Goal: Task Accomplishment & Management: Manage account settings

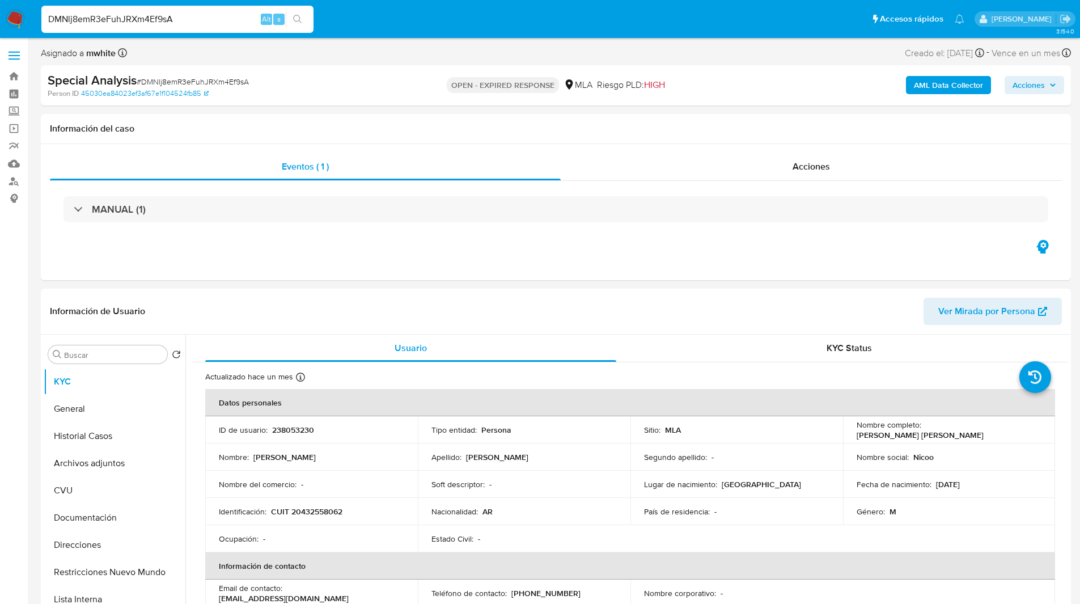
select select "10"
click at [338, 18] on ul "Pausado Ver notificaciones DMNlj8emR3eFuhJRXm4Ef9sA Alt s Accesos rápidos Presi…" at bounding box center [503, 19] width 934 height 28
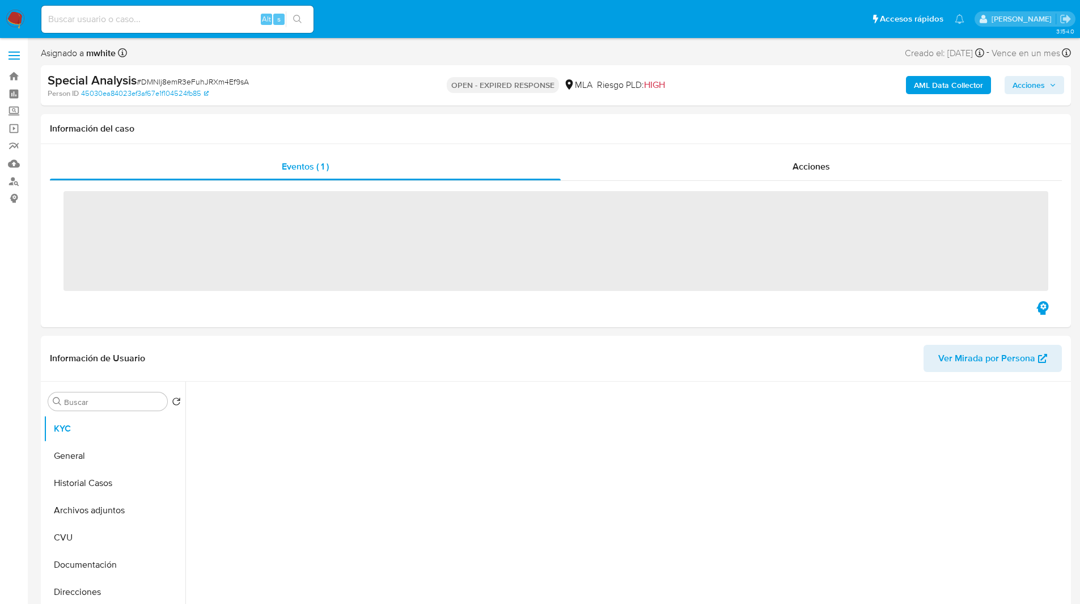
click at [424, 31] on ul "Pausado Ver notificaciones Alt s Accesos rápidos Presiona las siguientes teclas…" at bounding box center [503, 19] width 934 height 28
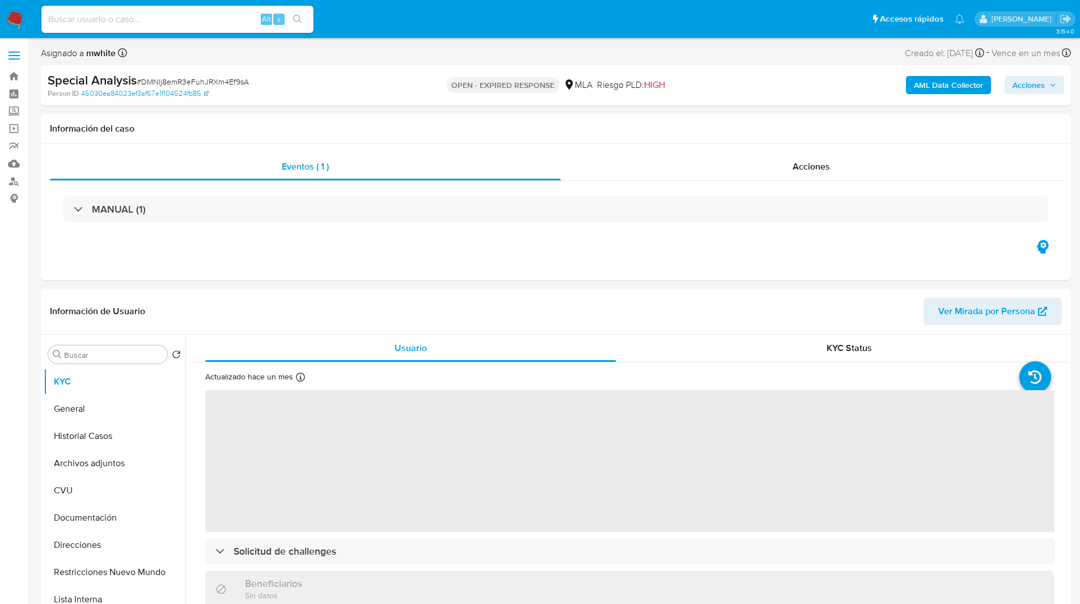
click at [414, 32] on ul "Pausado Ver notificaciones Alt s Accesos rápidos Presiona las siguientes teclas…" at bounding box center [503, 19] width 934 height 28
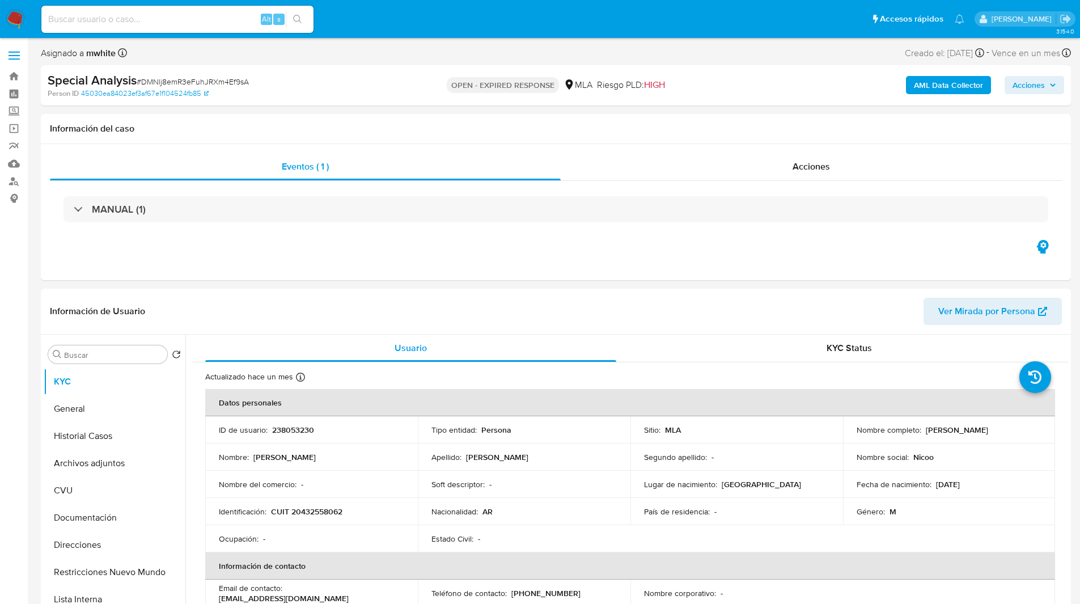
select select "10"
click at [408, 21] on ul "Pausado Ver notificaciones Alt s Accesos rápidos Presiona las siguientes teclas…" at bounding box center [503, 19] width 934 height 28
click at [346, 19] on ul "Pausado Ver notificaciones Alt s Accesos rápidos Presiona las siguientes teclas…" at bounding box center [503, 19] width 934 height 28
click at [702, 88] on div "OPEN - EXPIRED RESPONSE MLA Riesgo PLD: HIGH" at bounding box center [556, 85] width 336 height 27
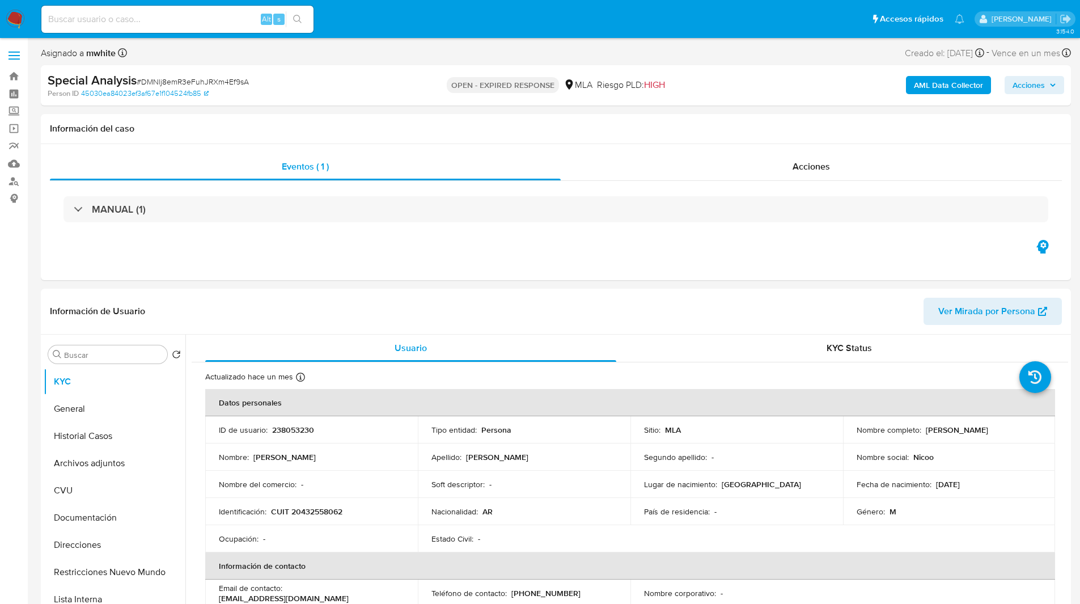
click at [371, 21] on ul "Pausado Ver notificaciones Alt s Accesos rápidos Presiona las siguientes teclas…" at bounding box center [503, 19] width 934 height 28
click at [385, 12] on ul "Pausado Ver notificaciones Alt s Accesos rápidos Presiona las siguientes teclas…" at bounding box center [503, 19] width 934 height 28
click at [592, 26] on ul "Pausado Ver notificaciones Alt s Accesos rápidos Presiona las siguientes teclas…" at bounding box center [503, 19] width 934 height 28
click at [534, 236] on div "MANUAL (1)" at bounding box center [556, 209] width 1012 height 57
click at [554, 246] on div "Eventos ( 1 ) Acciones MANUAL (1)" at bounding box center [556, 212] width 1030 height 136
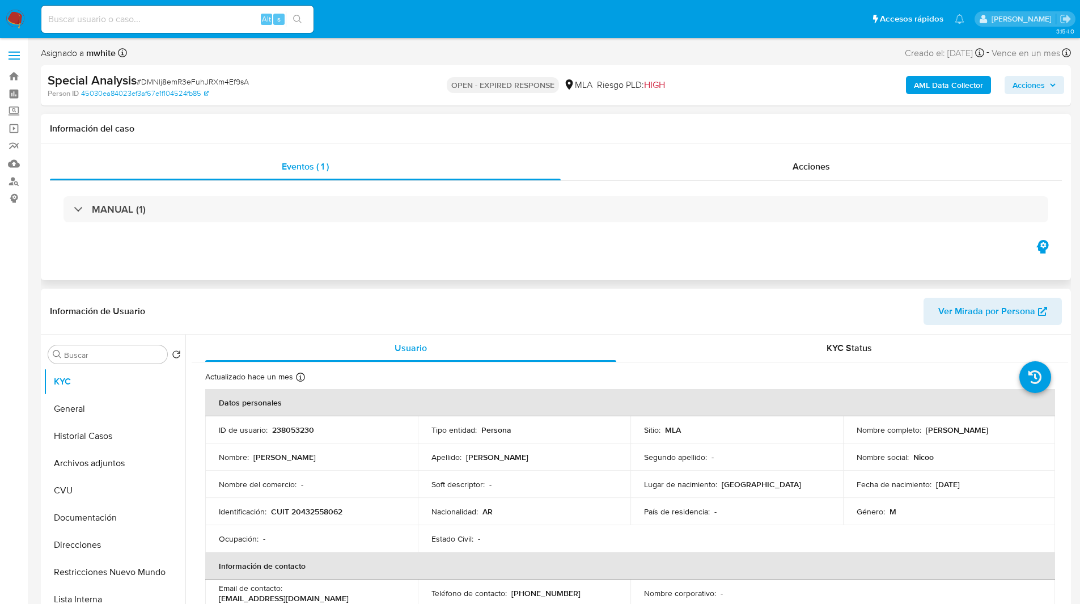
click at [673, 267] on div "Eventos ( 1 ) Acciones MANUAL (1)" at bounding box center [556, 212] width 1030 height 136
click at [94, 398] on button "General" at bounding box center [110, 408] width 133 height 27
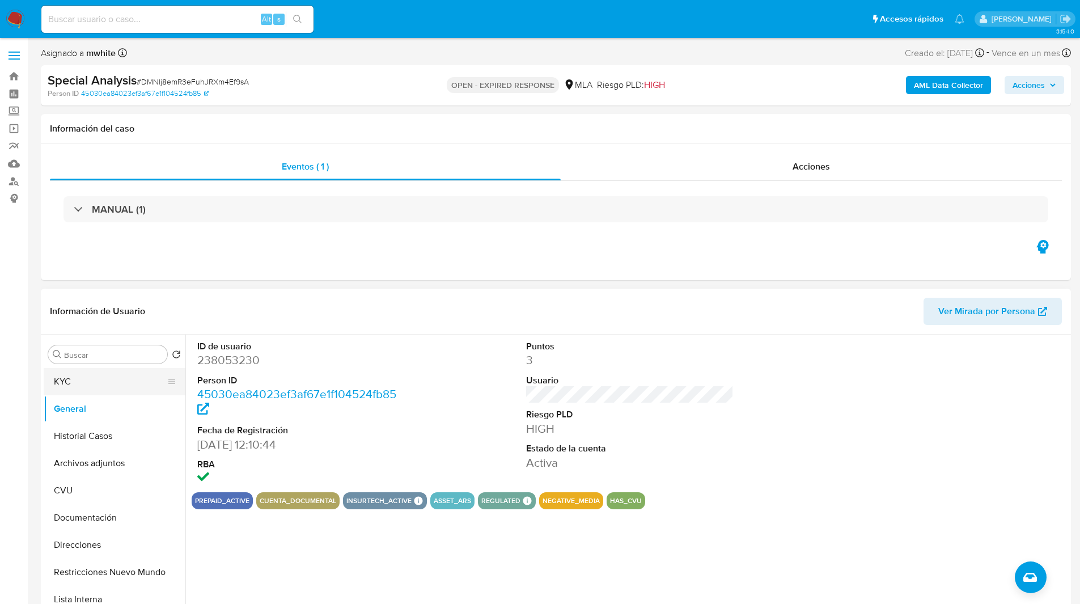
click at [136, 379] on button "KYC" at bounding box center [110, 381] width 133 height 27
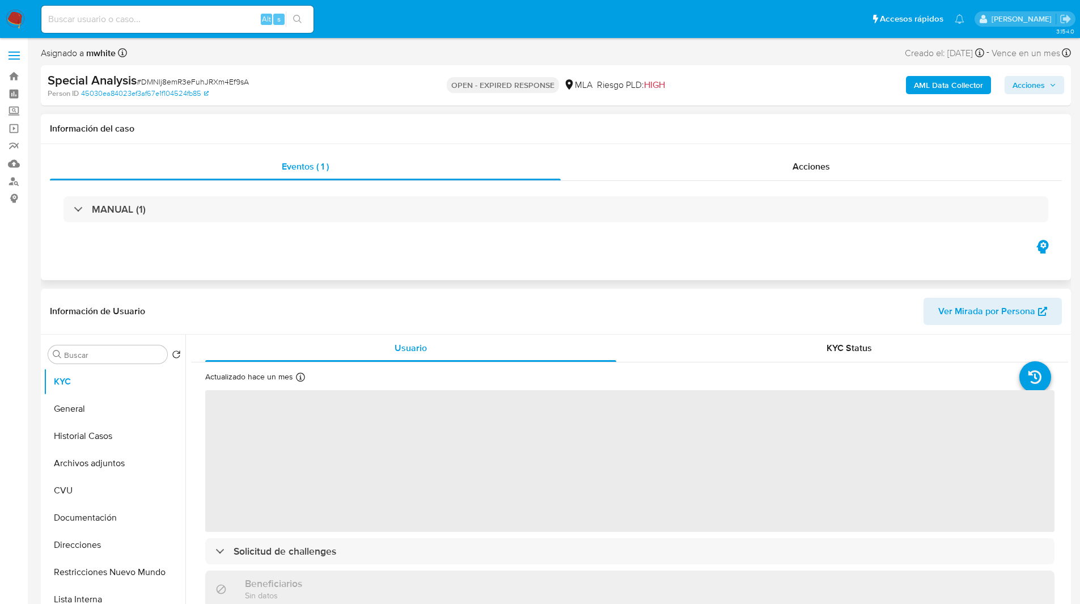
click at [408, 276] on div "Eventos ( 1 ) Acciones MANUAL (1)" at bounding box center [556, 212] width 1030 height 136
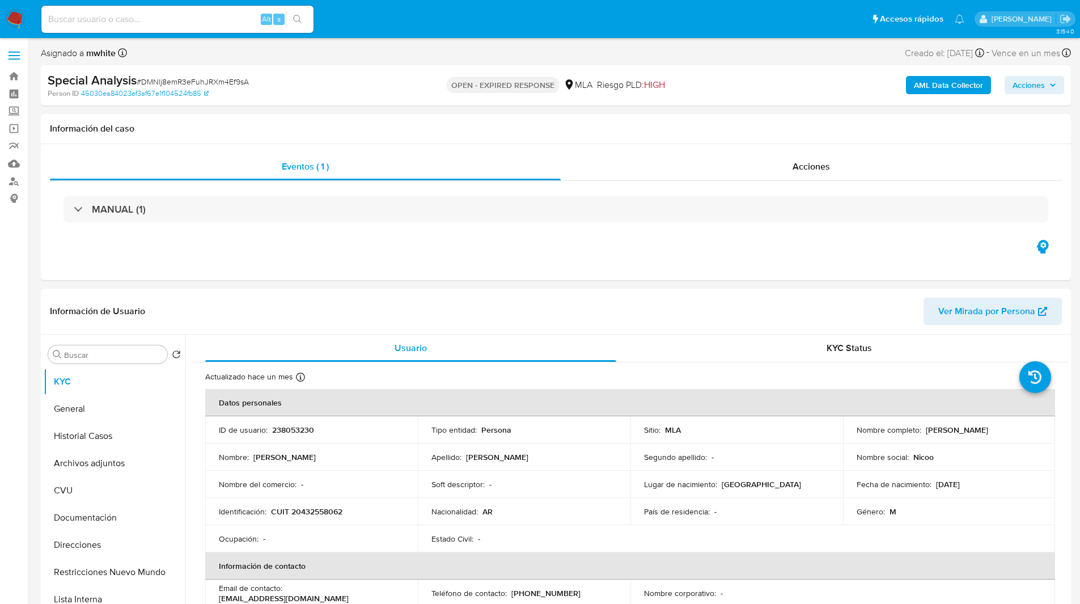
click at [636, 3] on nav "Pausado Ver notificaciones Alt s Accesos rápidos Presiona las siguientes teclas…" at bounding box center [540, 19] width 1080 height 38
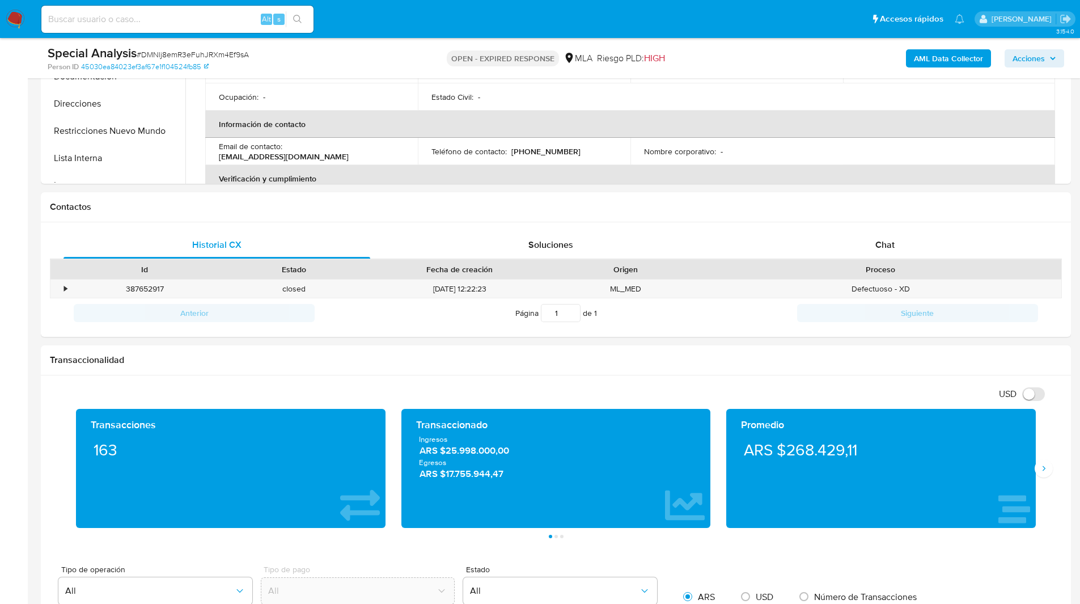
scroll to position [401, 0]
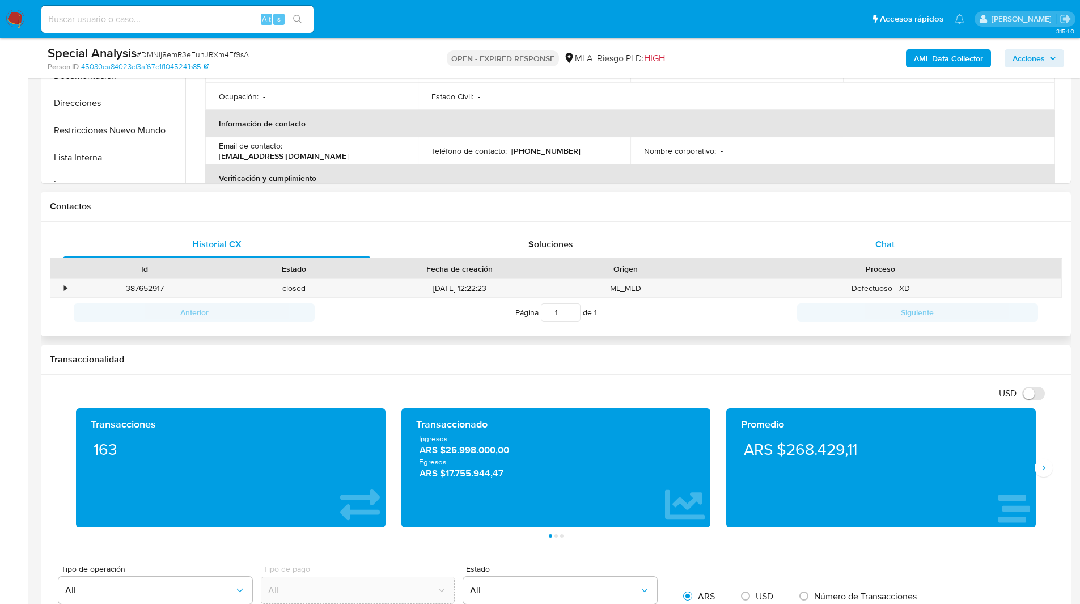
click at [824, 237] on div "Chat" at bounding box center [884, 244] width 307 height 27
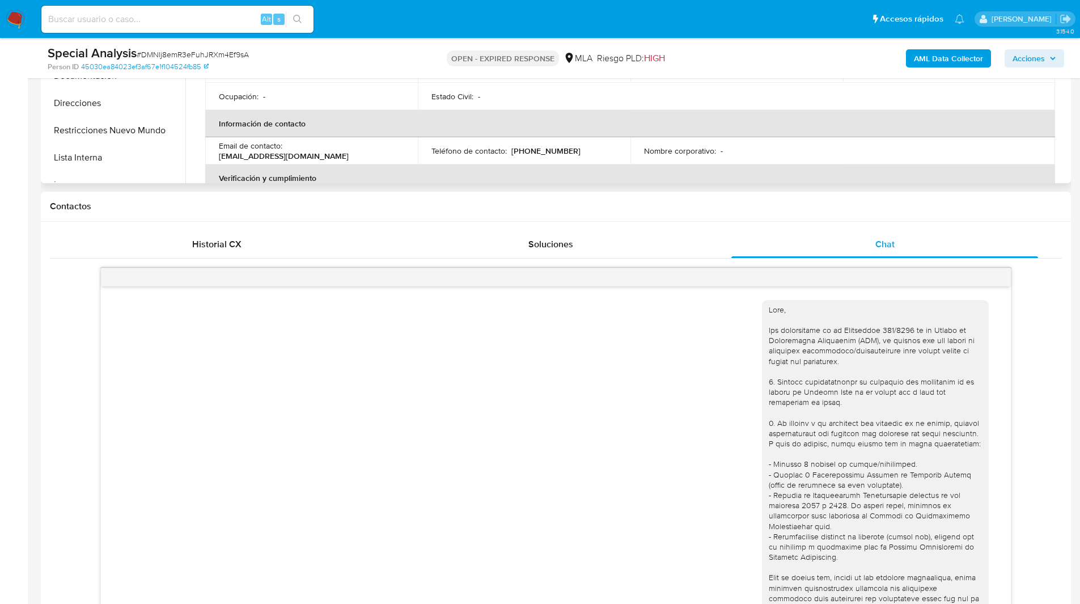
scroll to position [515, 0]
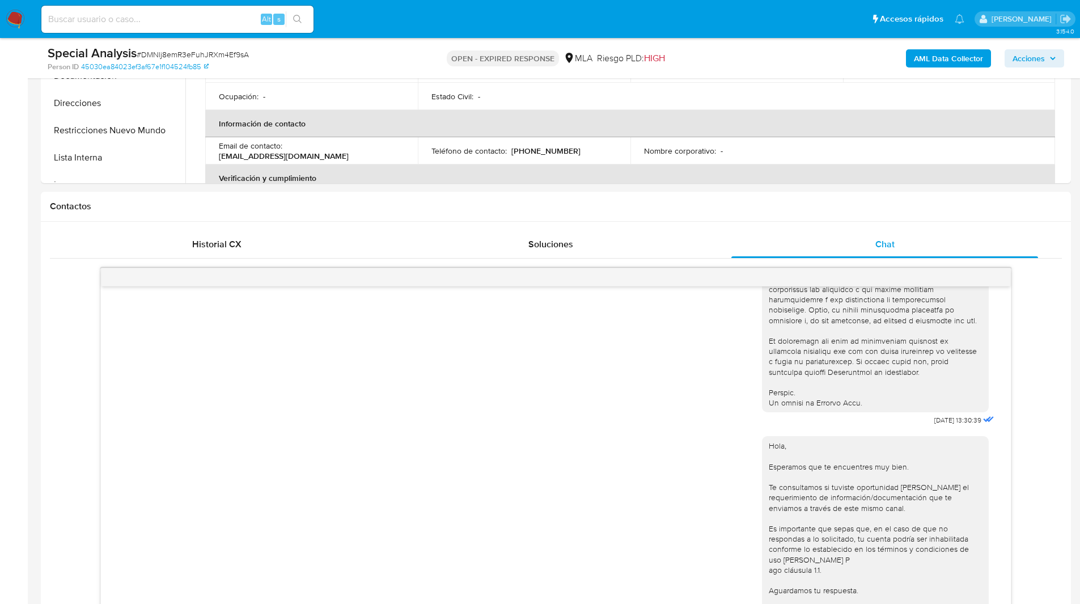
click at [174, 53] on span "# DMNlj8emR3eFuhJRXm4Ef9sA" at bounding box center [193, 54] width 112 height 11
copy span "DMNlj8emR3eFuhJRXm4Ef9sA"
click at [16, 18] on img at bounding box center [15, 19] width 19 height 19
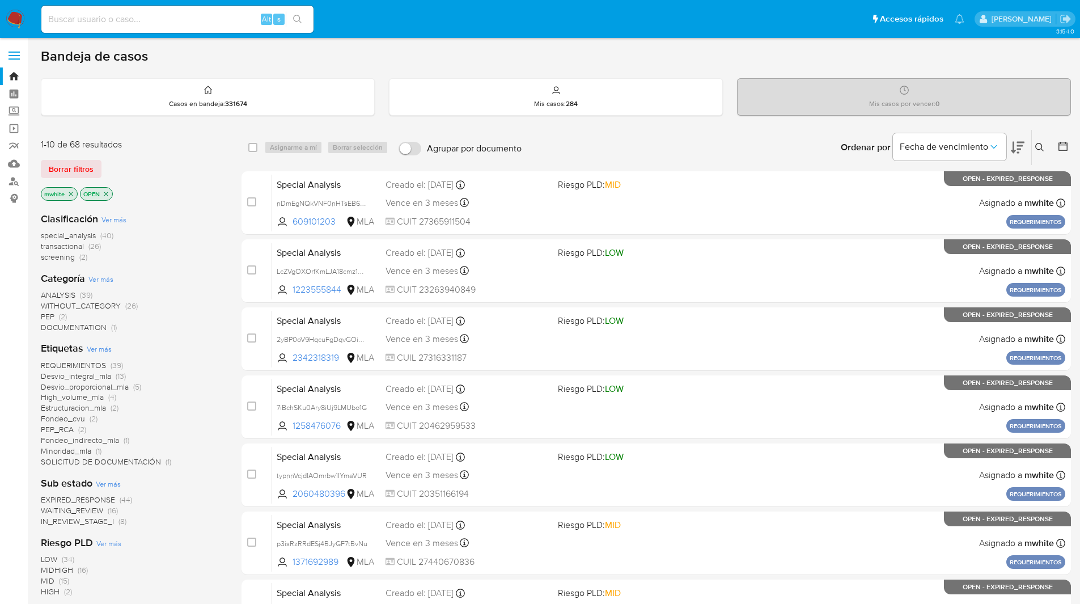
click at [1042, 149] on icon at bounding box center [1039, 147] width 9 height 9
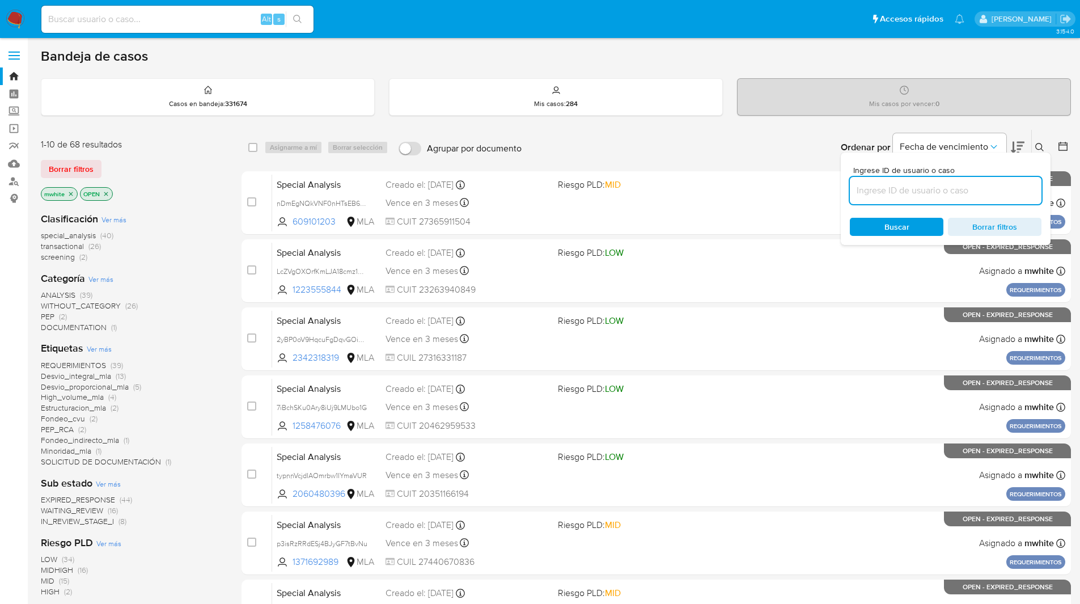
click at [922, 185] on input at bounding box center [946, 190] width 192 height 15
type input "DMNlj8emR3eFuhJRXm4Ef9sA"
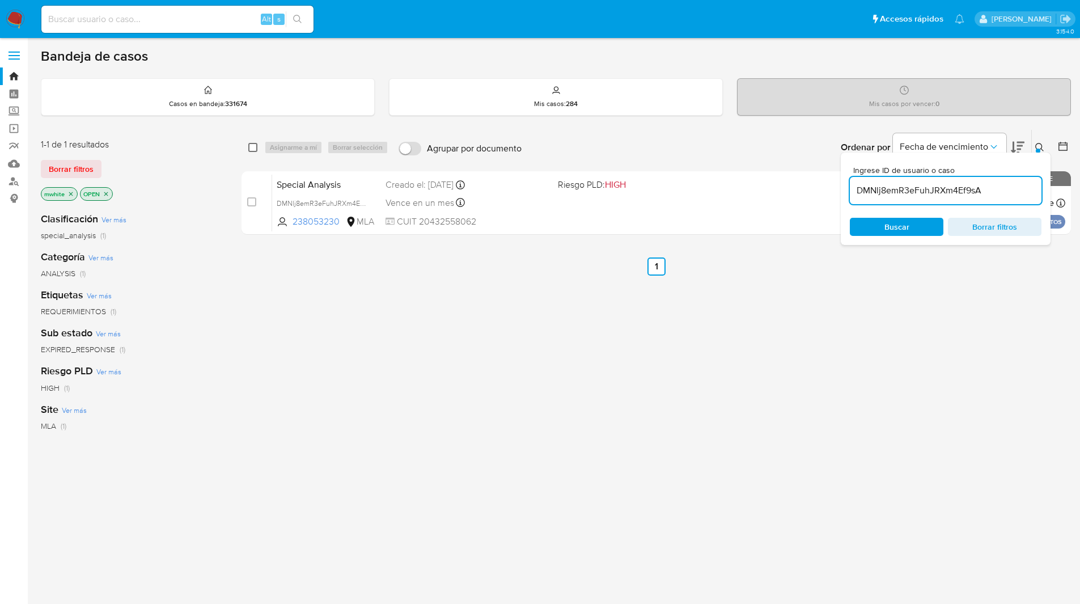
click at [257, 149] on input "checkbox" at bounding box center [252, 147] width 9 height 9
checkbox input "true"
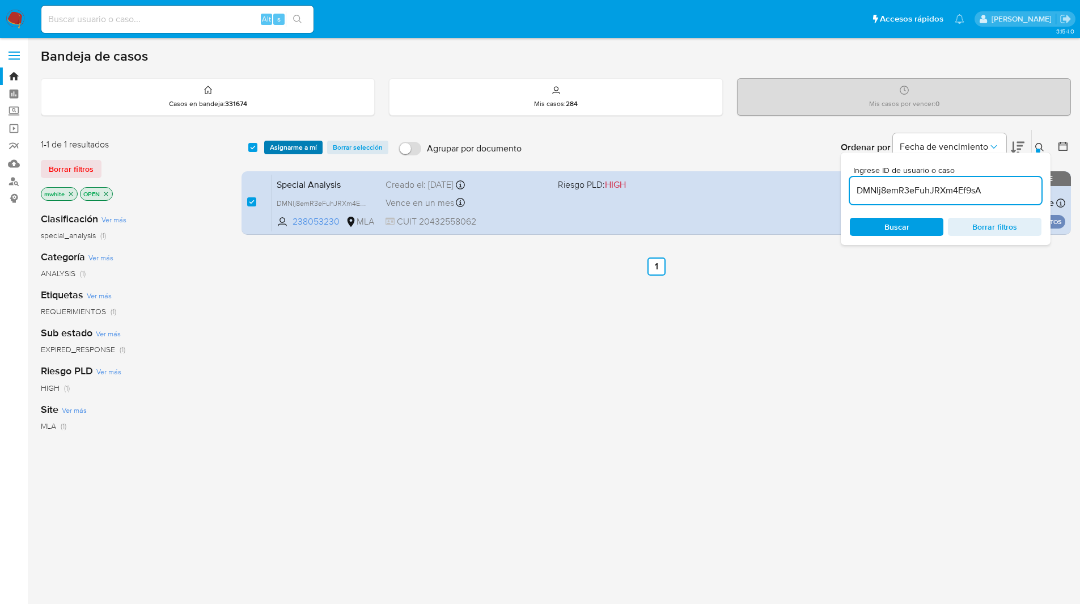
click at [285, 151] on span "Asignarme a mí" at bounding box center [293, 147] width 47 height 11
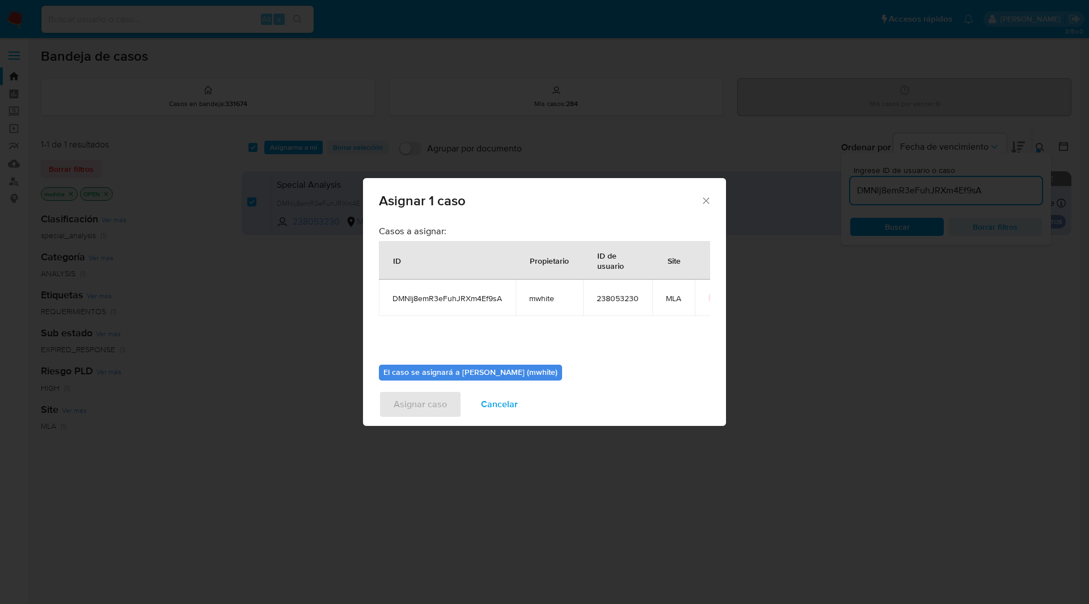
click at [531, 300] on span "mwhite" at bounding box center [549, 298] width 40 height 10
copy span "mwhite"
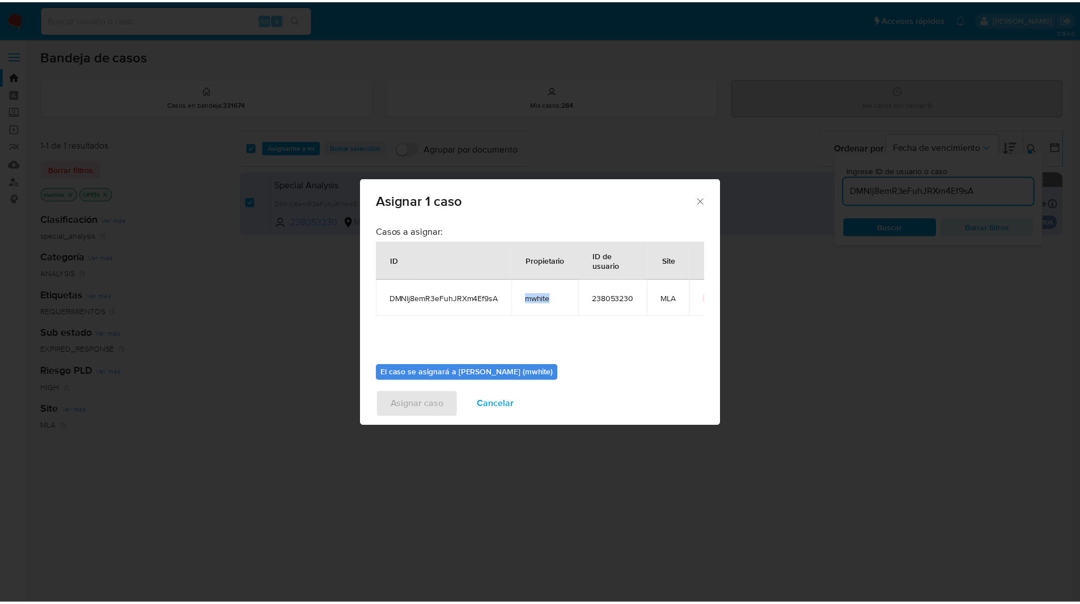
scroll to position [59, 0]
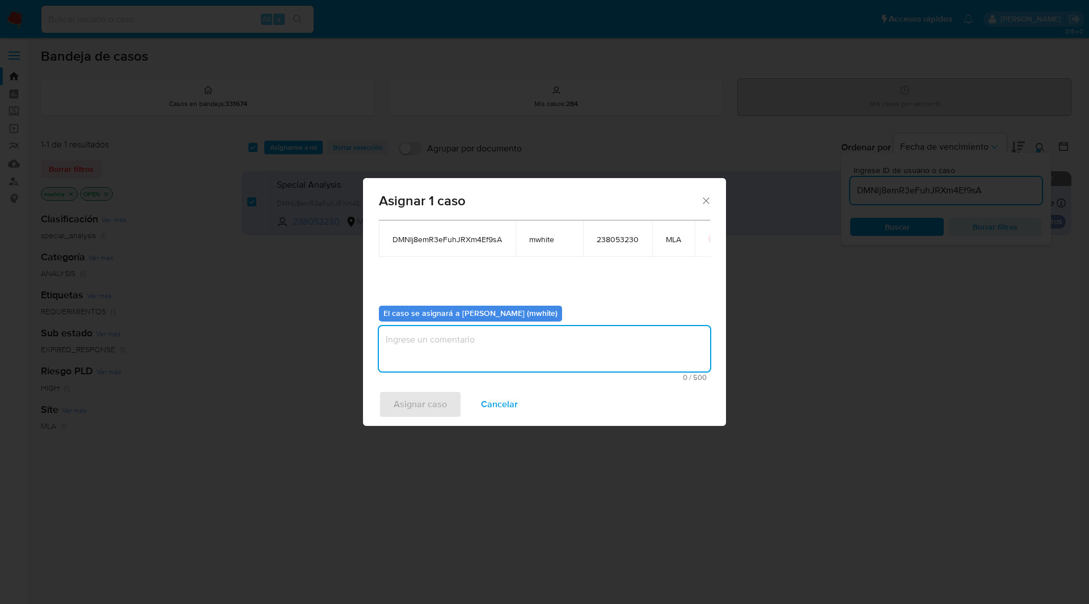
drag, startPoint x: 478, startPoint y: 328, endPoint x: 479, endPoint y: 352, distance: 23.8
click at [479, 331] on textarea "assign-modal" at bounding box center [544, 348] width 331 height 45
paste textarea "mwhite"
type textarea "mwhite"
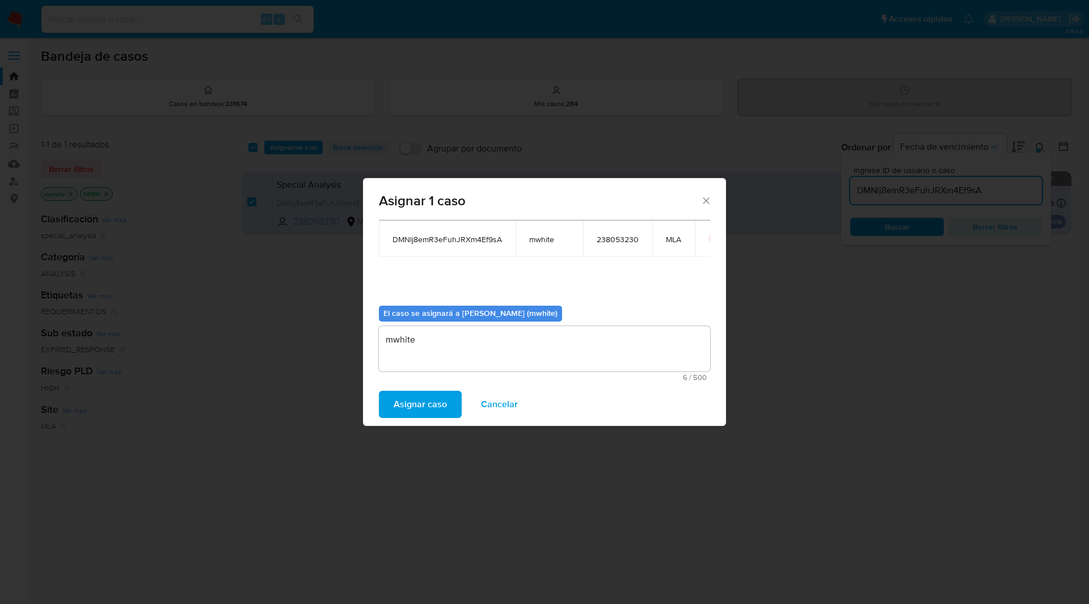
click at [423, 404] on span "Asignar caso" at bounding box center [420, 404] width 53 height 25
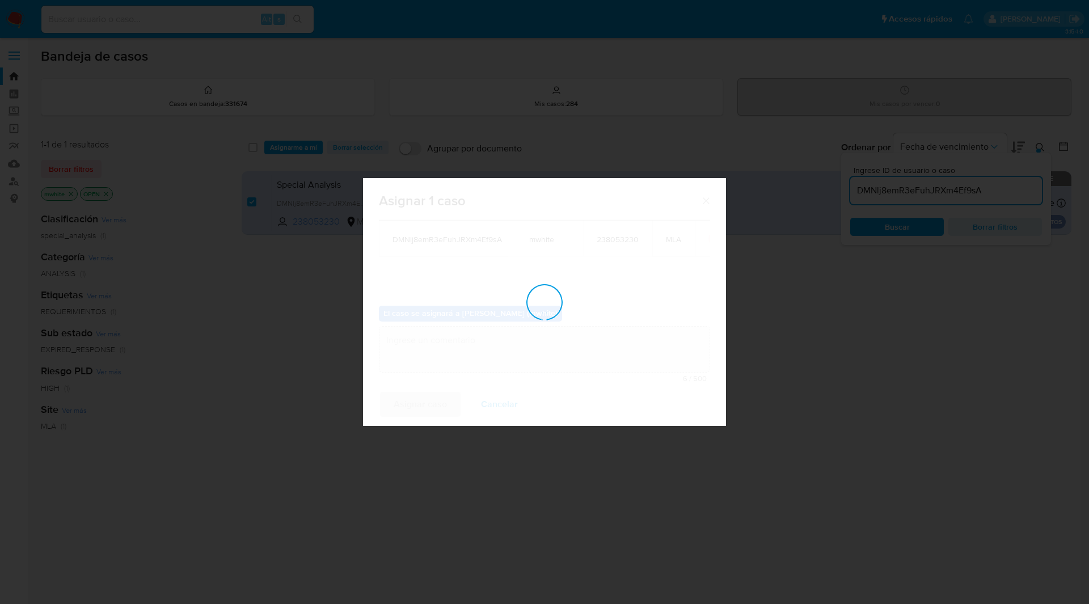
checkbox input "false"
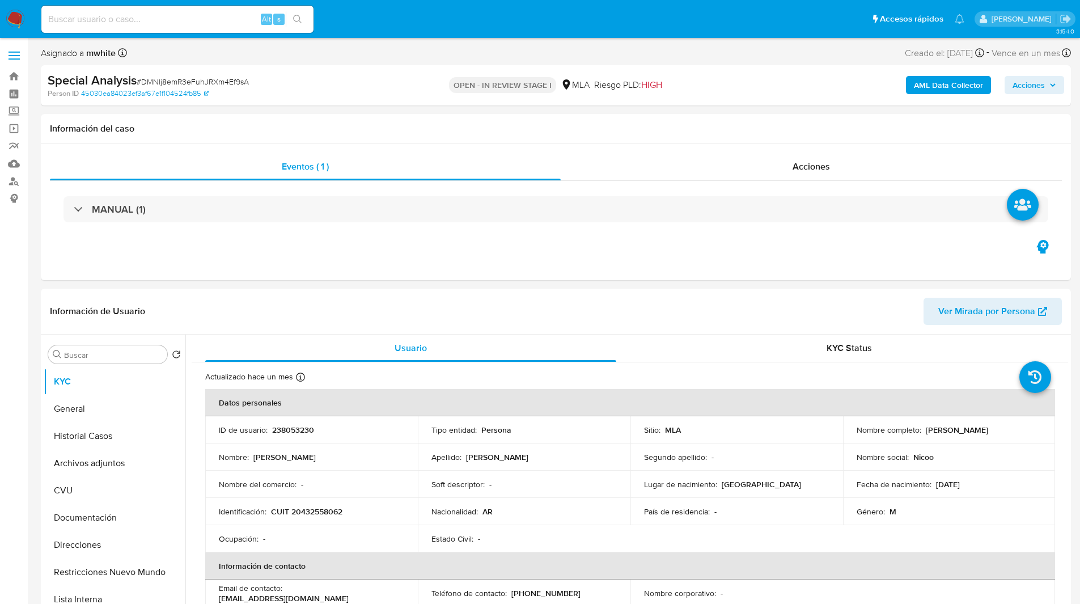
select select "10"
click at [410, 15] on ul "Pausado Ver notificaciones Alt s Accesos rápidos Presiona las siguientes teclas…" at bounding box center [503, 19] width 934 height 28
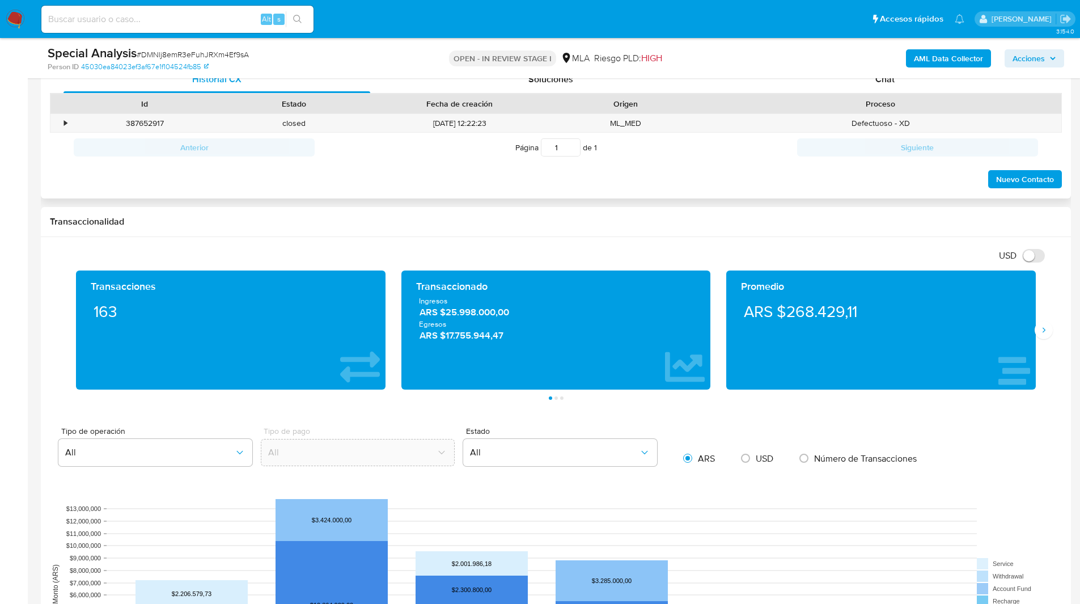
scroll to position [504, 0]
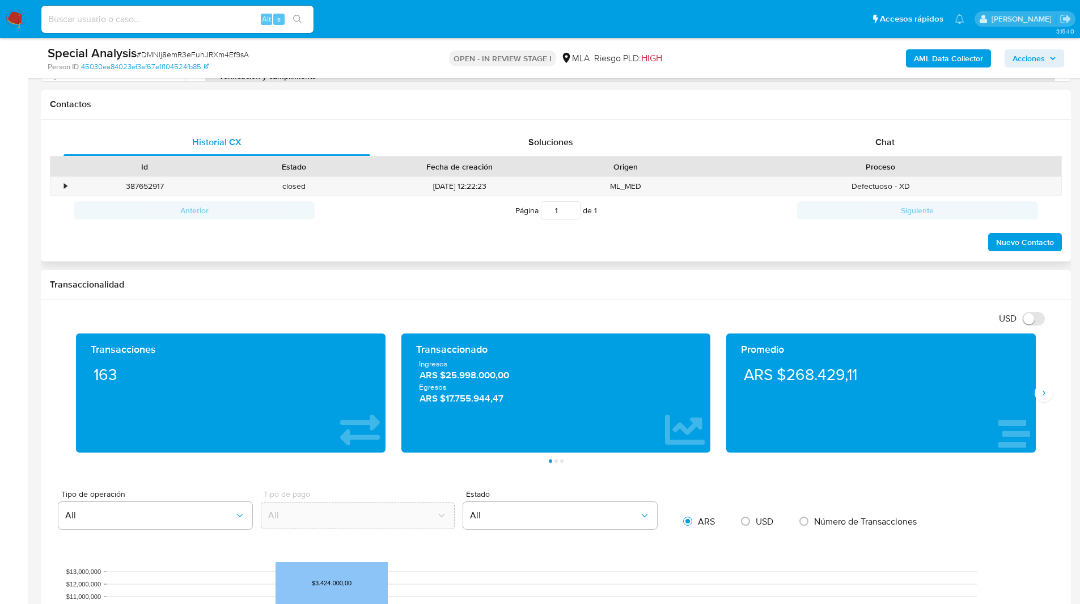
click at [900, 159] on div "Proceso" at bounding box center [880, 166] width 361 height 19
click at [874, 147] on div "Chat" at bounding box center [884, 142] width 307 height 27
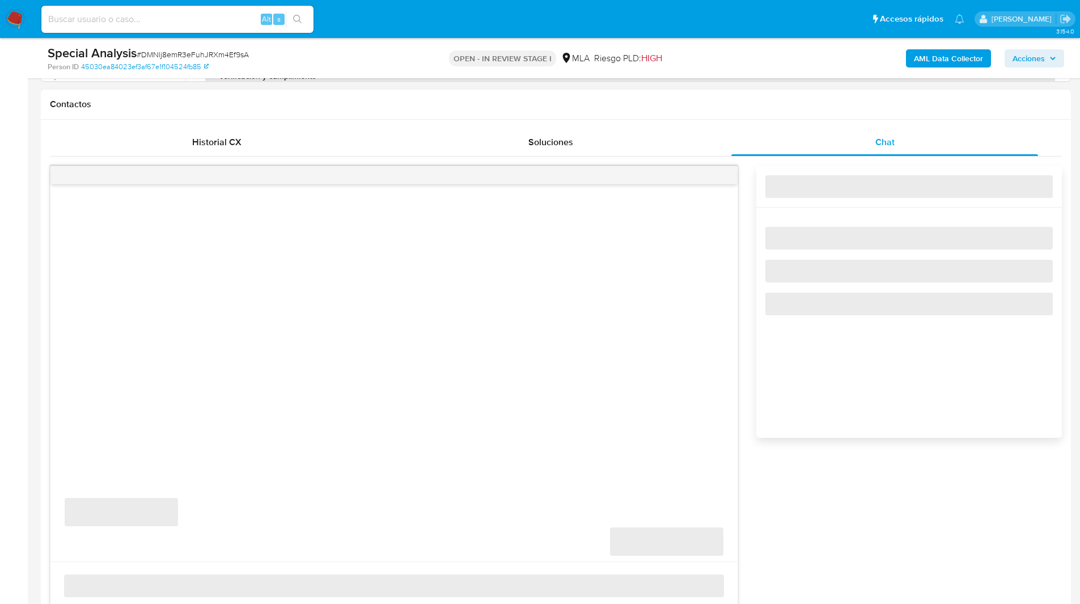
click at [789, 113] on div "Contactos" at bounding box center [556, 105] width 1030 height 30
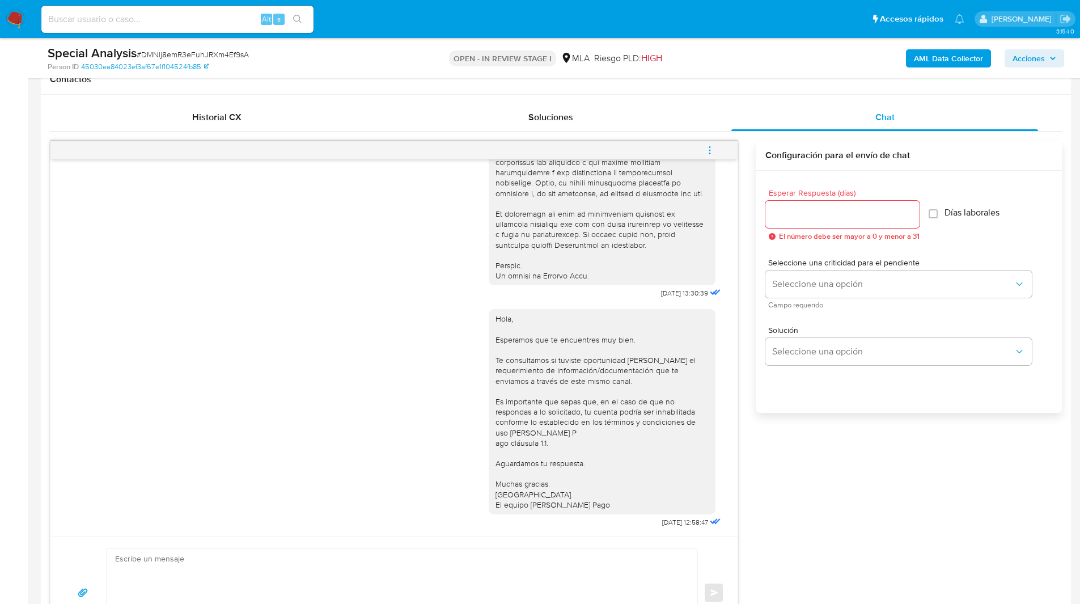
scroll to position [530, 0]
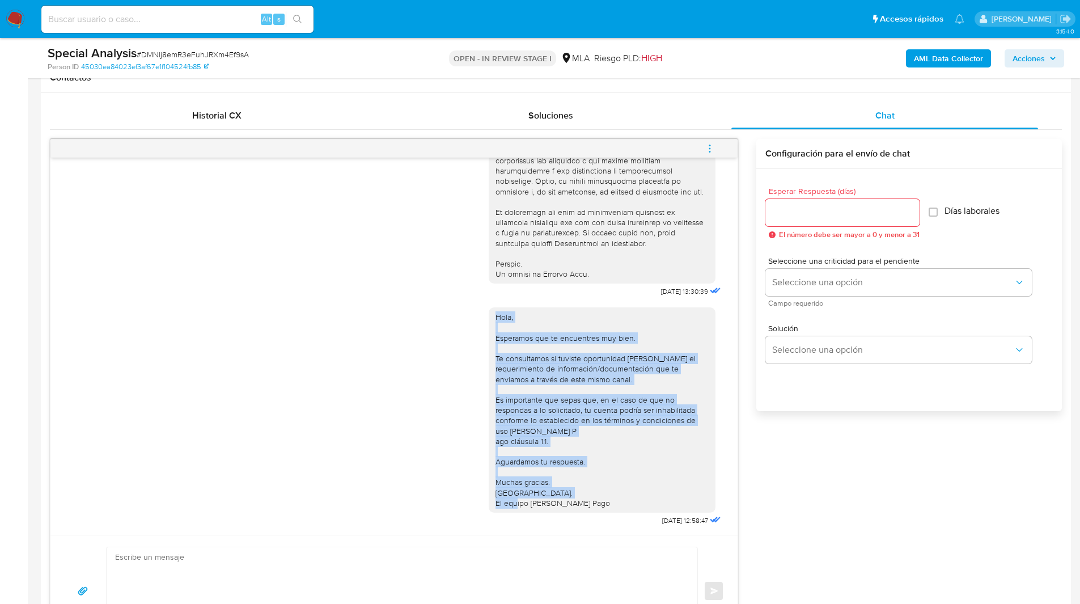
drag, startPoint x: 484, startPoint y: 308, endPoint x: 604, endPoint y: 496, distance: 222.4
click at [604, 496] on div "Hola, Esperamos que te encuentres muy bien. Te consultamos si tuviste oportunid…" at bounding box center [602, 409] width 227 height 205
copy div "Hola, Esperamos que te encuentres muy bien. Te consultamos si tuviste oportunid…"
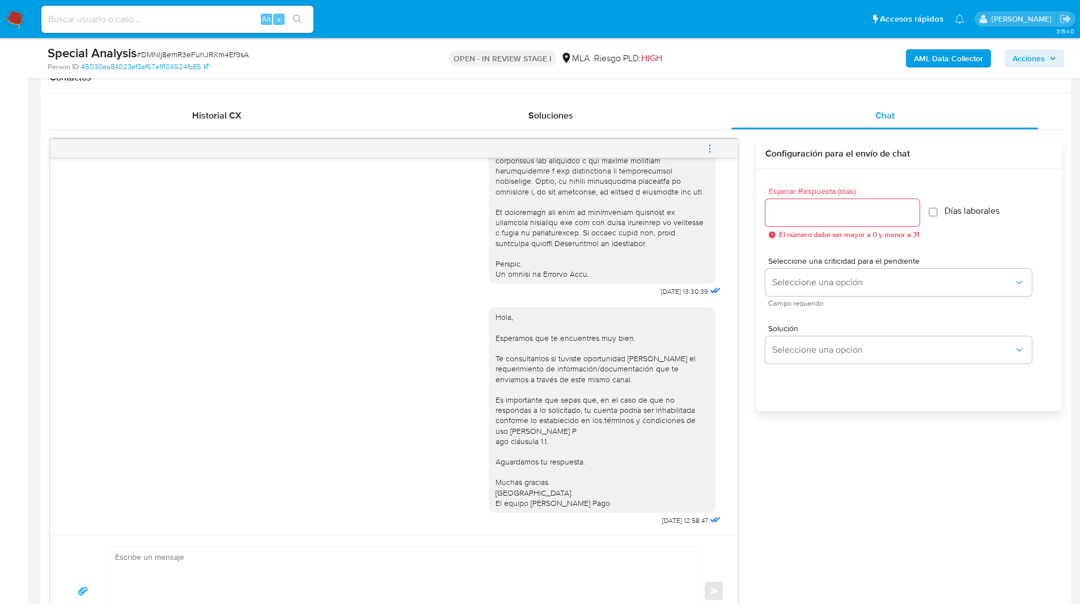
click at [354, 588] on textarea at bounding box center [399, 590] width 568 height 87
paste textarea "Hola, Esperamos que te encuentres muy bien. Te consultamos si tuviste oportunid…"
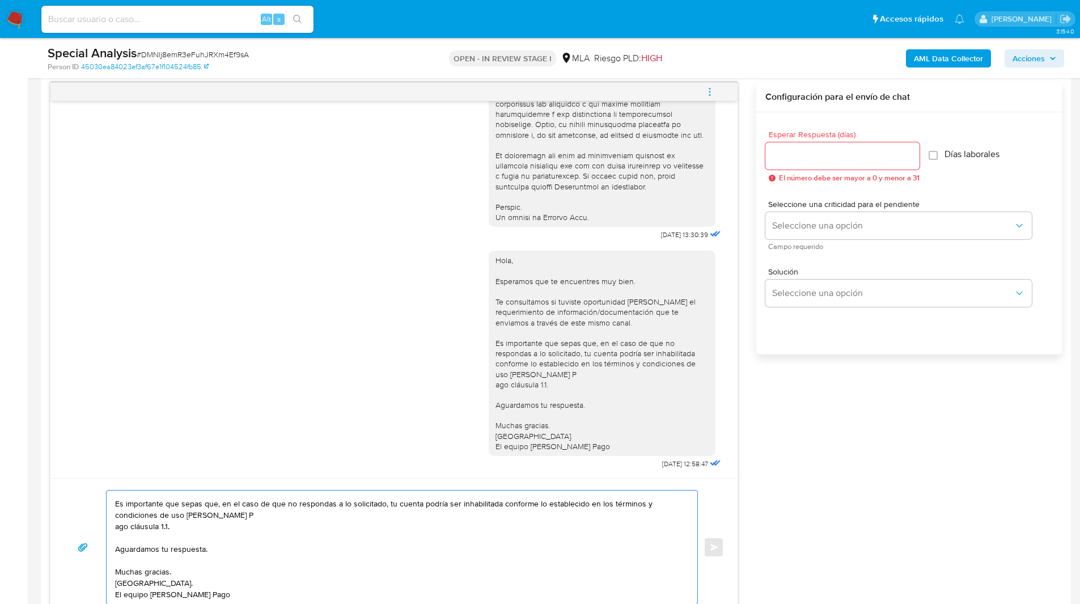
scroll to position [65, 0]
click at [235, 513] on textarea "Hola, Esperamos que te encuentres muy bien. Te consultamos si tuviste oportunid…" at bounding box center [399, 546] width 568 height 113
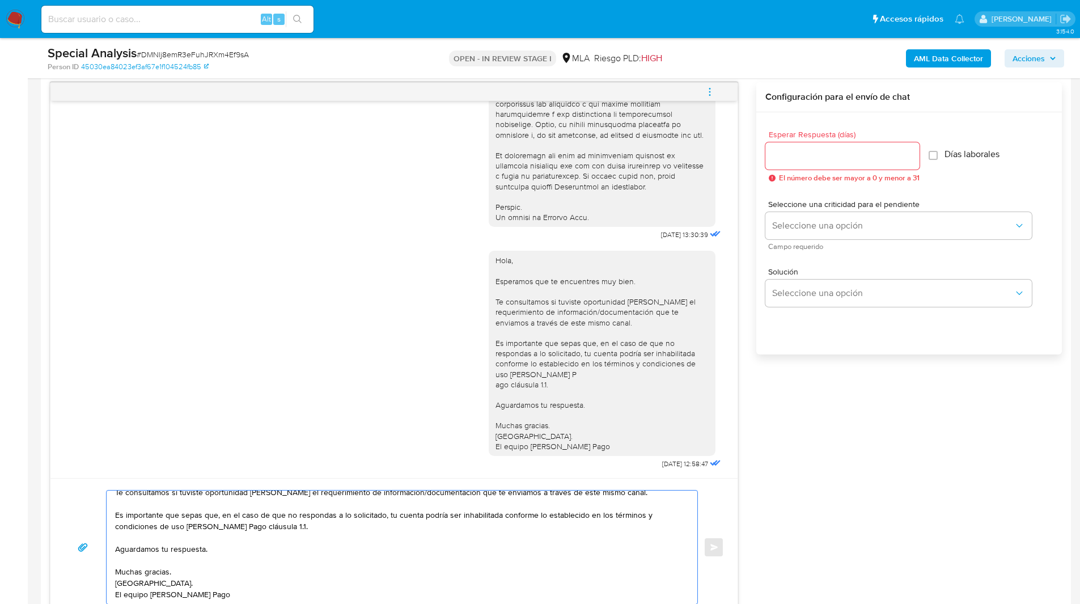
scroll to position [53, 0]
type textarea "Hola, Esperamos que te encuentres muy bien. Te consultamos si tuviste oportunid…"
click at [806, 157] on input "Esperar Respuesta (días)" at bounding box center [843, 156] width 154 height 15
type input "1"
click at [819, 271] on span "Solución" at bounding box center [901, 272] width 267 height 8
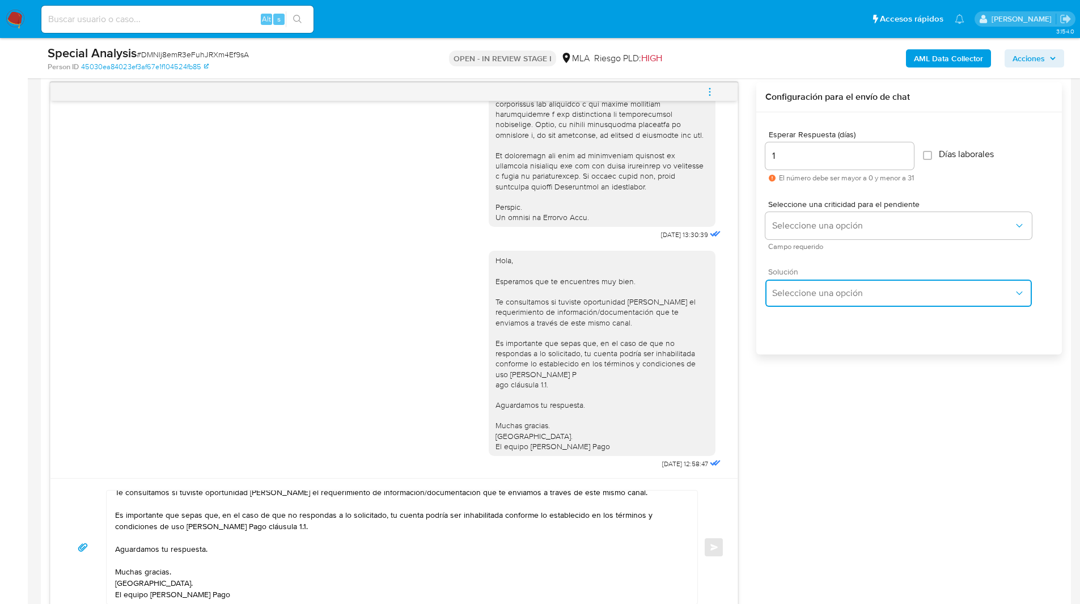
click at [825, 285] on button "Seleccione una opción" at bounding box center [899, 293] width 267 height 27
click at [785, 235] on button "Seleccione una opción" at bounding box center [899, 225] width 267 height 27
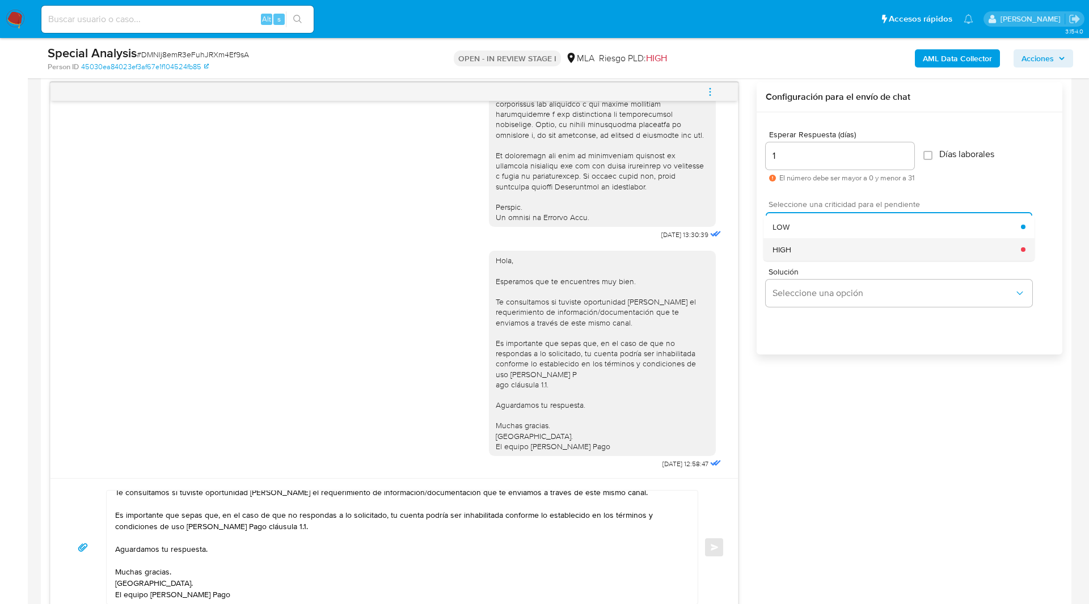
click at [797, 246] on div "HIGH" at bounding box center [896, 249] width 248 height 23
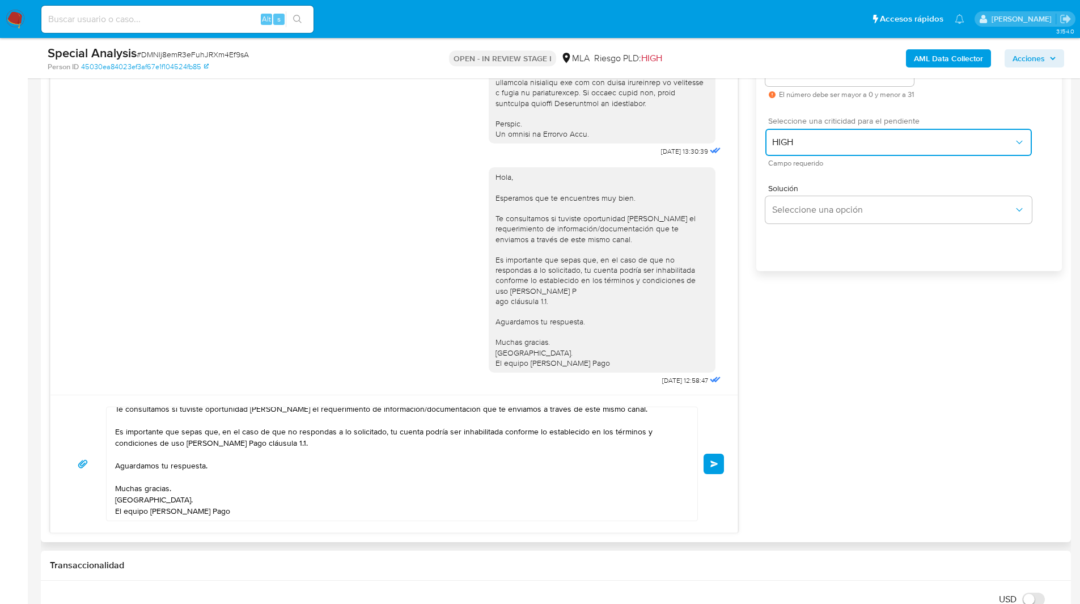
scroll to position [671, 0]
click at [718, 458] on button "Enviar" at bounding box center [714, 463] width 20 height 20
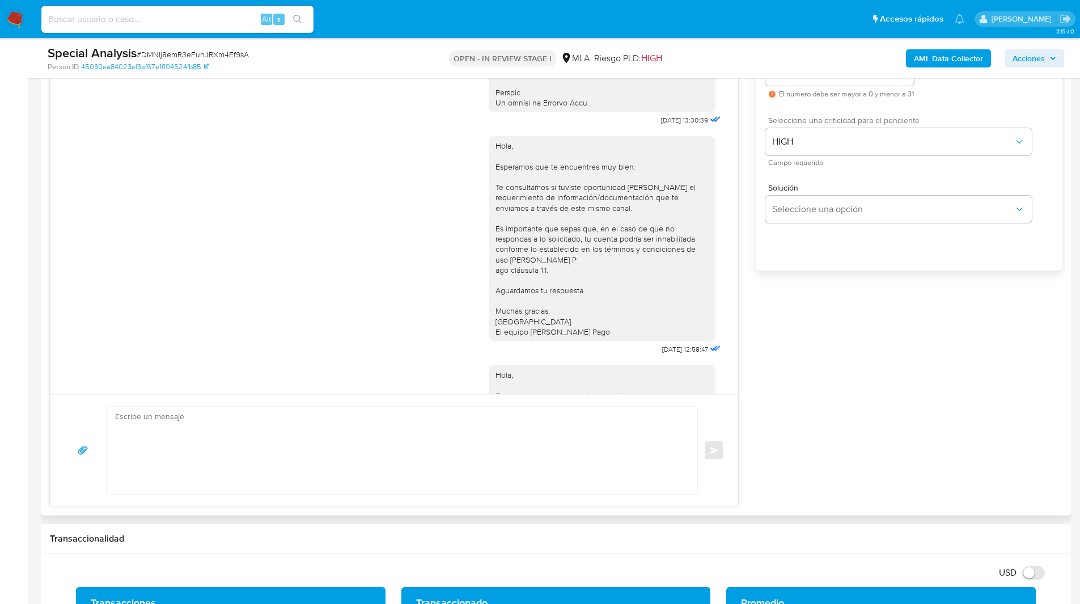
scroll to position [734, 0]
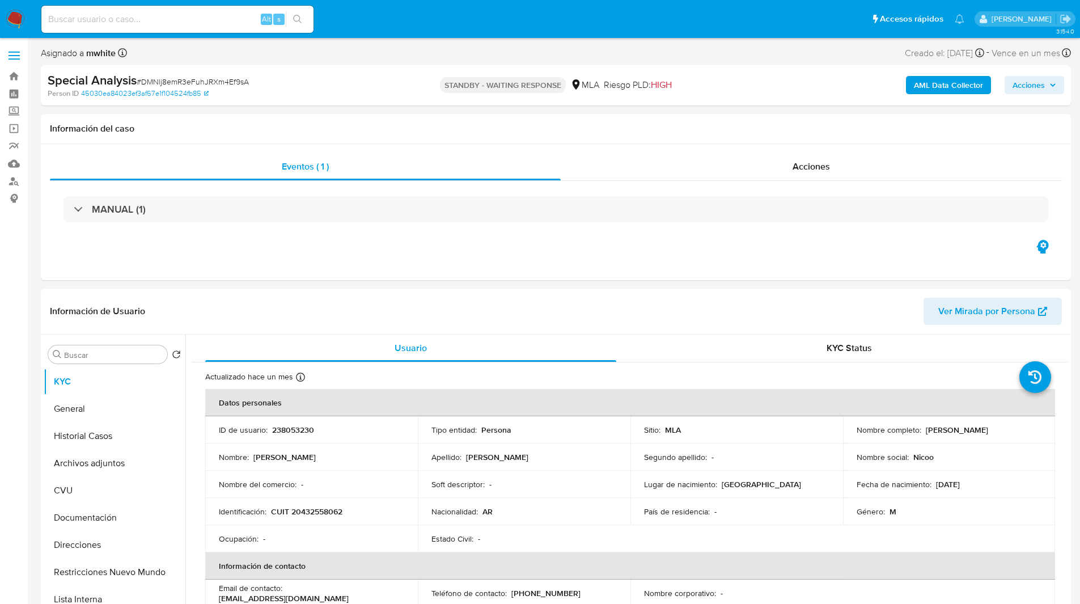
select select "10"
click at [349, 131] on h1 "Información del caso" at bounding box center [556, 128] width 1012 height 11
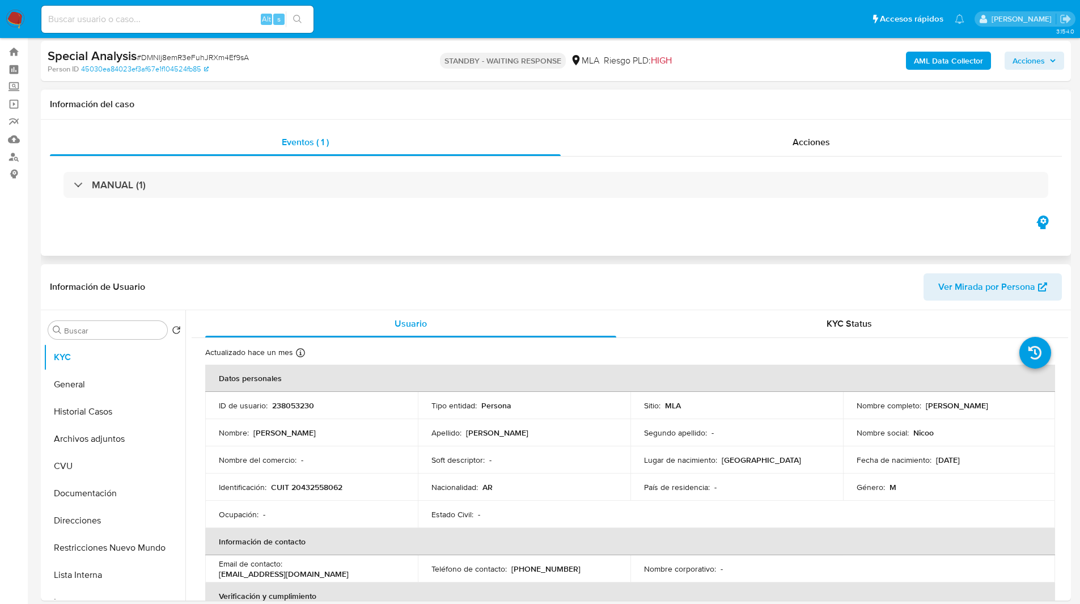
scroll to position [25, 0]
click at [333, 99] on h1 "Información del caso" at bounding box center [556, 103] width 1012 height 11
click at [221, 22] on input at bounding box center [177, 19] width 272 height 15
paste input "3Kyk9Jx7aIniEAhxkcDeTurw"
type input "3Kyk9Jx7aIniEAhxkcDeTurw"
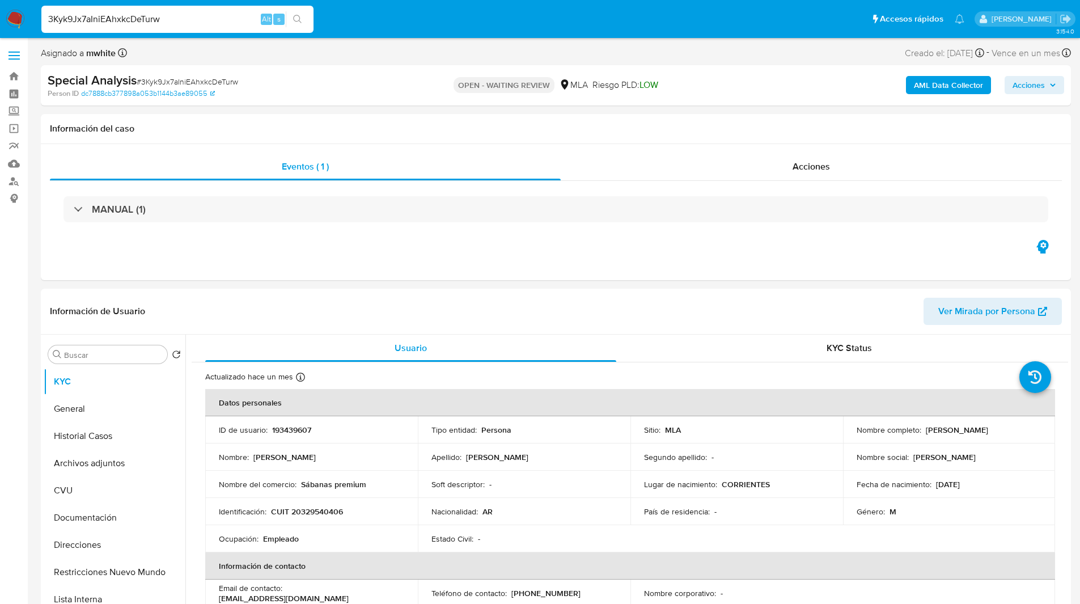
select select "10"
click at [747, 138] on div "Información del caso" at bounding box center [556, 129] width 1030 height 30
click at [287, 432] on p "193439607" at bounding box center [291, 430] width 39 height 10
copy p "193439607"
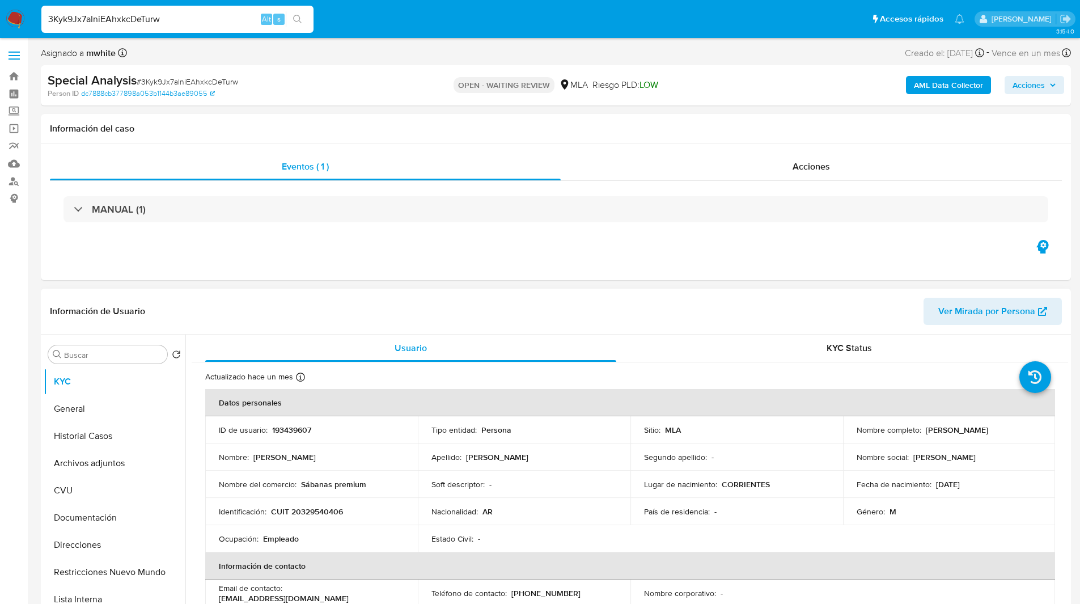
click at [319, 511] on p "CUIT 20329540406" at bounding box center [307, 511] width 72 height 10
copy p "20329540406"
drag, startPoint x: 853, startPoint y: 434, endPoint x: 1012, endPoint y: 434, distance: 158.2
click at [1012, 434] on div "Nombre completo : Esteban Alberto Buera Manufelen" at bounding box center [949, 430] width 185 height 10
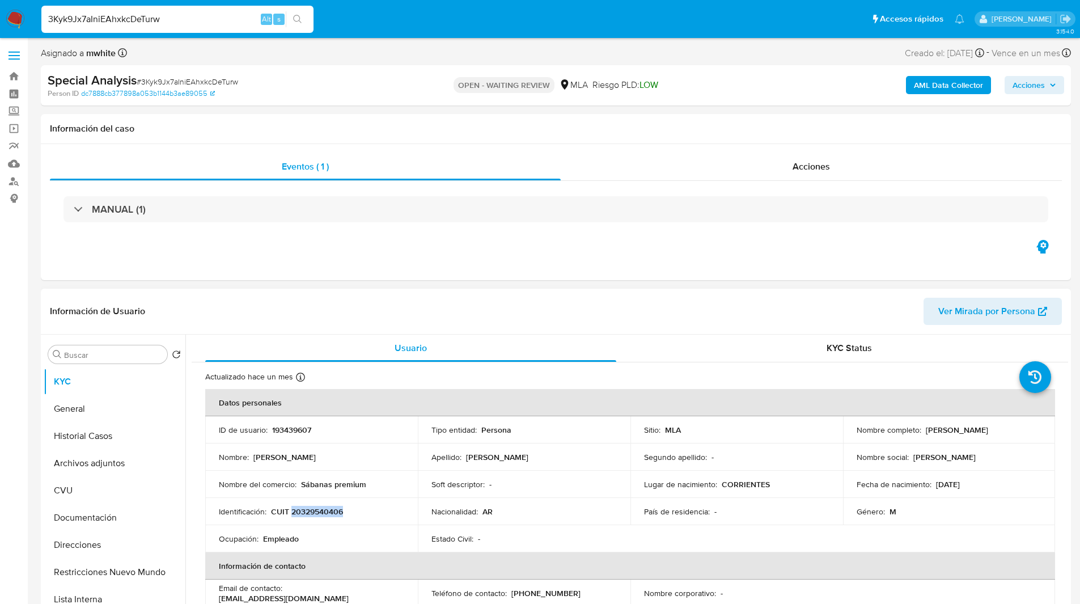
copy p "[PERSON_NAME]"
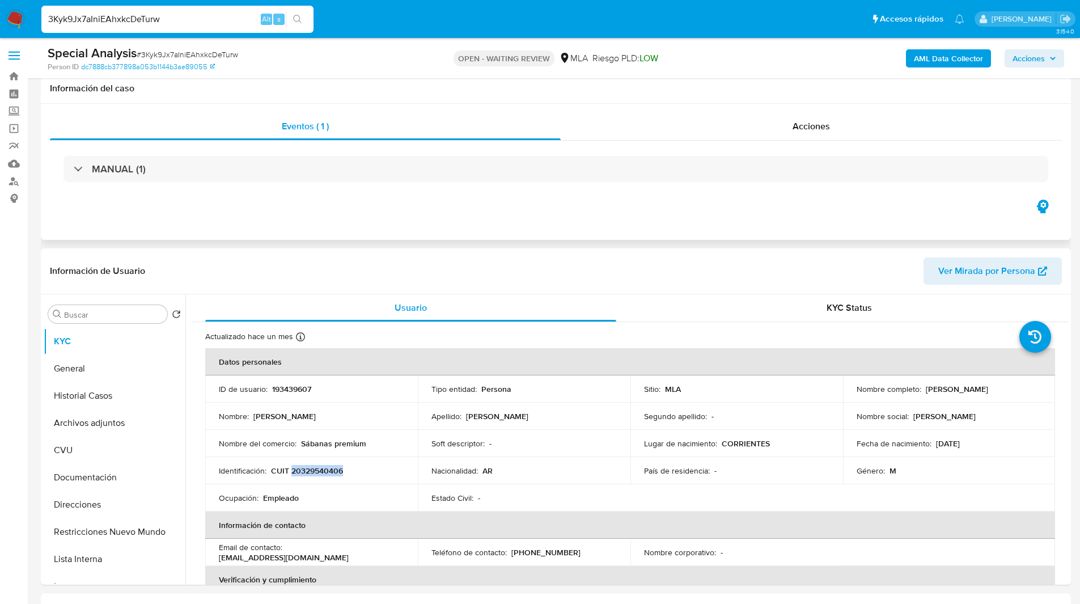
scroll to position [334, 0]
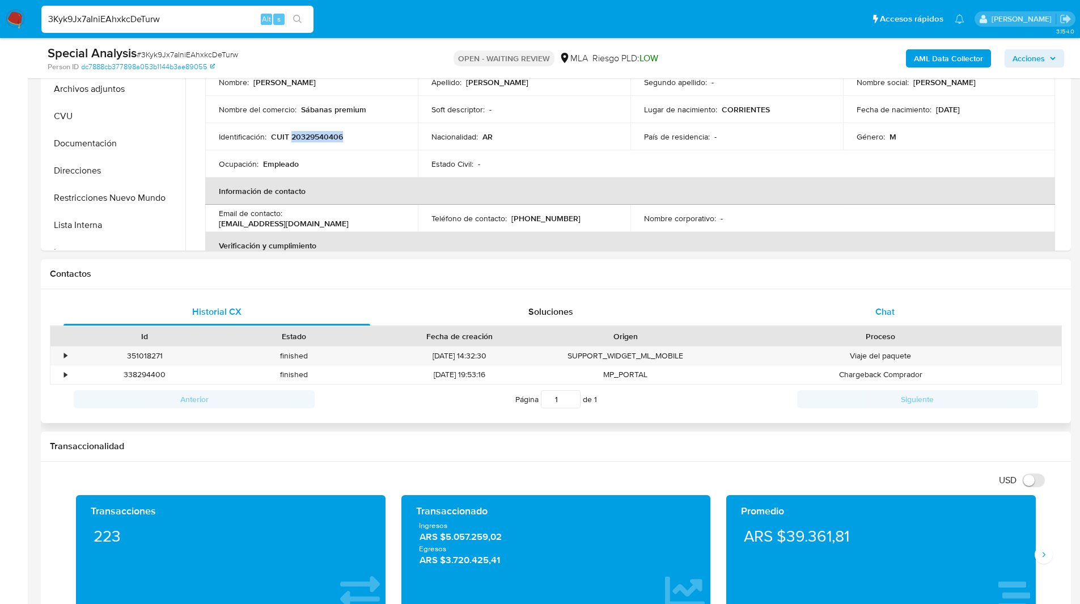
click at [876, 320] on div "Chat" at bounding box center [884, 311] width 307 height 27
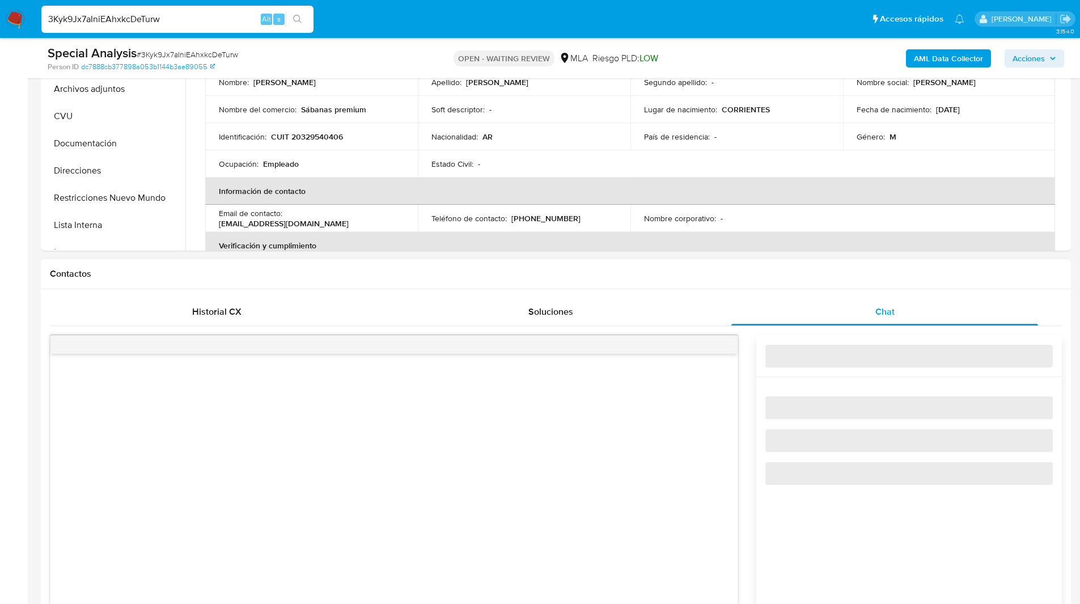
click at [691, 273] on h1 "Contactos" at bounding box center [556, 273] width 1012 height 11
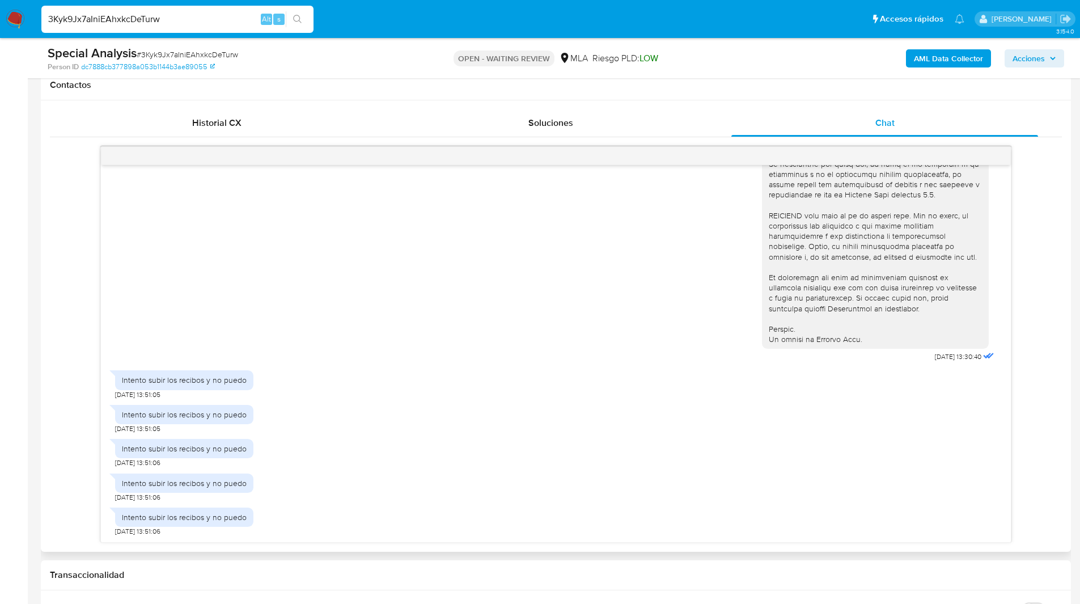
scroll to position [531, 0]
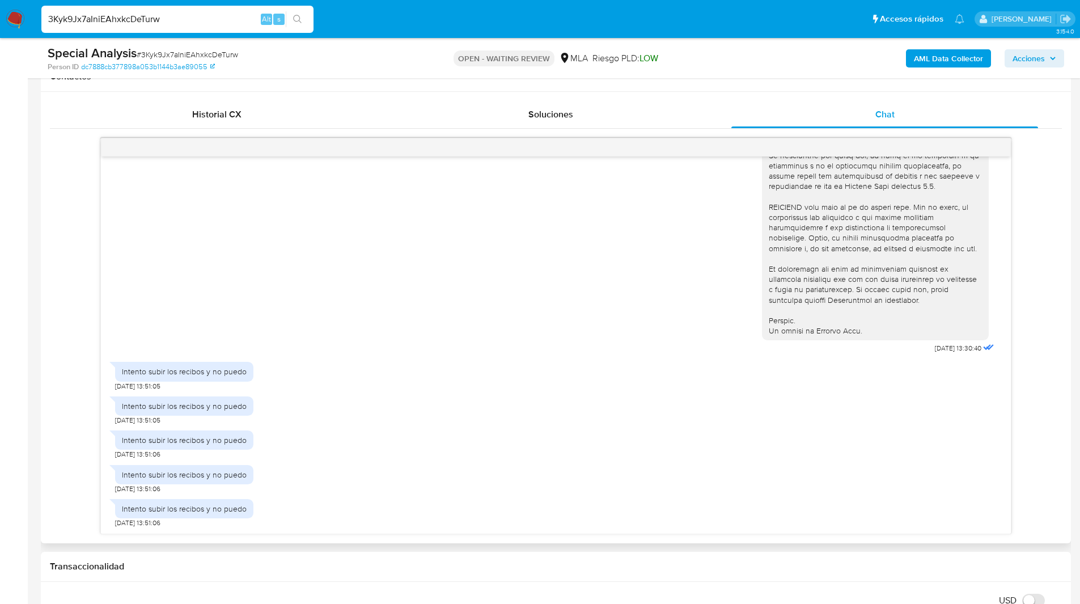
click at [268, 296] on div "18/06/2025 13:30:40" at bounding box center [556, 46] width 882 height 621
click at [223, 292] on div "18/06/2025 13:30:40" at bounding box center [556, 46] width 882 height 621
click at [181, 308] on div "18/06/2025 13:30:40" at bounding box center [556, 46] width 882 height 621
click at [73, 350] on div "18/06/2025 13:30:40 Intento subir los recibos y no puedo 20/06/2025 13:51:05 In…" at bounding box center [556, 336] width 1012 height 396
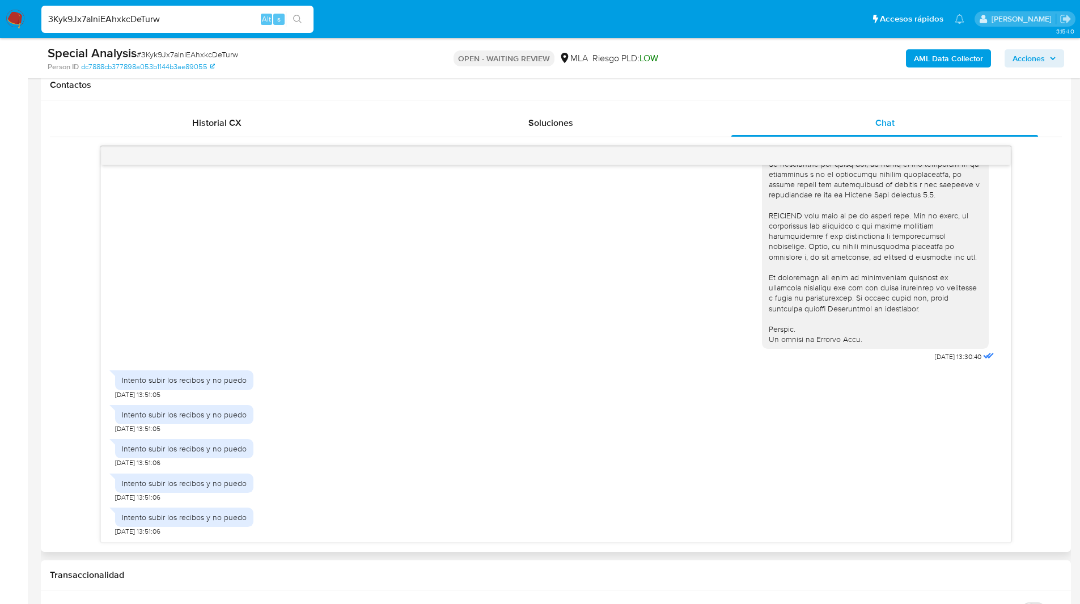
scroll to position [522, 0]
click at [170, 300] on div "18/06/2025 13:30:40" at bounding box center [556, 55] width 882 height 621
click at [56, 320] on div "18/06/2025 13:30:40 Intento subir los recibos y no puedo 20/06/2025 13:51:05 In…" at bounding box center [556, 345] width 1012 height 396
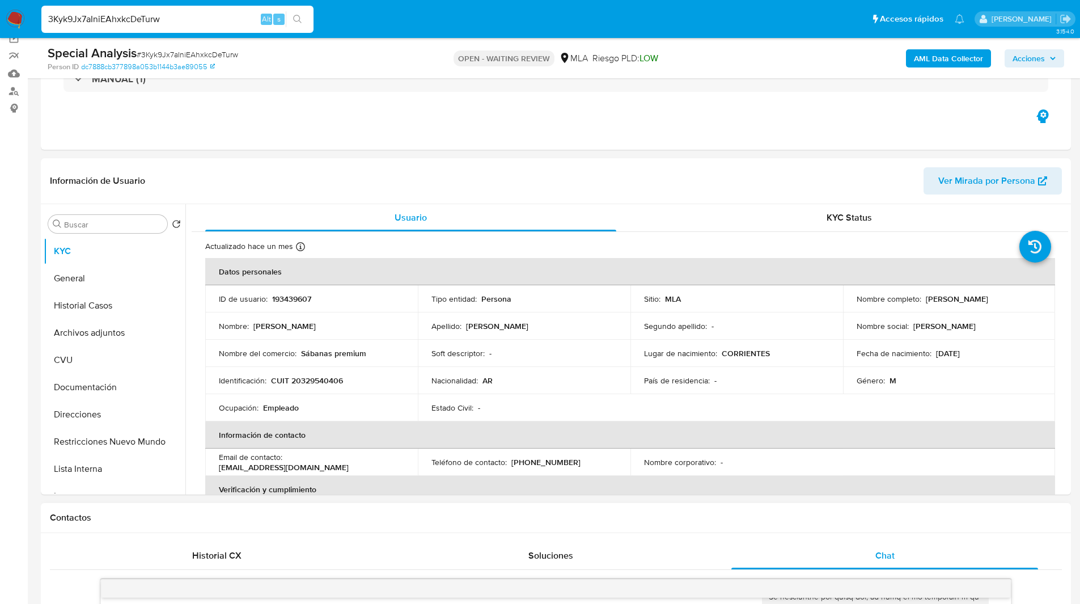
scroll to position [0, 0]
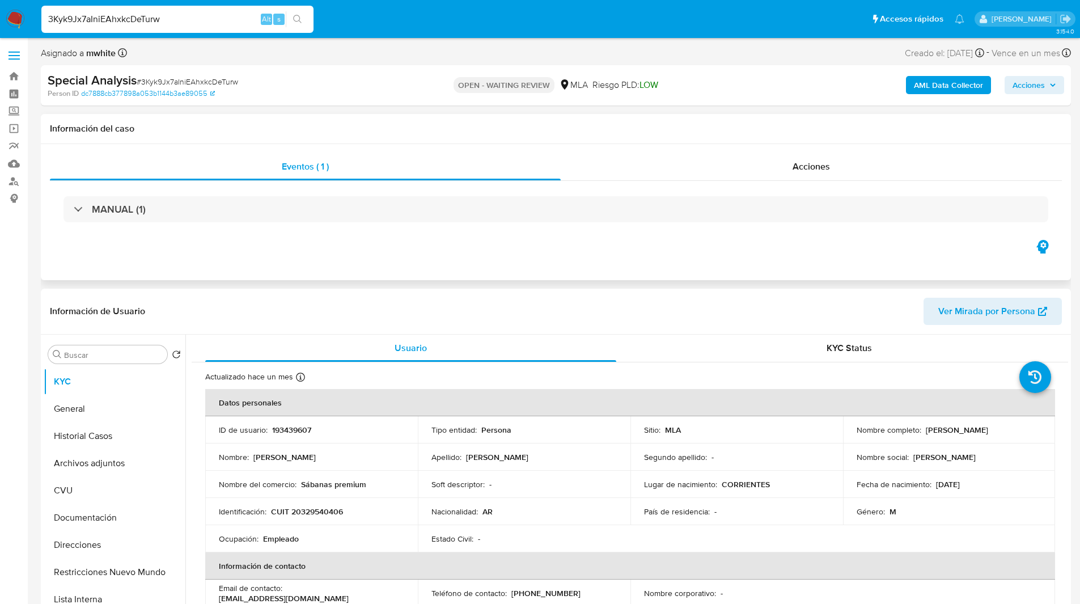
click at [154, 256] on div "Eventos ( 1 ) Acciones MANUAL (1)" at bounding box center [556, 212] width 1030 height 136
click at [277, 125] on h1 "Información del caso" at bounding box center [556, 128] width 1012 height 11
click at [366, 94] on div "Person ID dc7888cb377898a053b1144b3ae89055" at bounding box center [216, 93] width 336 height 10
click at [581, 74] on div "OPEN - WAITING REVIEW MLA Riesgo PLD: LOW" at bounding box center [556, 85] width 336 height 27
click at [388, 38] on nav "Pausado Ver notificaciones 3Kyk9Jx7aIniEAhxkcDeTurw Alt s Accesos rápidos Presi…" at bounding box center [540, 19] width 1080 height 38
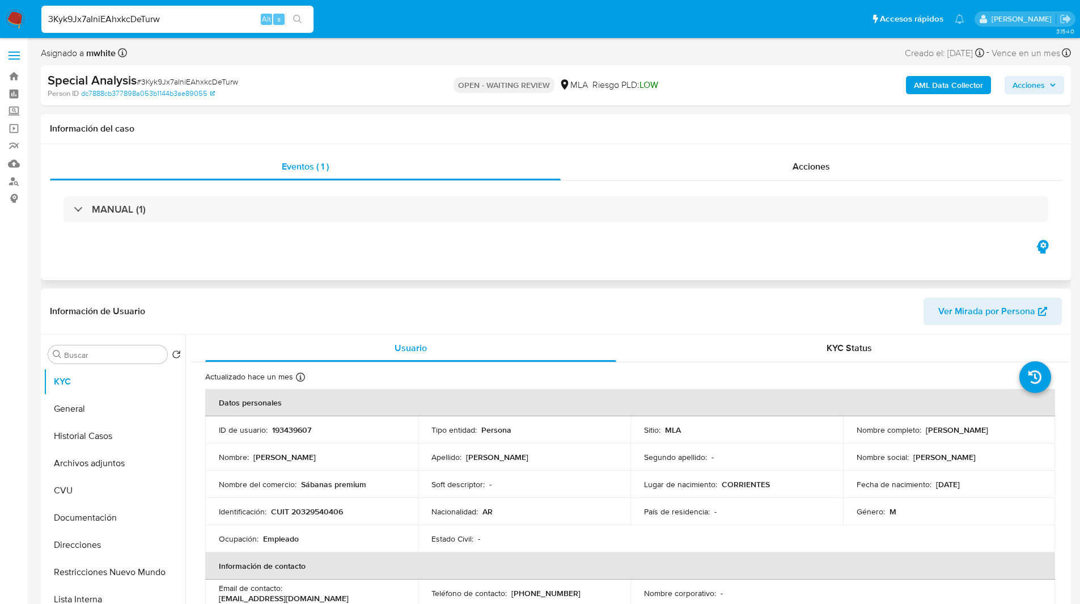
click at [678, 148] on div "Eventos ( 1 ) Acciones MANUAL (1)" at bounding box center [556, 212] width 1030 height 136
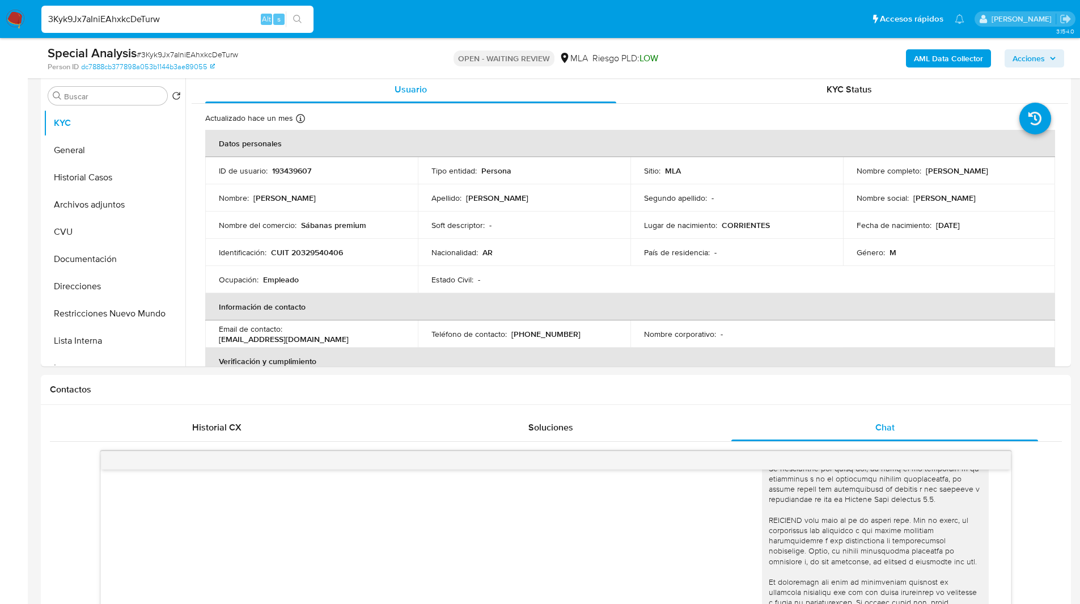
scroll to position [221, 0]
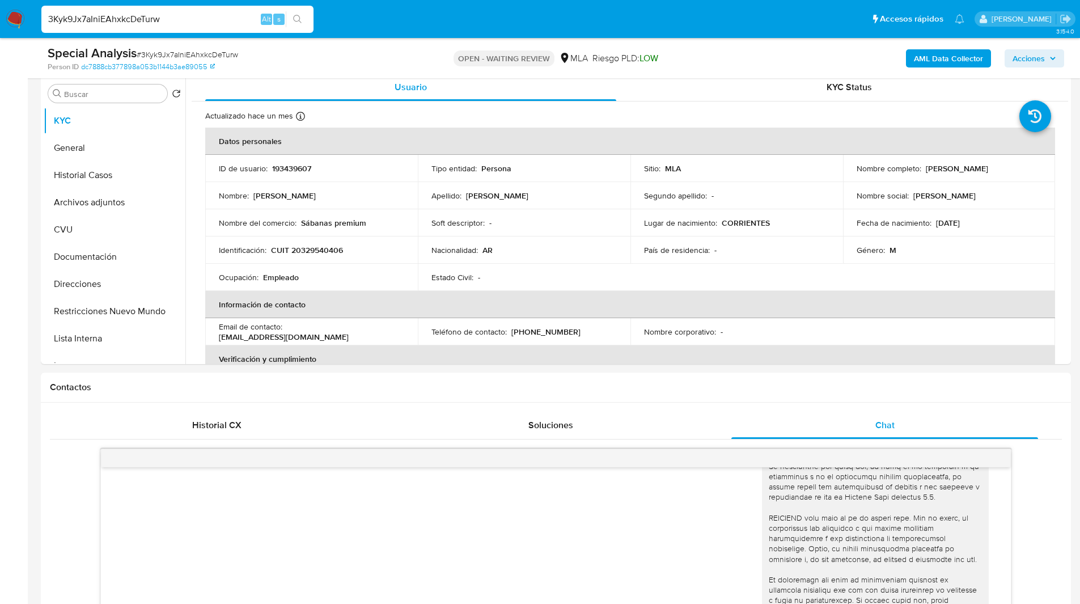
click at [71, 19] on input "3Kyk9Jx7aIniEAhxkcDeTurw" at bounding box center [177, 19] width 272 height 15
click at [15, 18] on img at bounding box center [15, 19] width 19 height 19
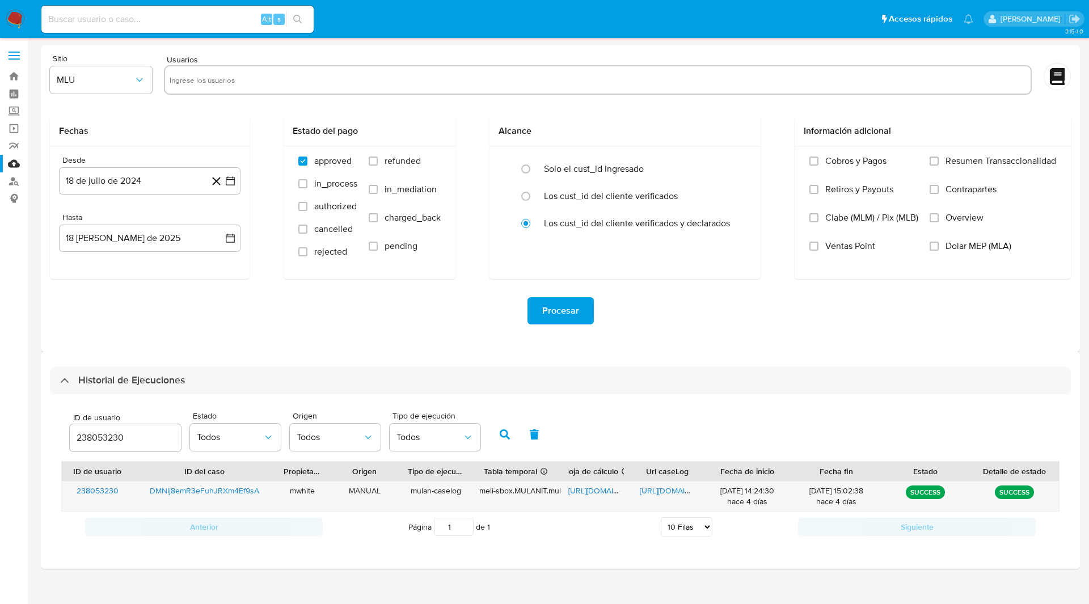
select select "10"
click at [94, 434] on input "238053230" at bounding box center [125, 437] width 111 height 15
click at [502, 437] on icon "button" at bounding box center [505, 434] width 10 height 10
click at [598, 492] on span "[URL][DOMAIN_NAME]" at bounding box center [607, 490] width 78 height 11
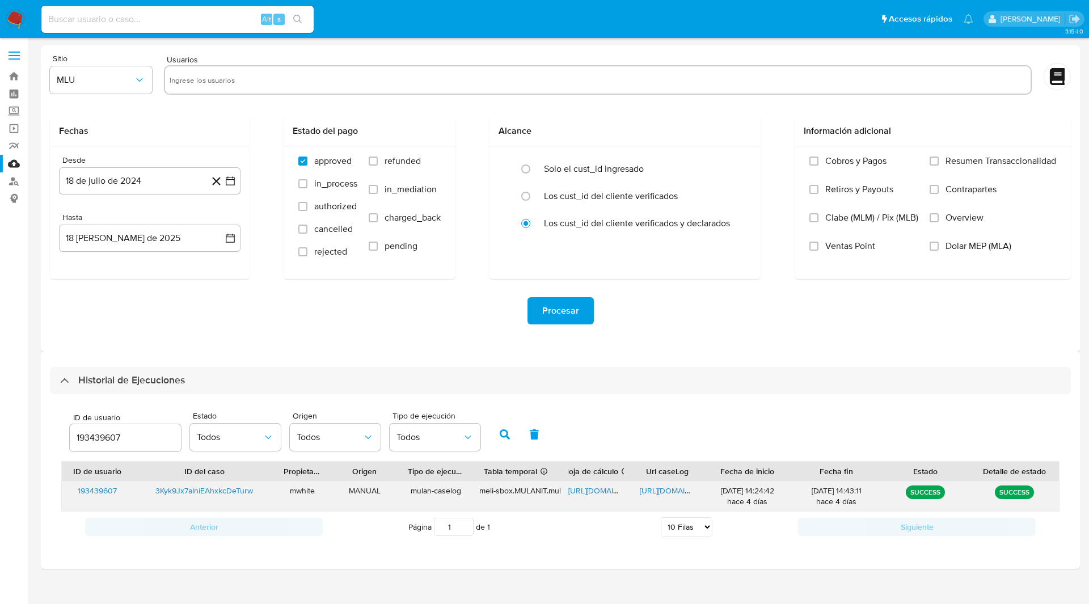
click at [661, 491] on span "[URL][DOMAIN_NAME]" at bounding box center [679, 490] width 78 height 11
click at [116, 439] on input "193439607" at bounding box center [125, 437] width 111 height 15
type input "62570557"
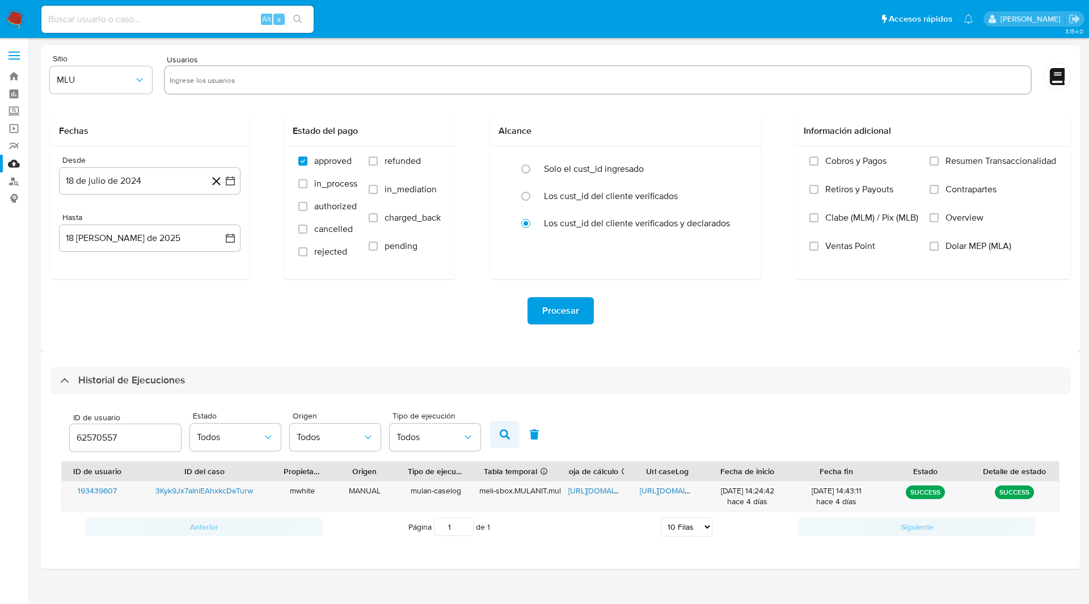
click at [501, 436] on icon "button" at bounding box center [505, 434] width 10 height 10
click at [582, 495] on span "[URL][DOMAIN_NAME]" at bounding box center [607, 490] width 78 height 11
click at [676, 492] on span "[URL][DOMAIN_NAME]" at bounding box center [679, 490] width 78 height 11
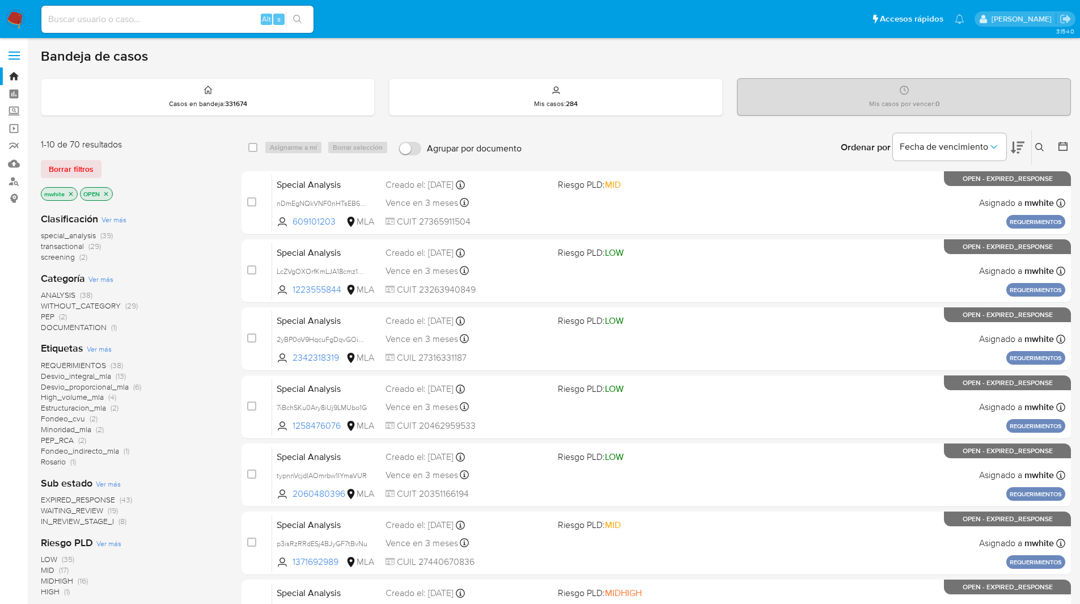
click at [1038, 145] on icon at bounding box center [1039, 147] width 9 height 9
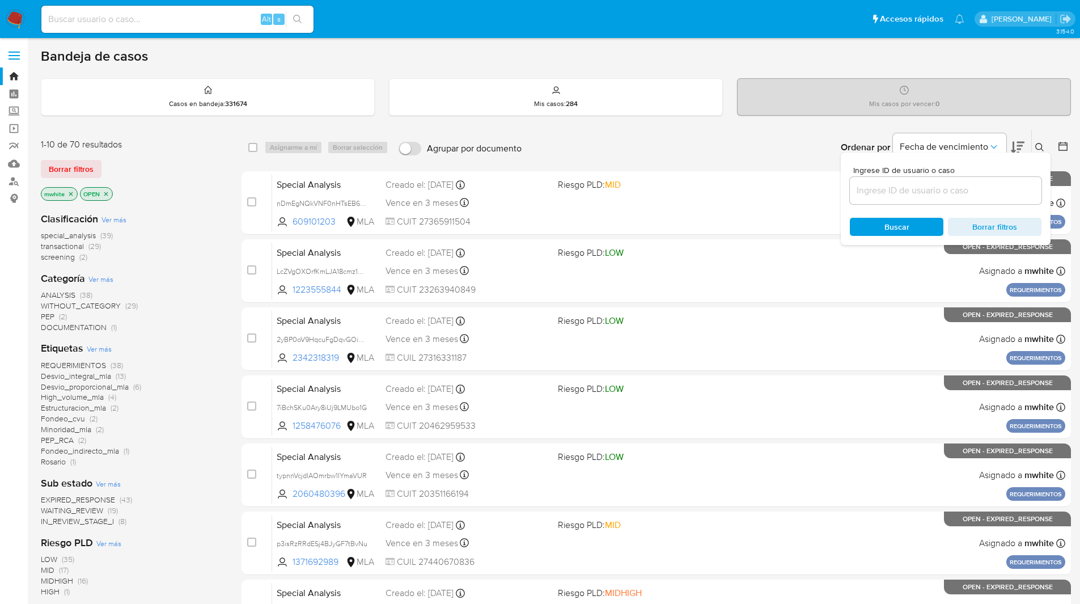
click at [903, 200] on div at bounding box center [946, 190] width 192 height 27
click at [890, 196] on input at bounding box center [946, 190] width 192 height 15
paste input "3Kyk9Jx7aIniEAhxkcDeTurw"
type input "3Kyk9Jx7aIniEAhxkcDeTurw"
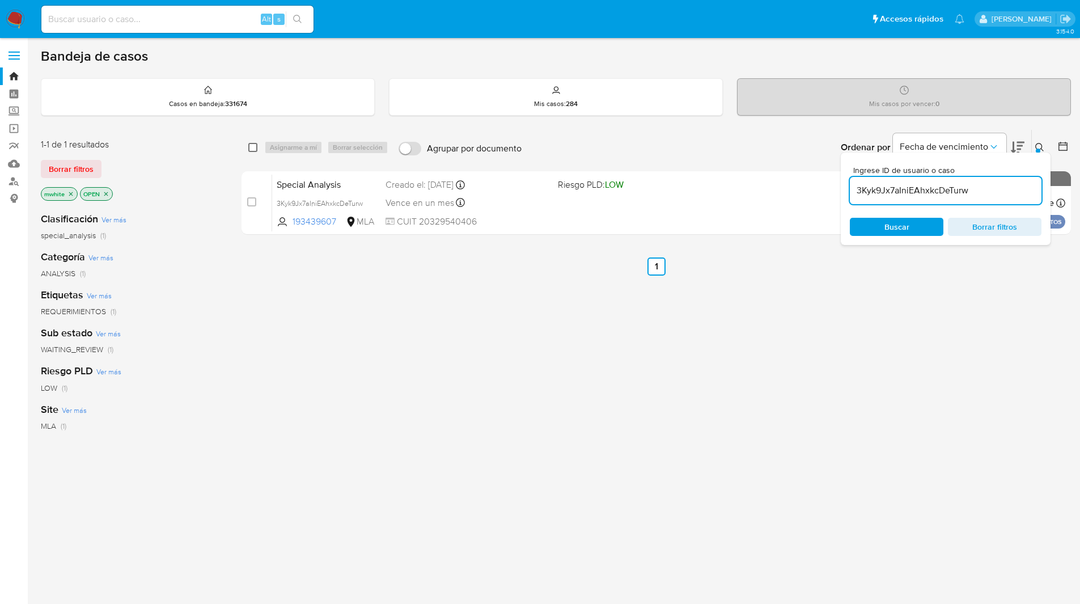
click at [252, 149] on input "checkbox" at bounding box center [252, 147] width 9 height 9
checkbox input "true"
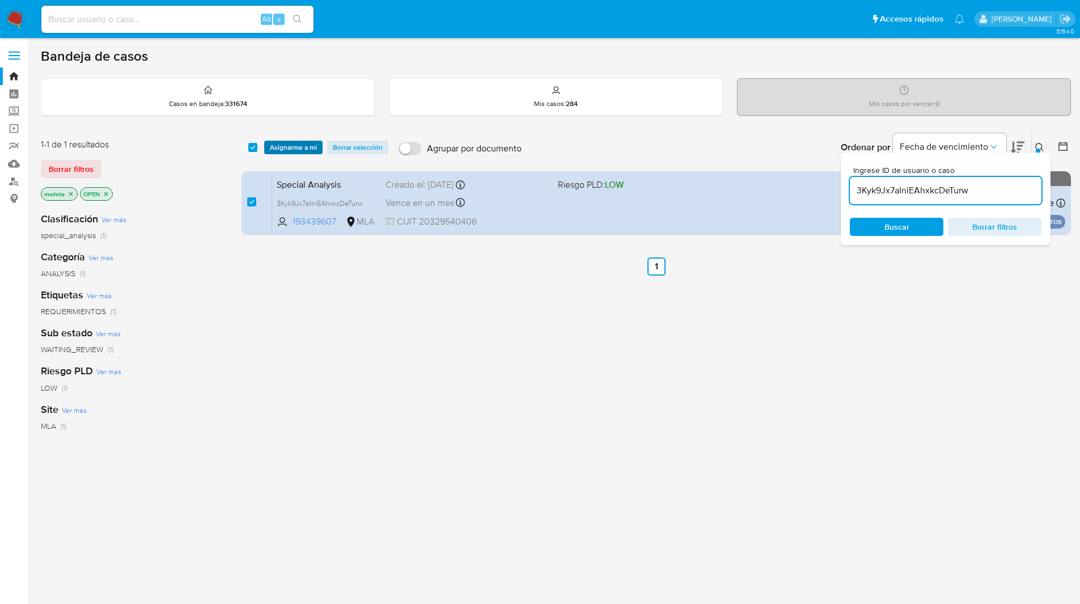
click at [287, 148] on span "Asignarme a mí" at bounding box center [293, 147] width 47 height 11
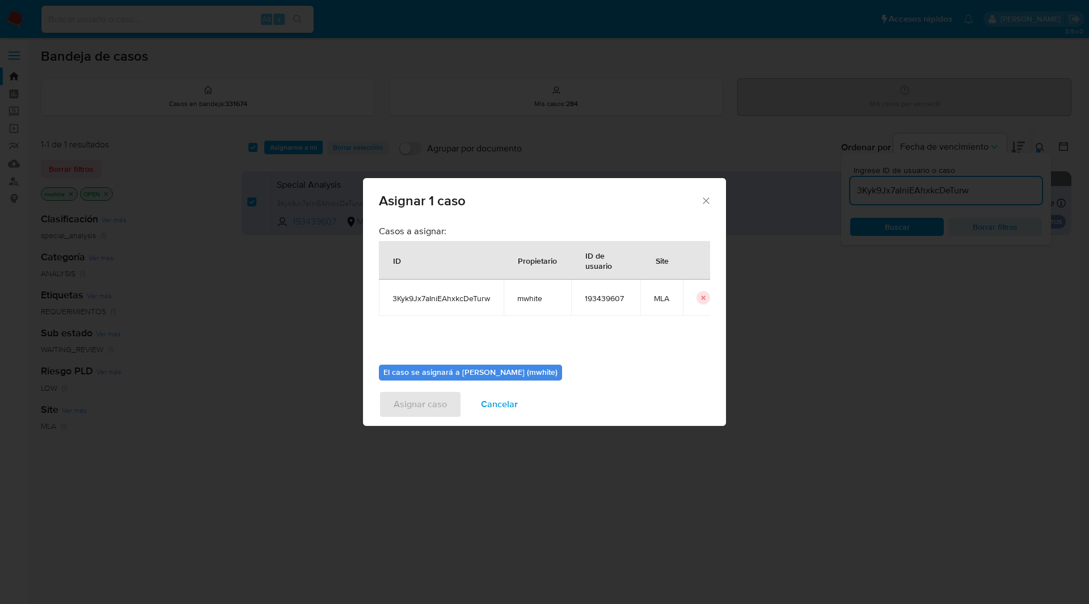
click at [530, 299] on span "mwhite" at bounding box center [537, 298] width 40 height 10
copy span "mwhite"
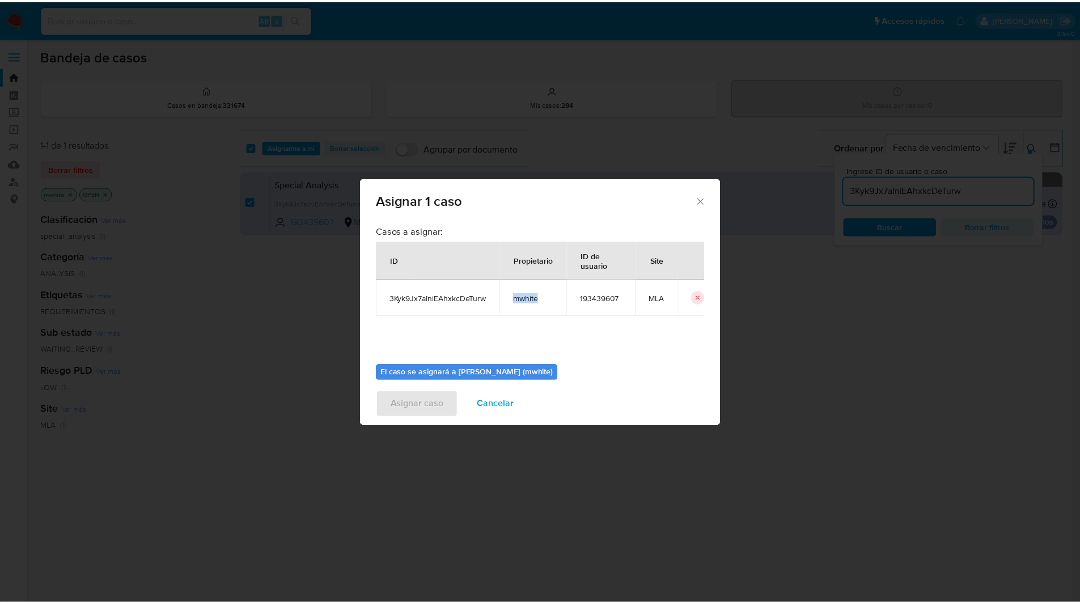
scroll to position [59, 0]
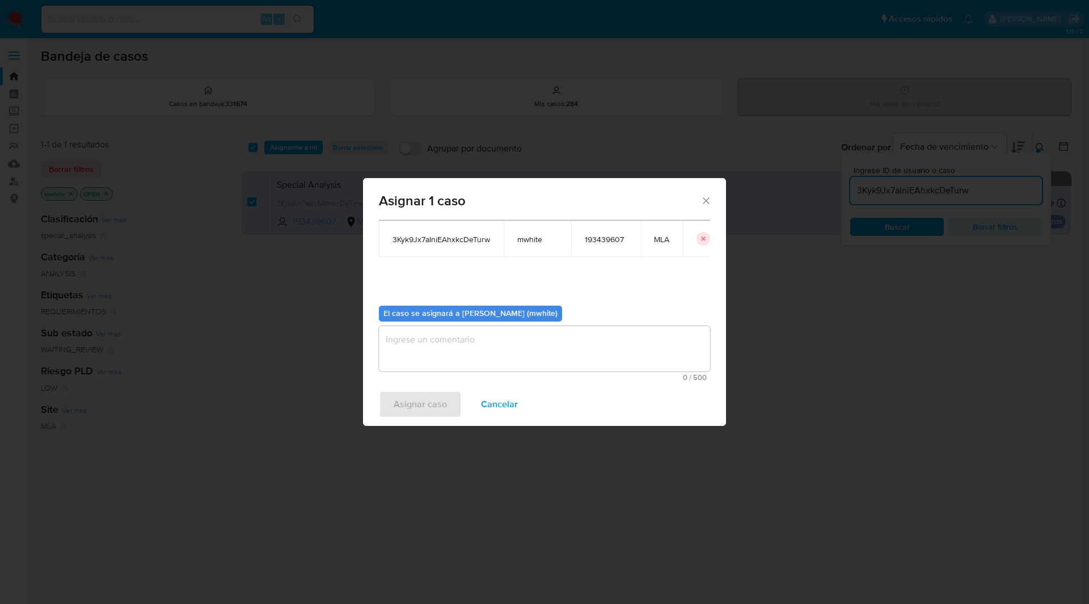
click at [451, 352] on textarea "assign-modal" at bounding box center [544, 348] width 331 height 45
paste textarea "mwhite"
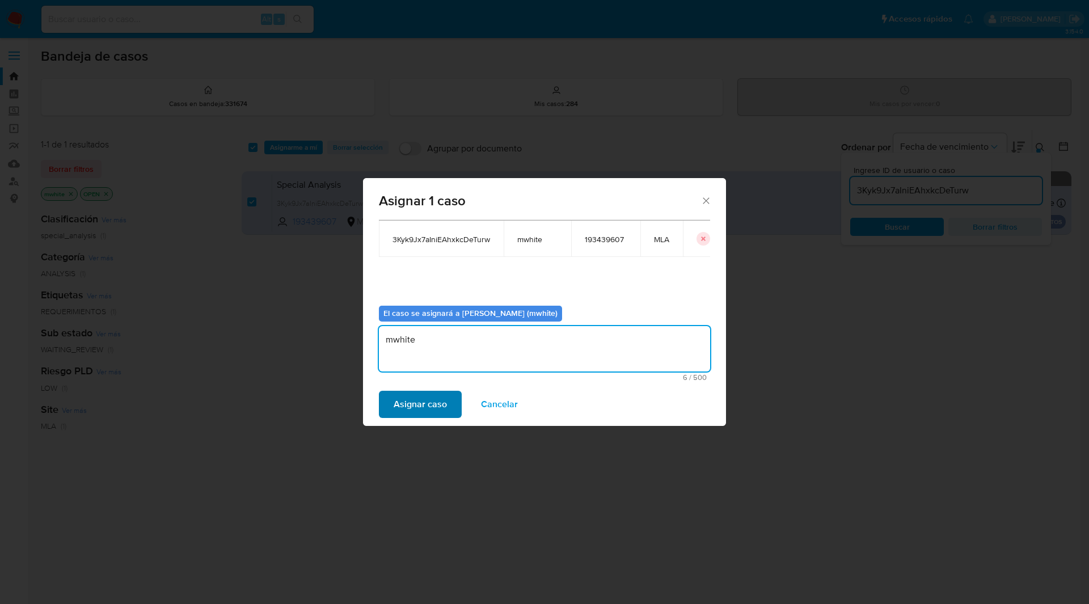
type textarea "mwhite"
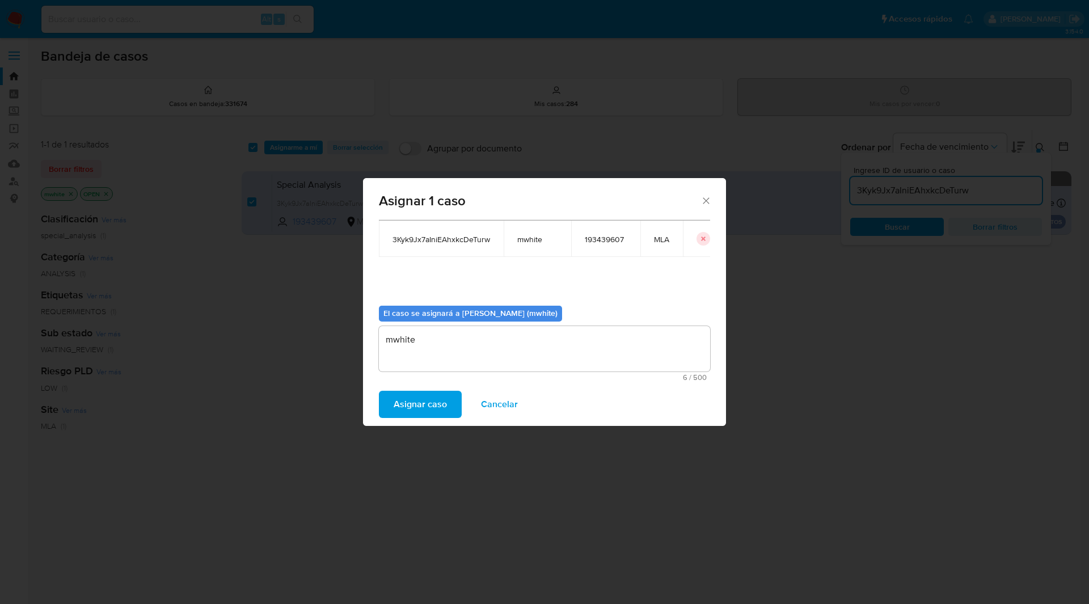
click at [418, 396] on span "Asignar caso" at bounding box center [420, 404] width 53 height 25
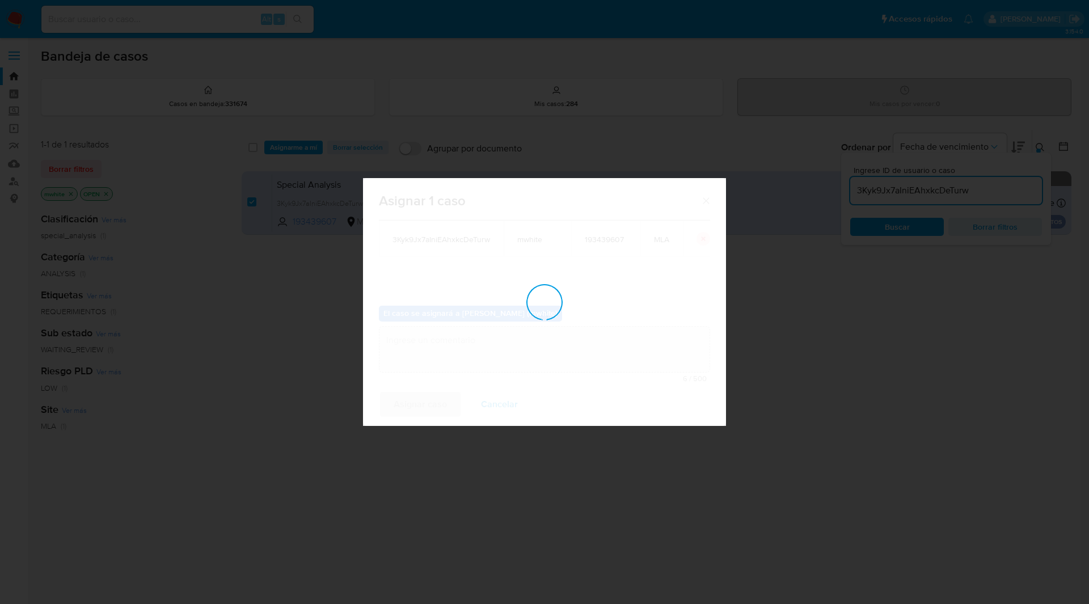
checkbox input "false"
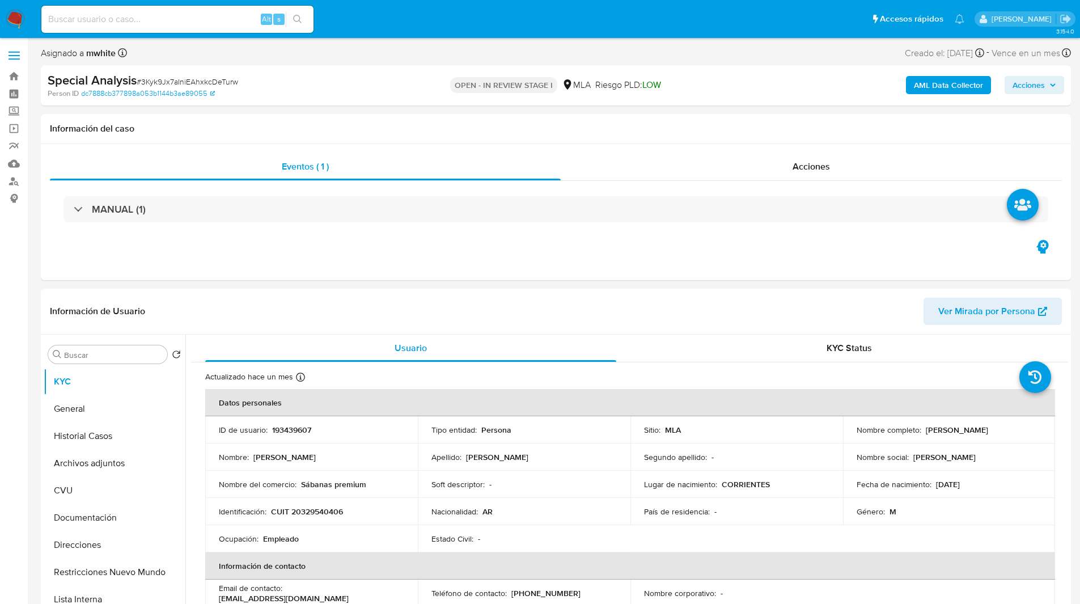
select select "10"
click at [336, 267] on div "Eventos ( 1 ) Acciones MANUAL (1)" at bounding box center [556, 212] width 1030 height 136
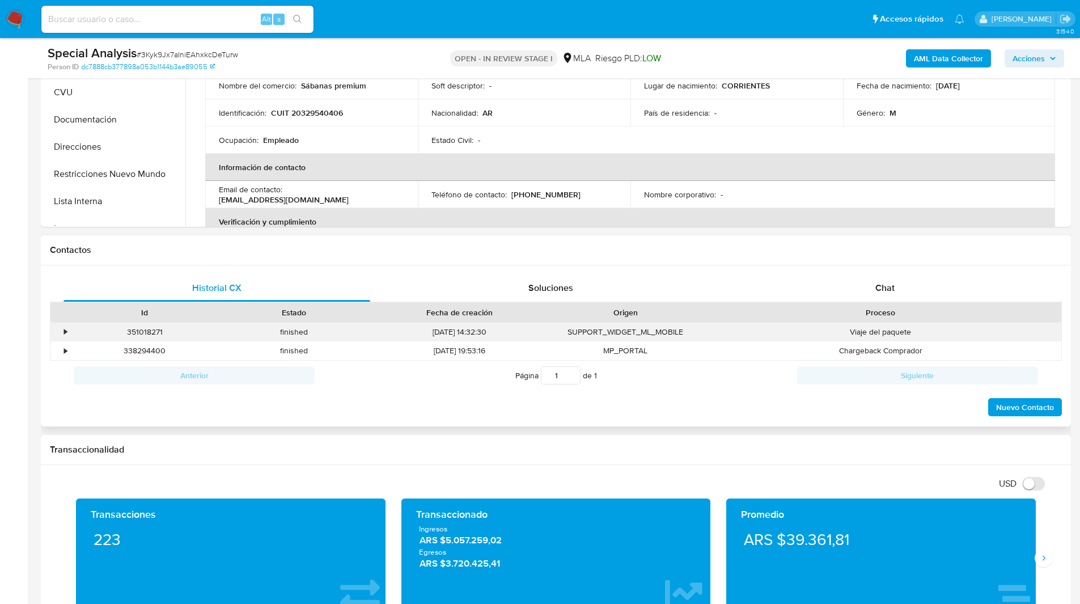
scroll to position [366, 0]
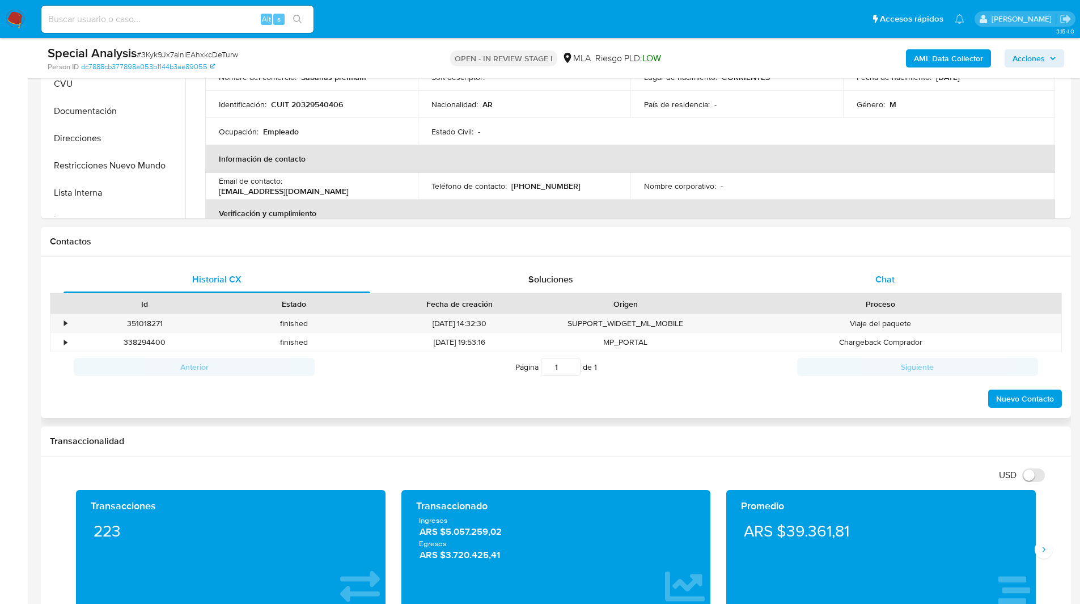
click at [865, 281] on div "Chat" at bounding box center [884, 279] width 307 height 27
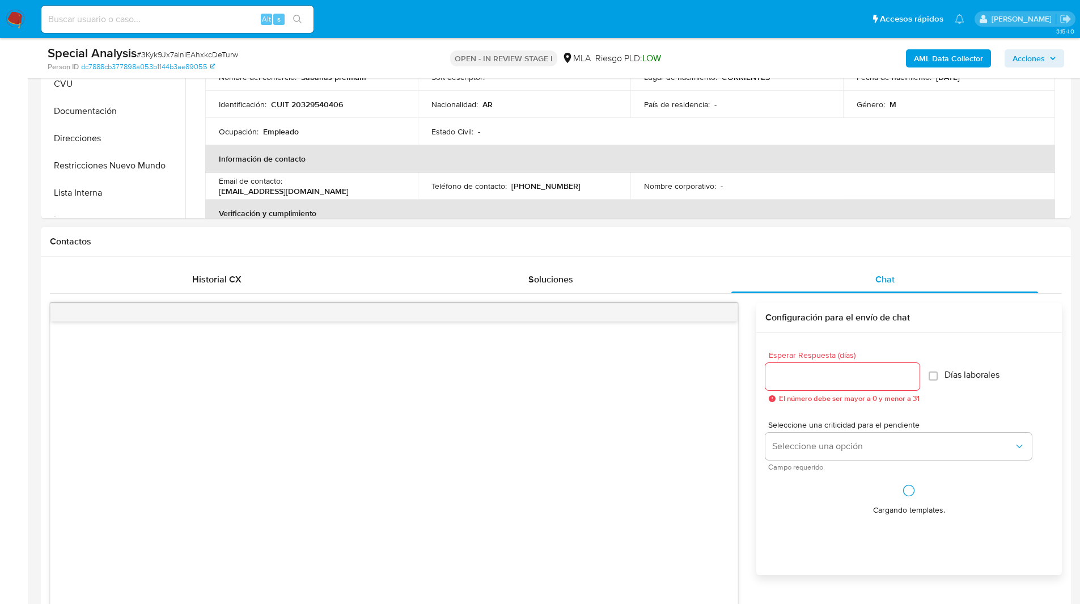
click at [752, 259] on div "Historial CX Soluciones Chat Id Estado Fecha de creación Origen Proceso • 35101…" at bounding box center [556, 506] width 1030 height 498
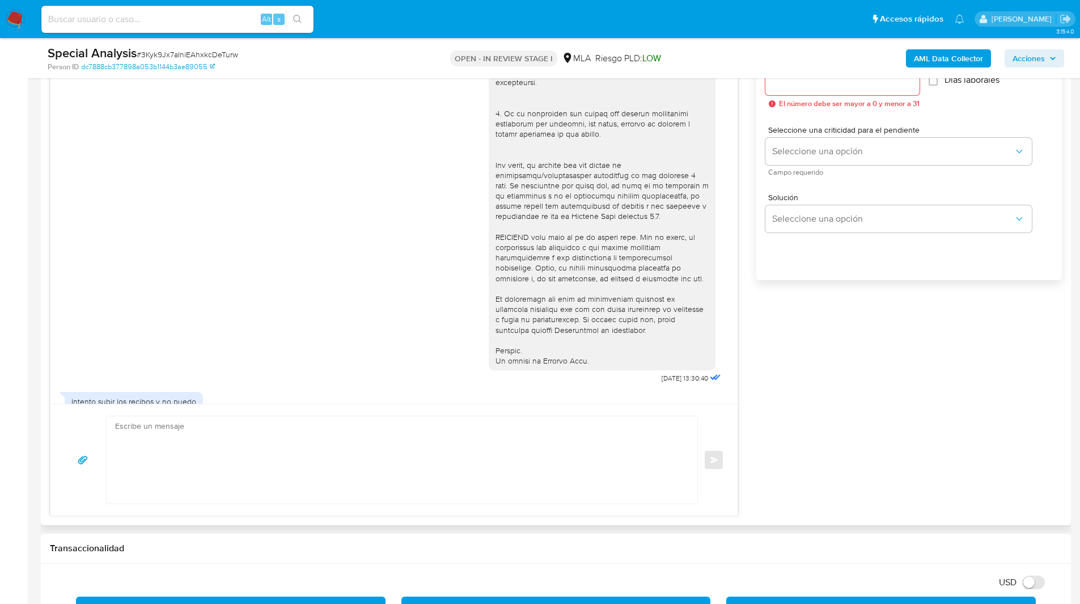
scroll to position [247, 0]
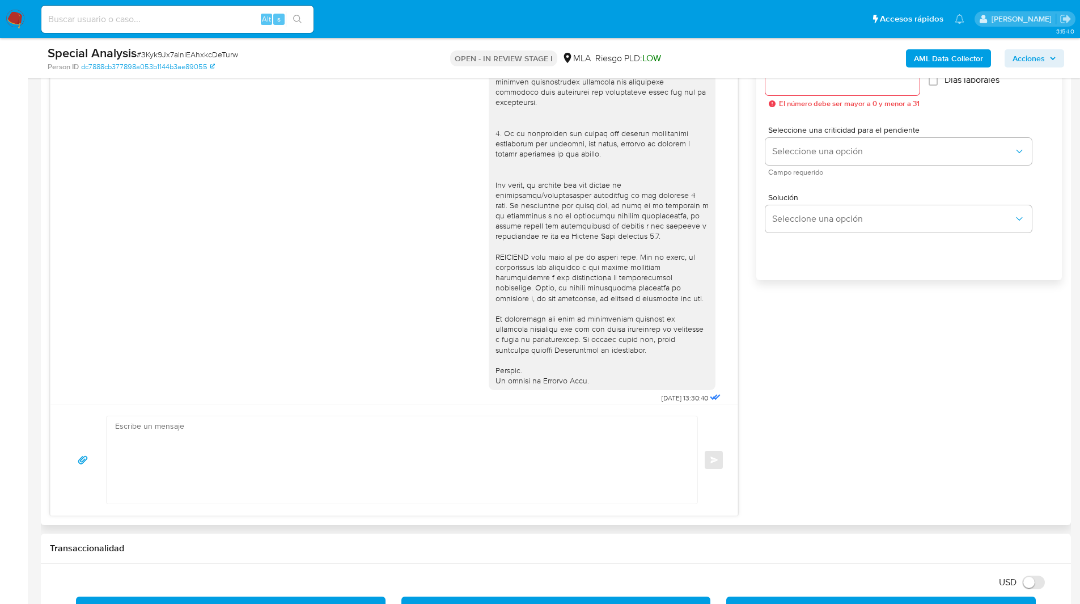
click at [219, 470] on textarea at bounding box center [399, 459] width 568 height 87
paste textarea "Hola, Esperamos que te encuentres muy bien. Te consultamos si tuviste oportunid…"
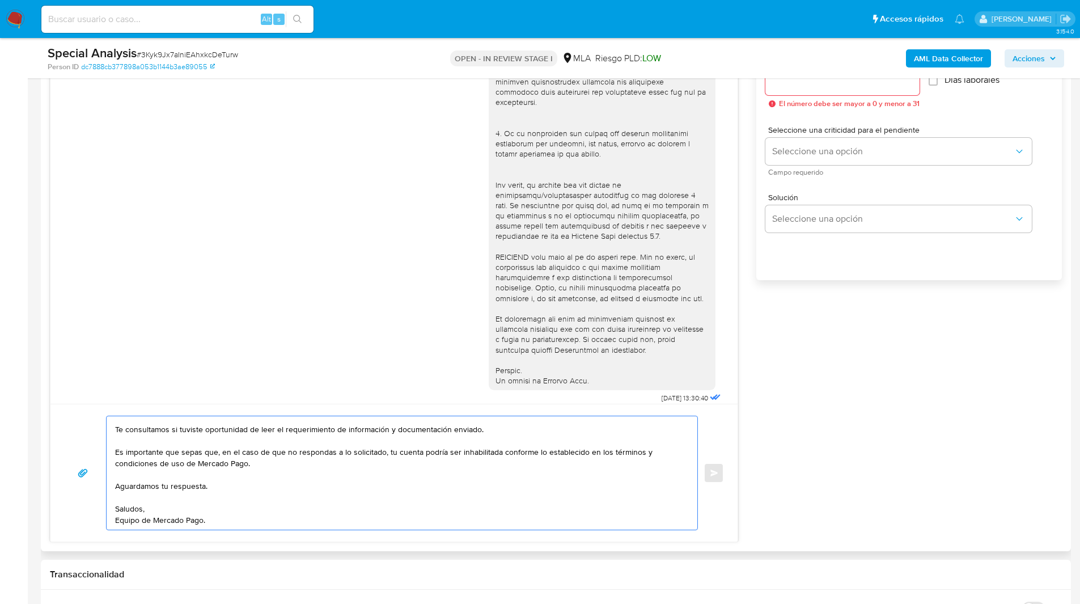
scroll to position [0, 0]
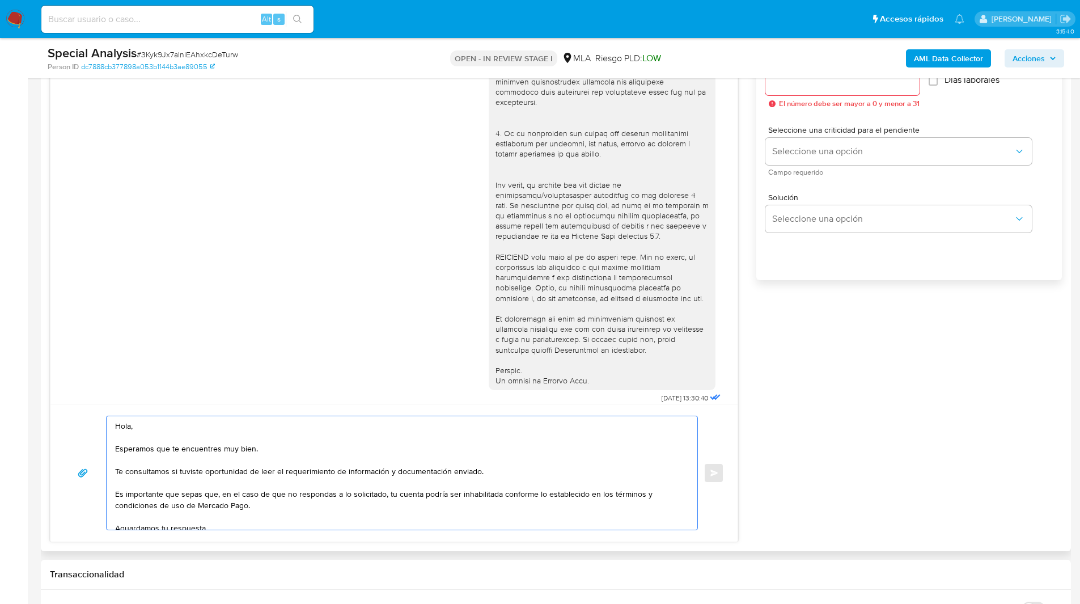
drag, startPoint x: 126, startPoint y: 471, endPoint x: 559, endPoint y: 470, distance: 432.7
click at [559, 470] on textarea "Hola, Esperamos que te encuentres muy bien. Te consultamos si tuviste oportunid…" at bounding box center [399, 472] width 568 height 113
click at [624, 471] on textarea "Hola, Esperamos que te encuentres muy bien. Te solicitamos que presentes la doc…" at bounding box center [399, 472] width 568 height 113
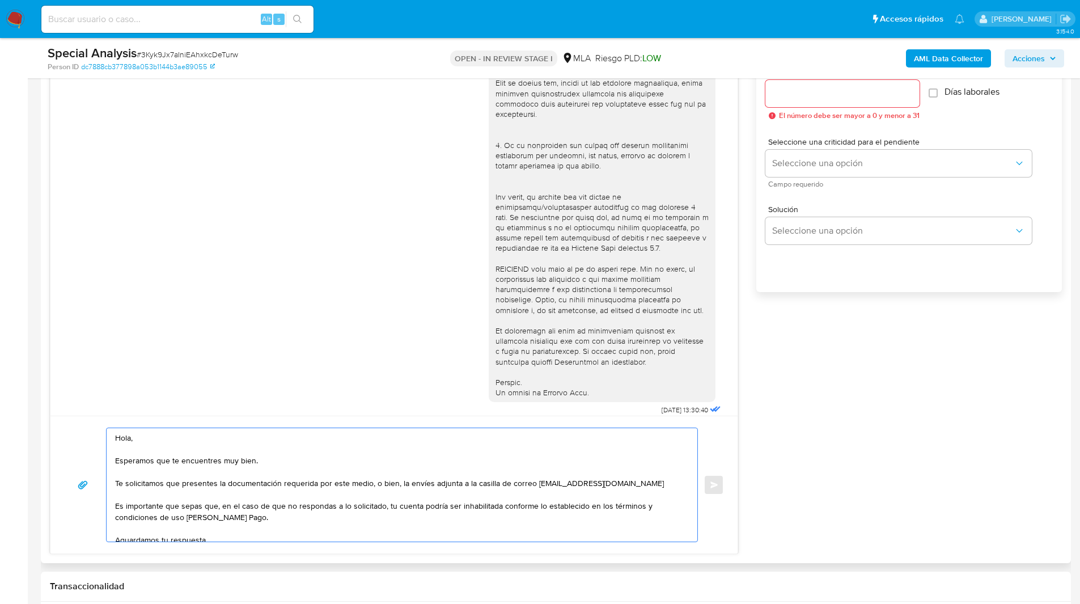
scroll to position [649, 0]
type textarea "Hola, Esperamos que te encuentres muy bien. Te solicitamos que presentes la doc…"
click at [800, 102] on div at bounding box center [843, 94] width 154 height 27
click at [809, 98] on input "Esperar Respuesta (días)" at bounding box center [843, 94] width 154 height 15
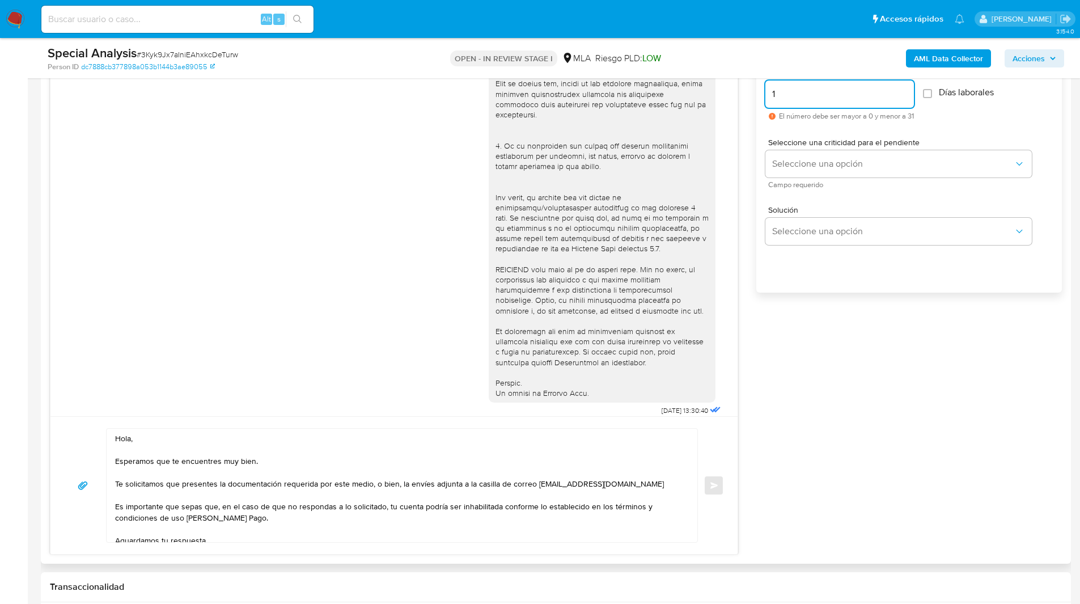
scroll to position [447, 0]
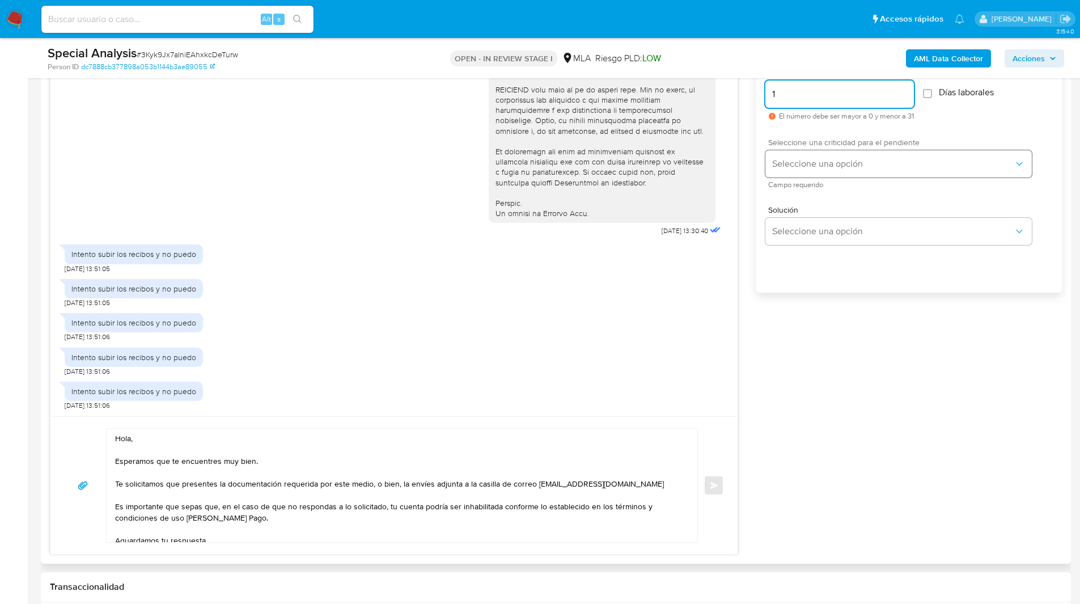
type input "1"
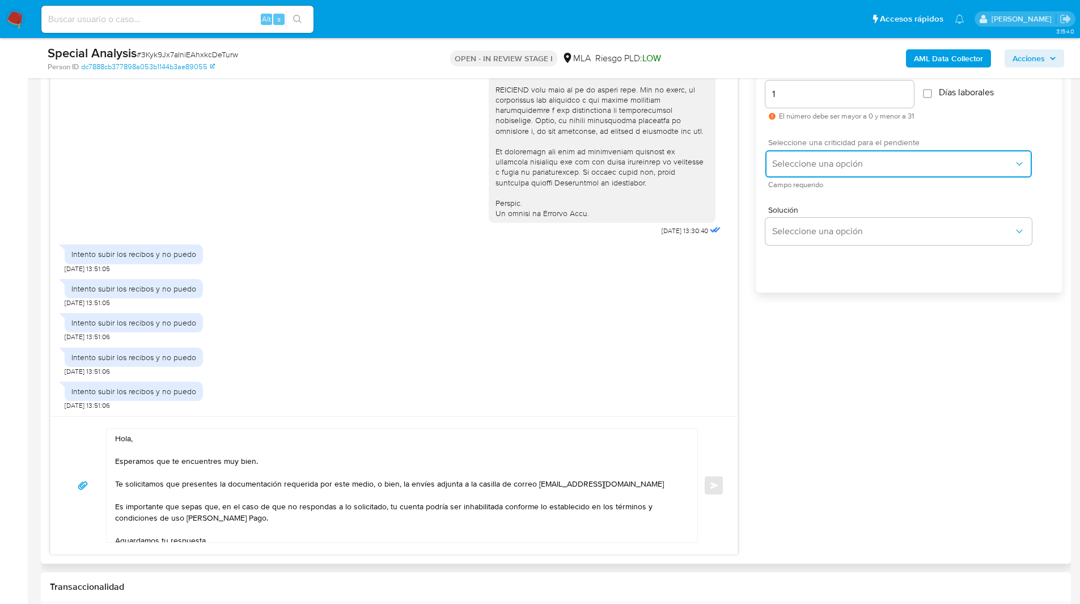
click at [829, 175] on button "Seleccione una opción" at bounding box center [899, 163] width 267 height 27
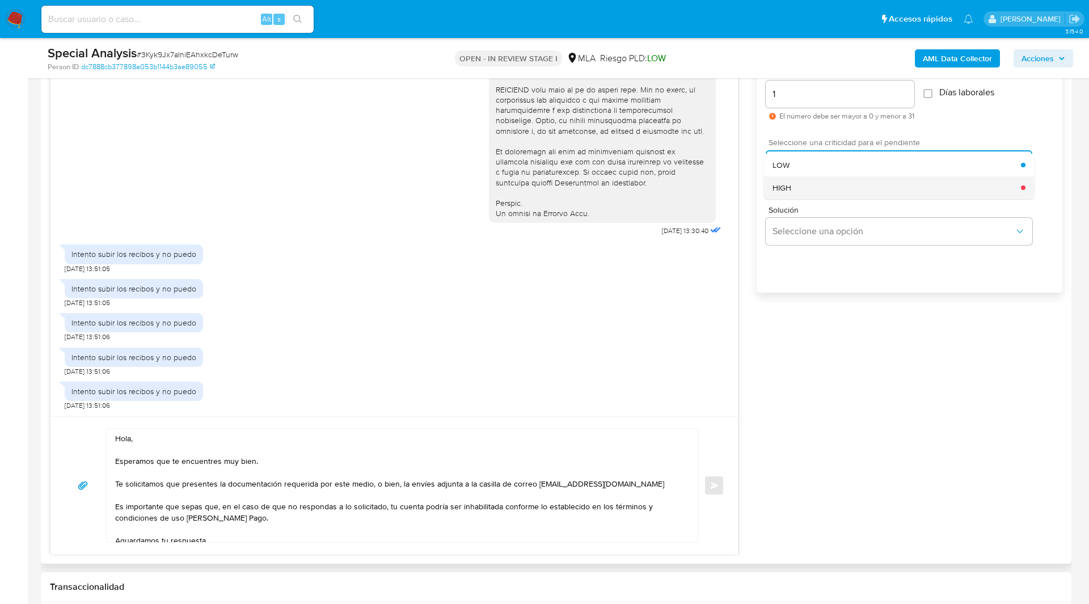
click at [798, 189] on div "HIGH" at bounding box center [896, 187] width 248 height 23
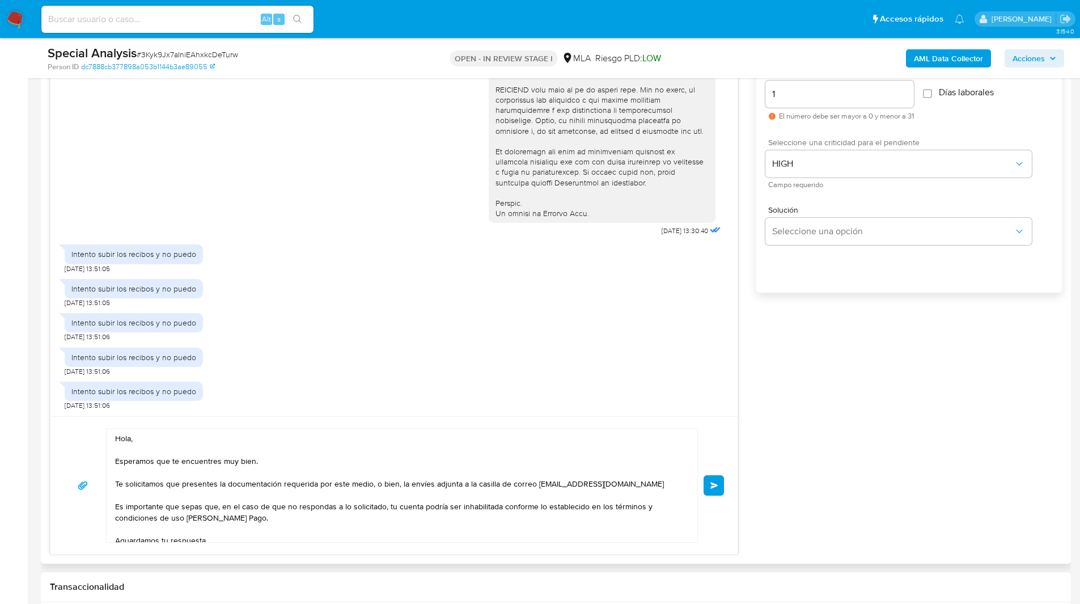
click at [713, 489] on button "Enviar" at bounding box center [714, 485] width 20 height 20
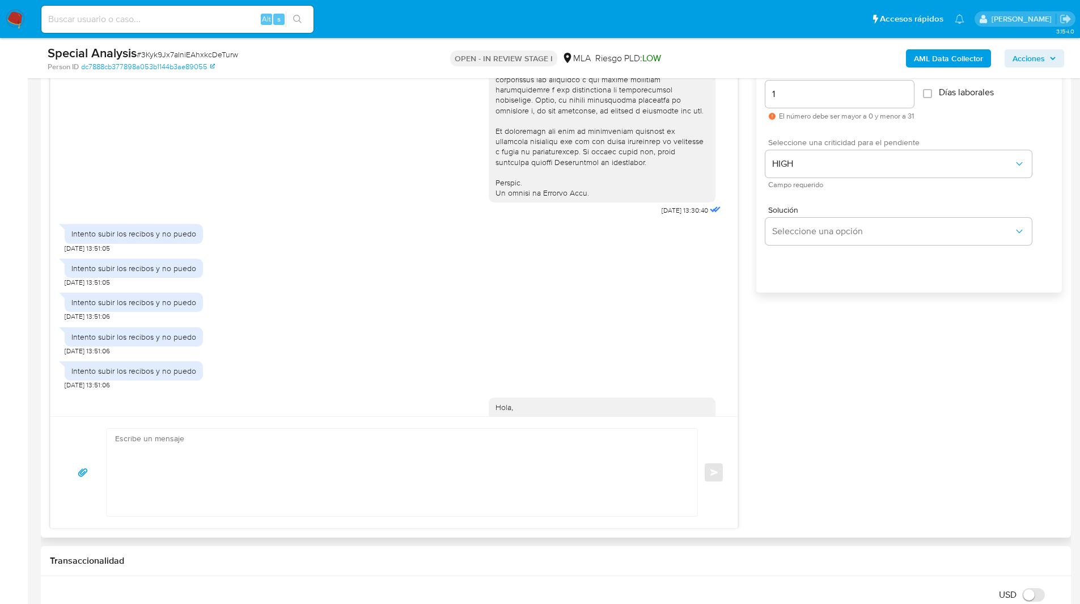
scroll to position [655, 0]
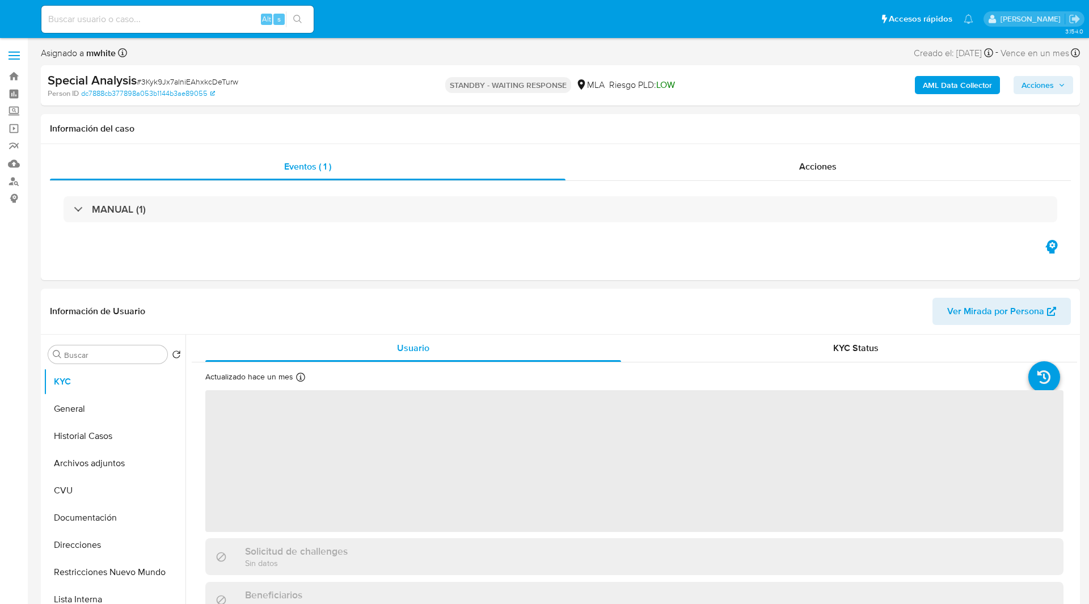
select select "10"
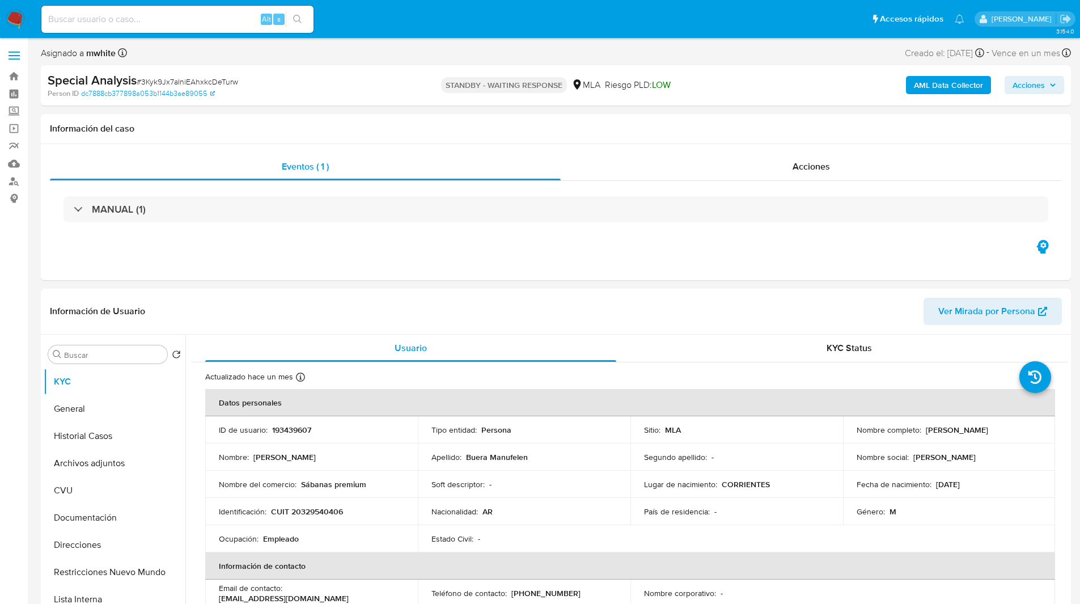
click at [223, 16] on input at bounding box center [177, 19] width 272 height 15
paste input "eo0Cifgi3OSZUKBbeFw5yTDq"
type input "eo0Cifgi3OSZUKBbeFw5yTDq"
select select "10"
click at [669, 135] on div "Información del caso" at bounding box center [556, 129] width 1030 height 30
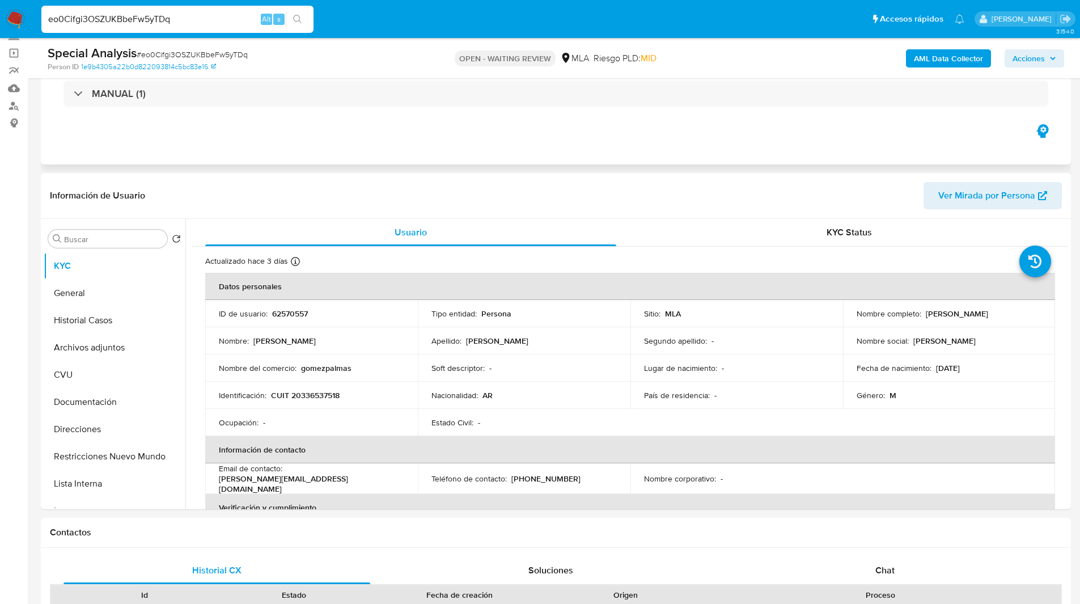
scroll to position [76, 0]
click at [299, 316] on p "62570557" at bounding box center [290, 313] width 36 height 10
copy p "62570557"
click at [318, 395] on p "CUIT 20336537518" at bounding box center [305, 395] width 69 height 10
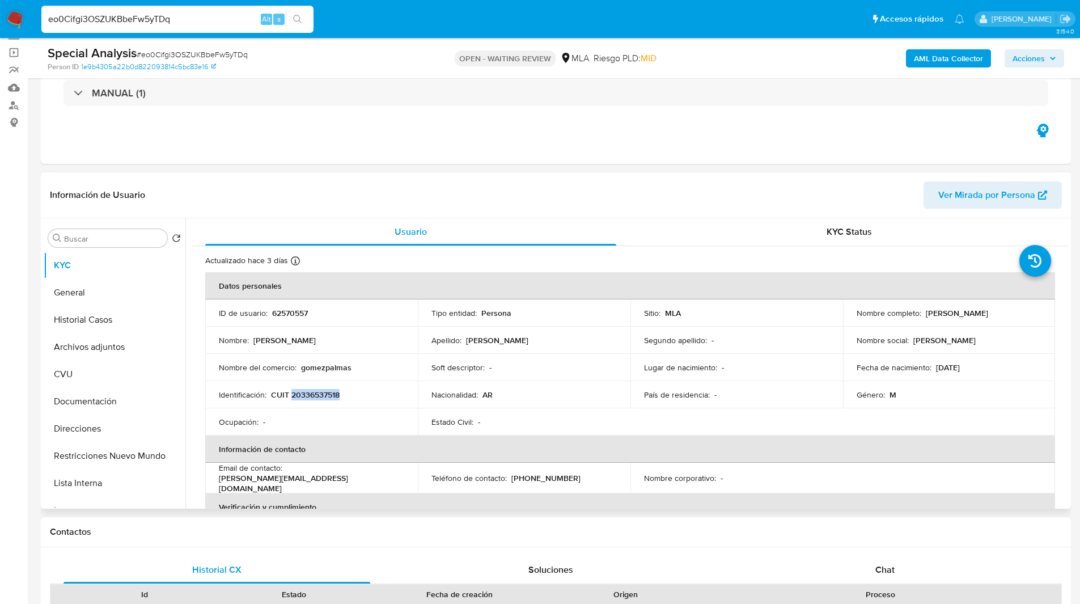
click at [318, 395] on p "CUIT 20336537518" at bounding box center [305, 395] width 69 height 10
drag, startPoint x: 924, startPoint y: 314, endPoint x: 1001, endPoint y: 315, distance: 77.1
click at [1001, 315] on div "Nombre completo : [PERSON_NAME]" at bounding box center [949, 313] width 185 height 10
copy p "[PERSON_NAME]"
click at [334, 395] on p "CUIT 20336537518" at bounding box center [305, 395] width 69 height 10
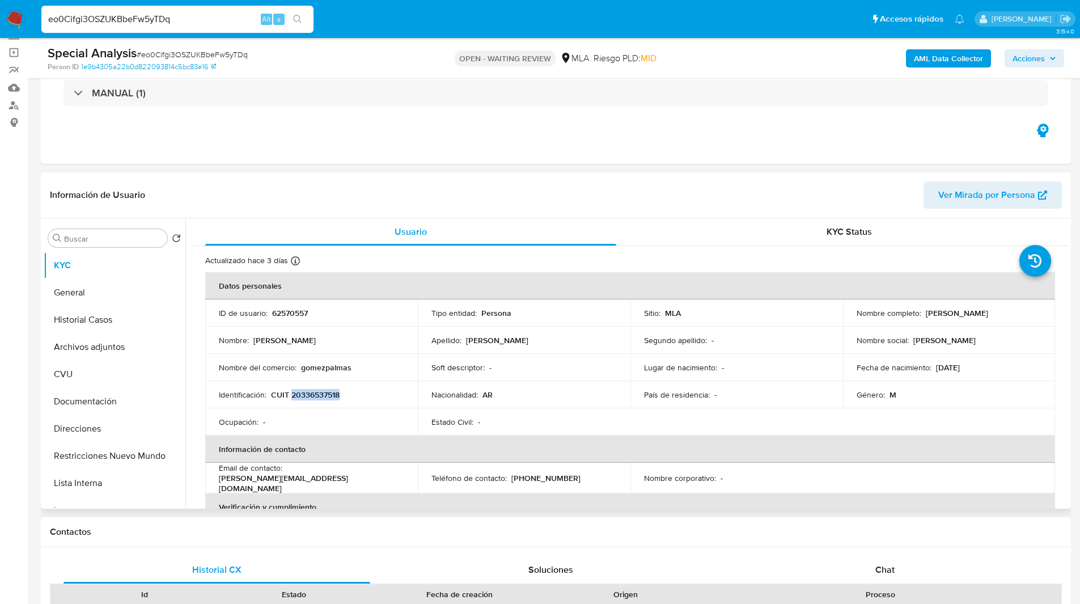
click at [334, 395] on p "CUIT 20336537518" at bounding box center [305, 395] width 69 height 10
copy p "20336537518"
click at [592, 22] on ul "Pausado Ver notificaciones eo0Cifgi3OSZUKBbeFw5yTDq Alt s Accesos rápidos Presi…" at bounding box center [503, 19] width 934 height 28
click at [7, 20] on img at bounding box center [15, 19] width 19 height 19
click at [586, 137] on div "Eventos ( 1 ) Acciones MANUAL (1)" at bounding box center [556, 96] width 1030 height 136
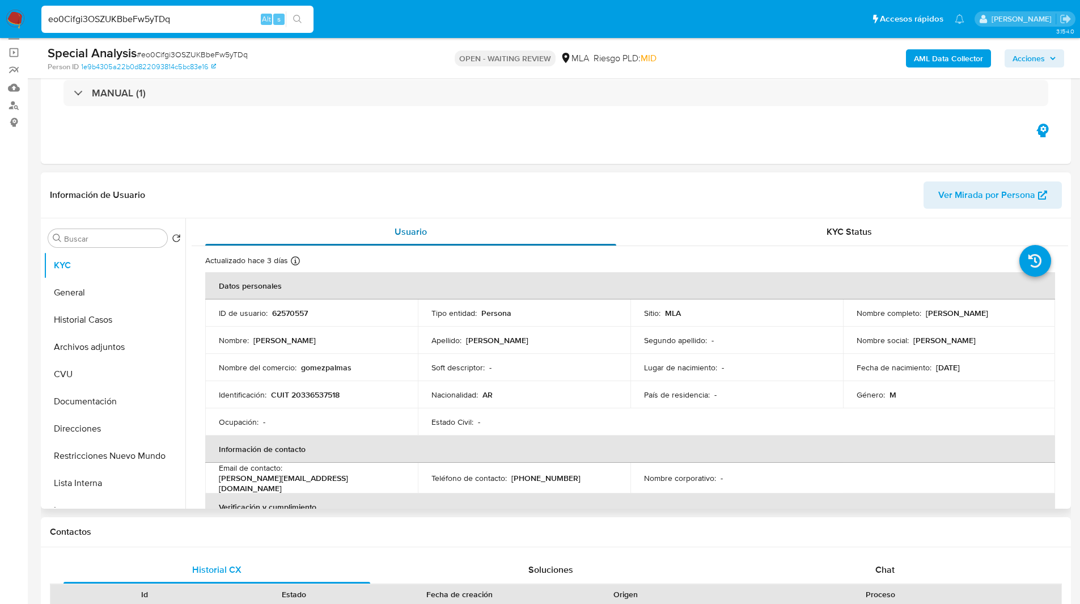
click at [620, 235] on button "Usuario" at bounding box center [411, 231] width 438 height 27
click at [636, 178] on div "Información de Usuario Ver Mirada por Persona" at bounding box center [556, 195] width 1030 height 46
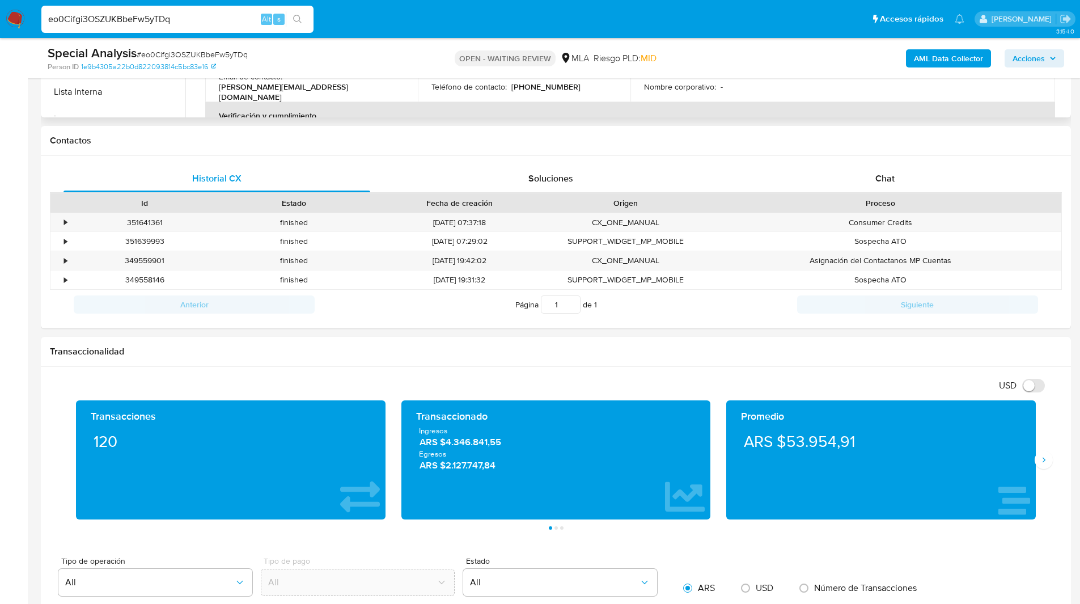
scroll to position [508, 0]
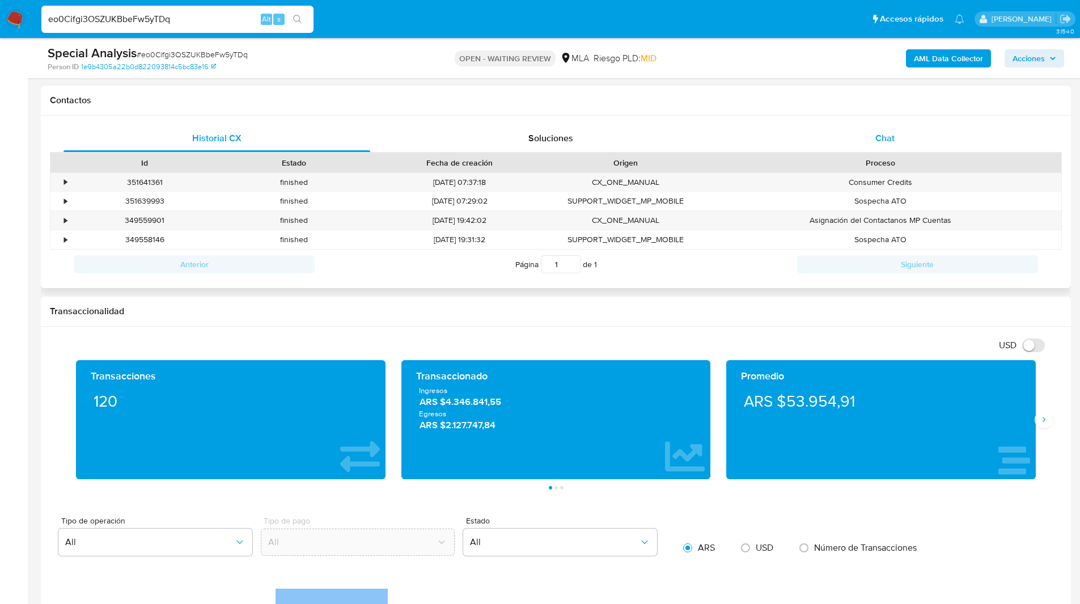
click at [894, 132] on span "Chat" at bounding box center [885, 138] width 19 height 13
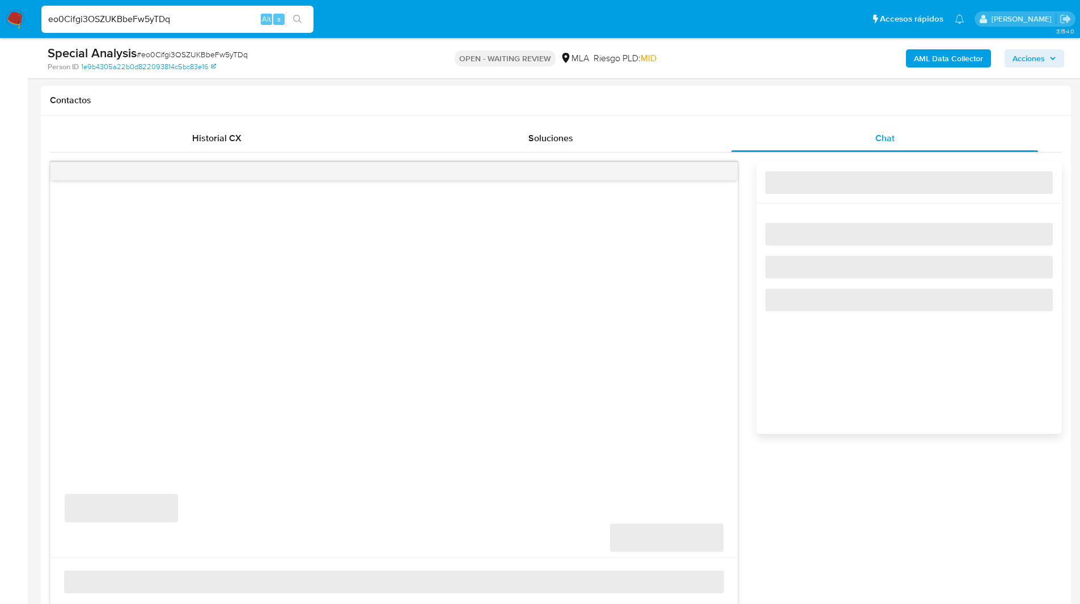
click at [762, 95] on h1 "Contactos" at bounding box center [556, 100] width 1012 height 11
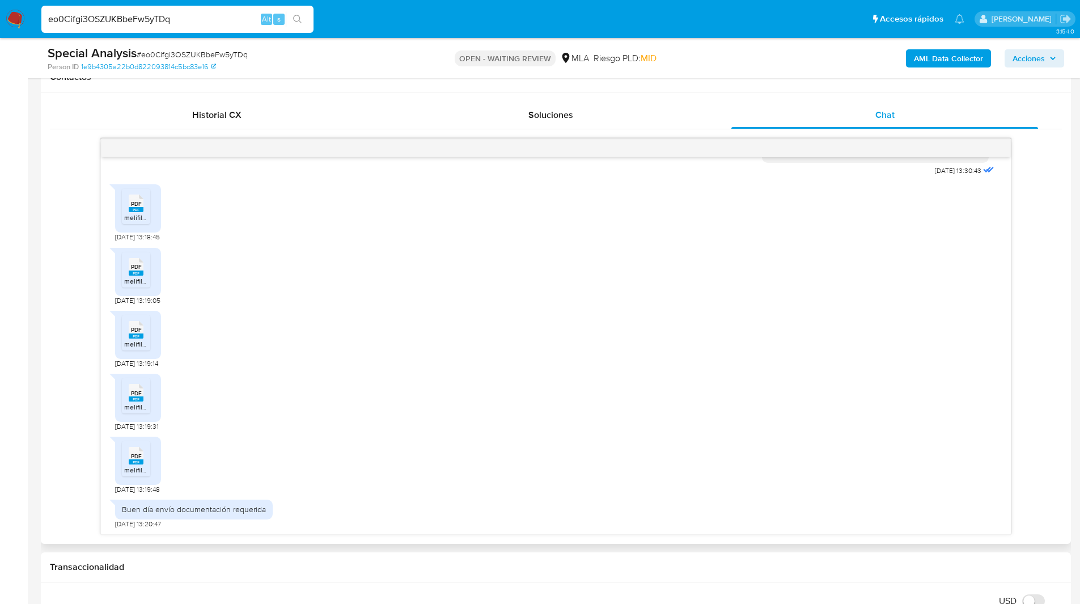
scroll to position [624, 0]
click at [141, 212] on rect at bounding box center [136, 209] width 15 height 5
click at [134, 270] on span "PDF" at bounding box center [136, 266] width 11 height 7
click at [133, 339] on rect at bounding box center [136, 335] width 15 height 5
click at [133, 407] on span "melifile8043103127750026077.pdf" at bounding box center [175, 407] width 103 height 10
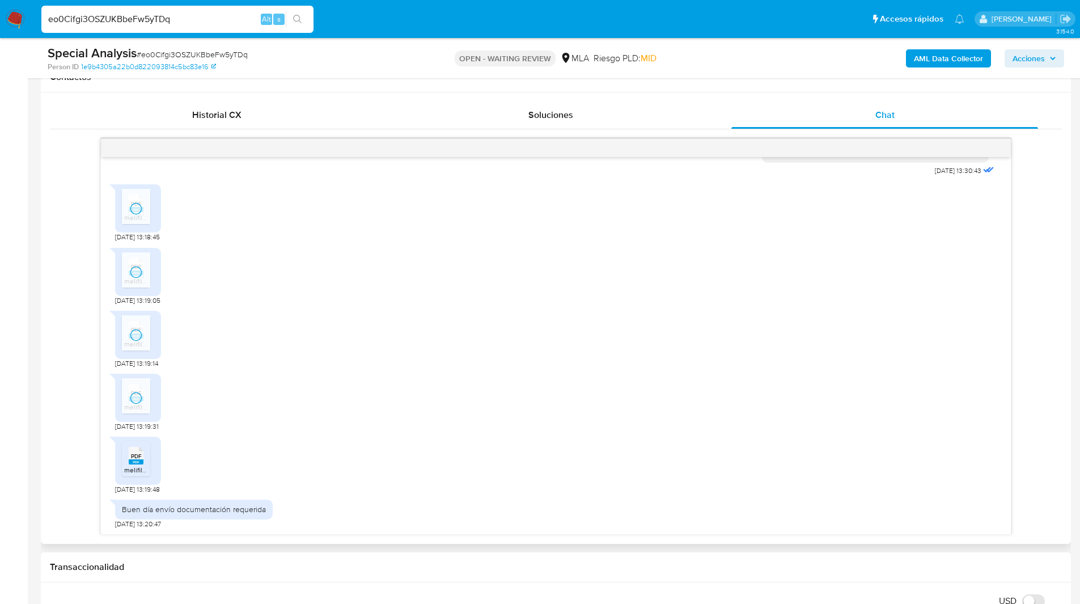
click at [137, 472] on span "melifile7630845971138309127.pdf" at bounding box center [175, 470] width 102 height 10
click at [358, 58] on div "Special Analysis # eo0Cifgi3OSZUKBbeFw5yTDq" at bounding box center [215, 53] width 335 height 17
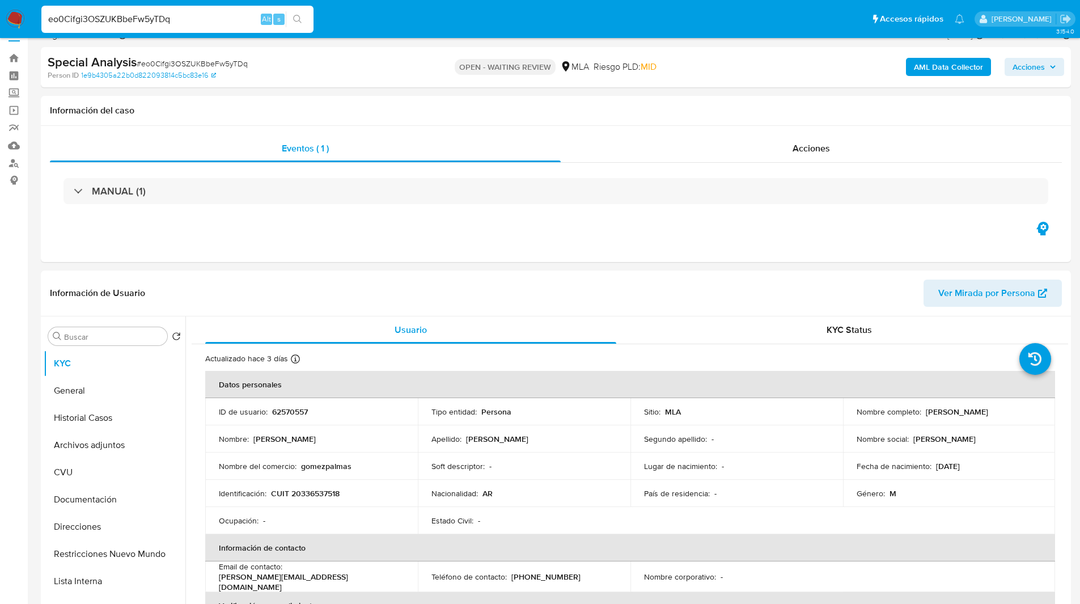
scroll to position [0, 0]
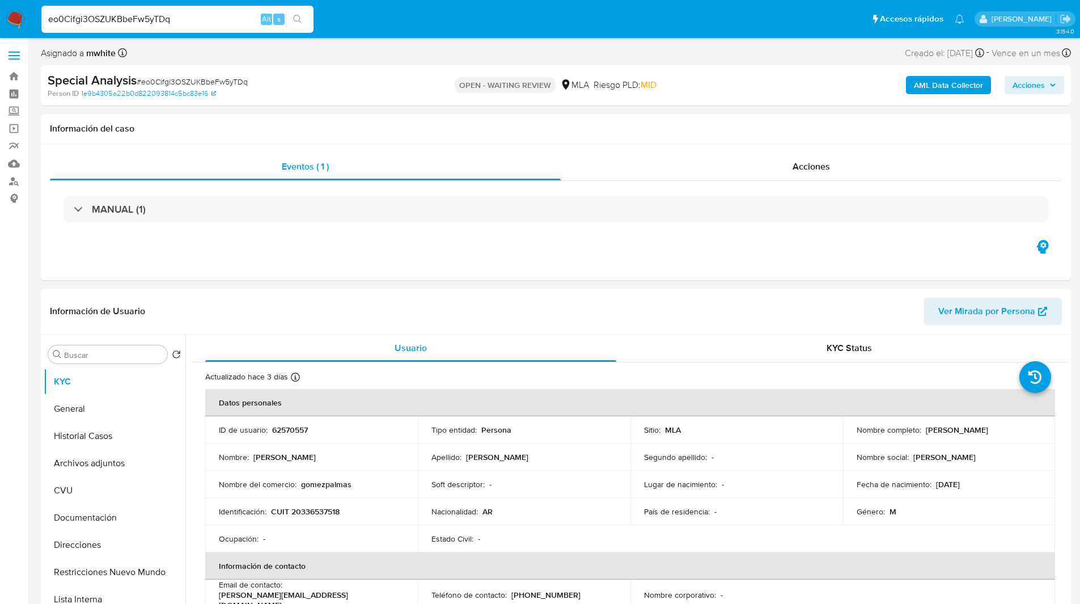
click at [361, 24] on ul "Pausado Ver notificaciones eo0Cifgi3OSZUKBbeFw5yTDq Alt s Accesos rápidos Presi…" at bounding box center [503, 19] width 934 height 28
click at [226, 28] on div "eo0Cifgi3OSZUKBbeFw5yTDq Alt s" at bounding box center [177, 19] width 272 height 27
click at [224, 24] on input "eo0Cifgi3OSZUKBbeFw5yTDq" at bounding box center [177, 19] width 272 height 15
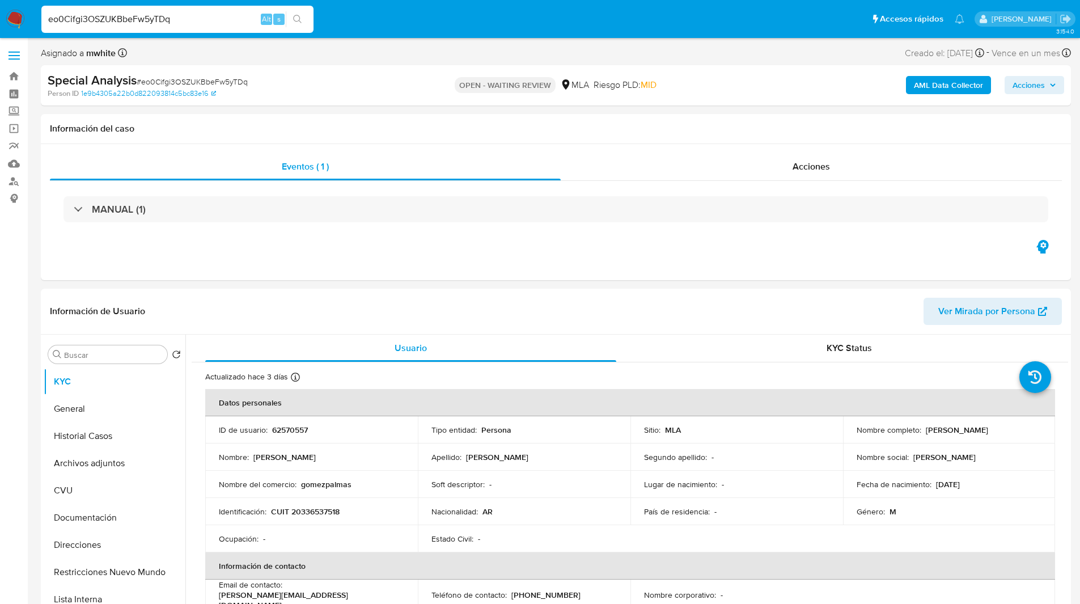
paste input "M4AsPG8ecCBBJfUYqEjIBM9A"
type input "M4AsPG8ecCBBJfUYqEjIBM9A"
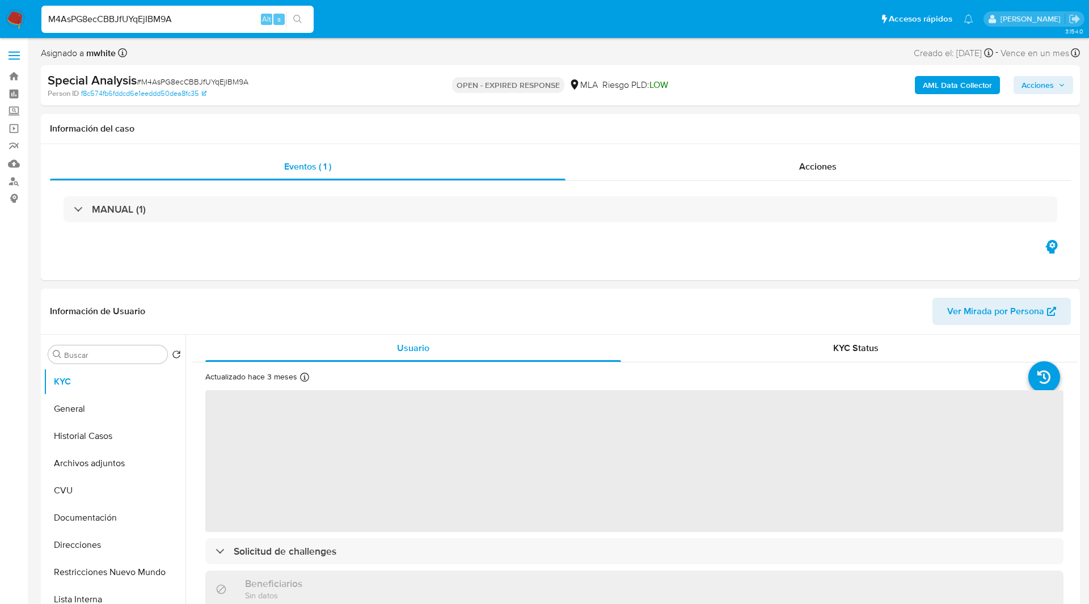
select select "10"
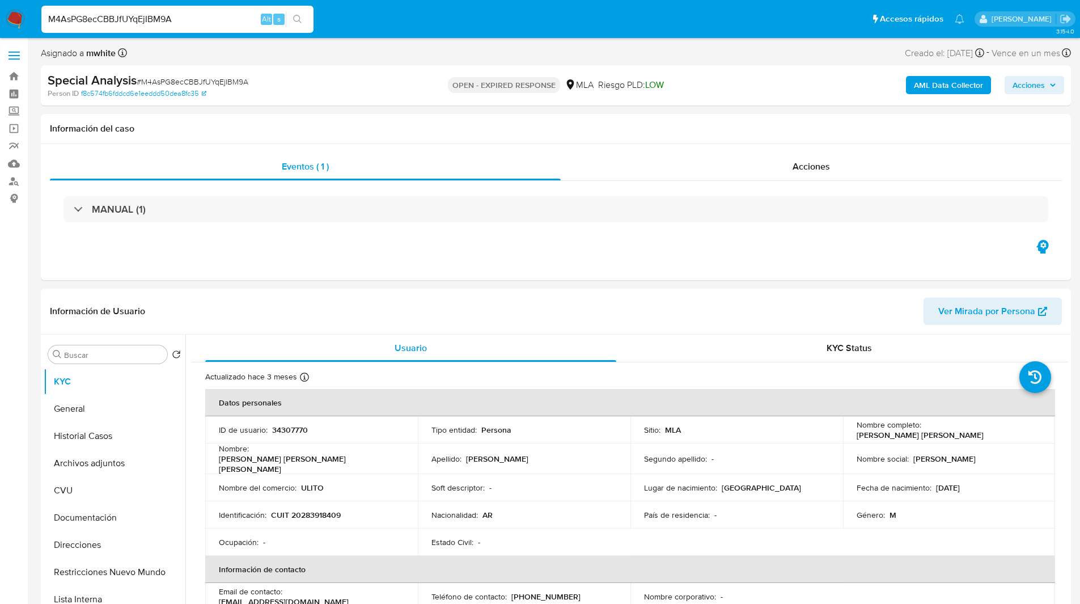
click at [397, 16] on ul "Pausado Ver notificaciones M4AsPG8ecCBBJfUYqEjIBM9A Alt s Accesos rápidos Presi…" at bounding box center [503, 19] width 934 height 28
click at [380, 20] on ul "Pausado Ver notificaciones M4AsPG8ecCBBJfUYqEjIBM9A Alt s Accesos rápidos Presi…" at bounding box center [503, 19] width 934 height 28
click at [179, 18] on input "M4AsPG8ecCBBJfUYqEjIBM9A" at bounding box center [177, 19] width 272 height 15
click at [380, 30] on ul "Pausado Ver notificaciones M4AsPG8ecCBBJfUYqEjIBM9A Alt s Accesos rápidos Presi…" at bounding box center [503, 19] width 934 height 28
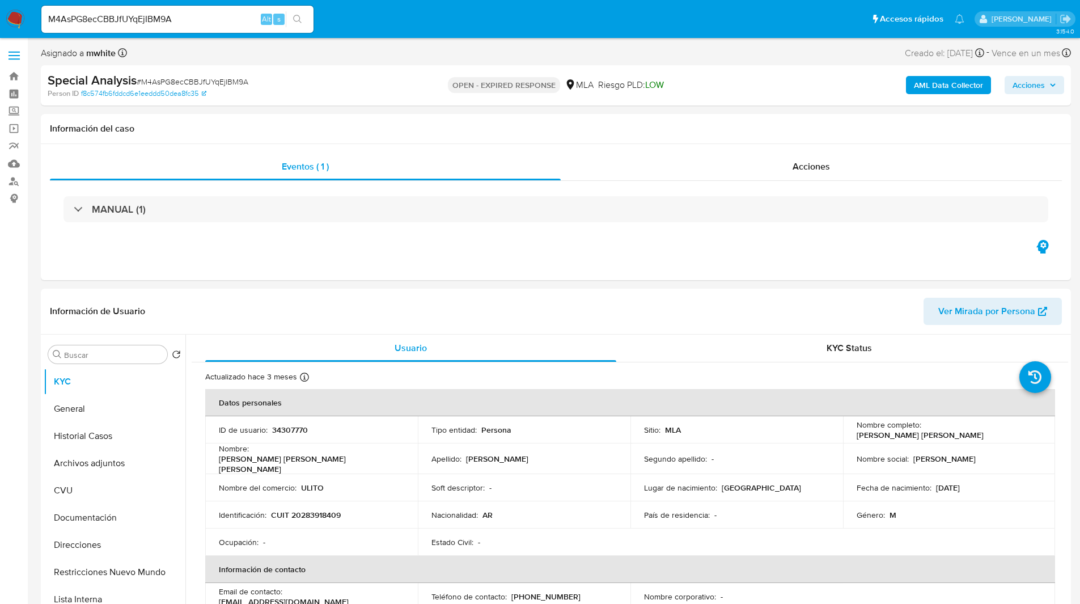
click at [433, 22] on ul "Pausado Ver notificaciones M4AsPG8ecCBBJfUYqEjIBM9A Alt s Accesos rápidos Presi…" at bounding box center [503, 19] width 934 height 28
click at [428, 6] on ul "Pausado Ver notificaciones M4AsPG8ecCBBJfUYqEjIBM9A Alt s Accesos rápidos Presi…" at bounding box center [503, 19] width 934 height 28
click at [757, 35] on nav "Pausado Ver notificaciones M4AsPG8ecCBBJfUYqEjIBM9A Alt s Accesos rápidos Presi…" at bounding box center [540, 19] width 1080 height 38
click at [288, 423] on td "ID de usuario : 34307770" at bounding box center [311, 429] width 213 height 27
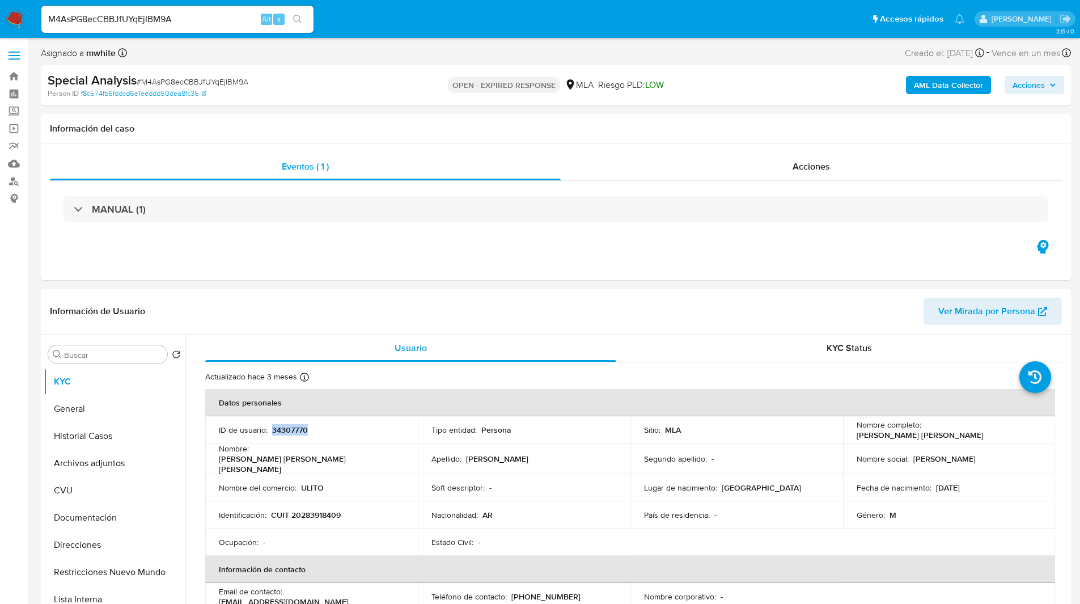
click at [293, 429] on p "34307770" at bounding box center [290, 430] width 36 height 10
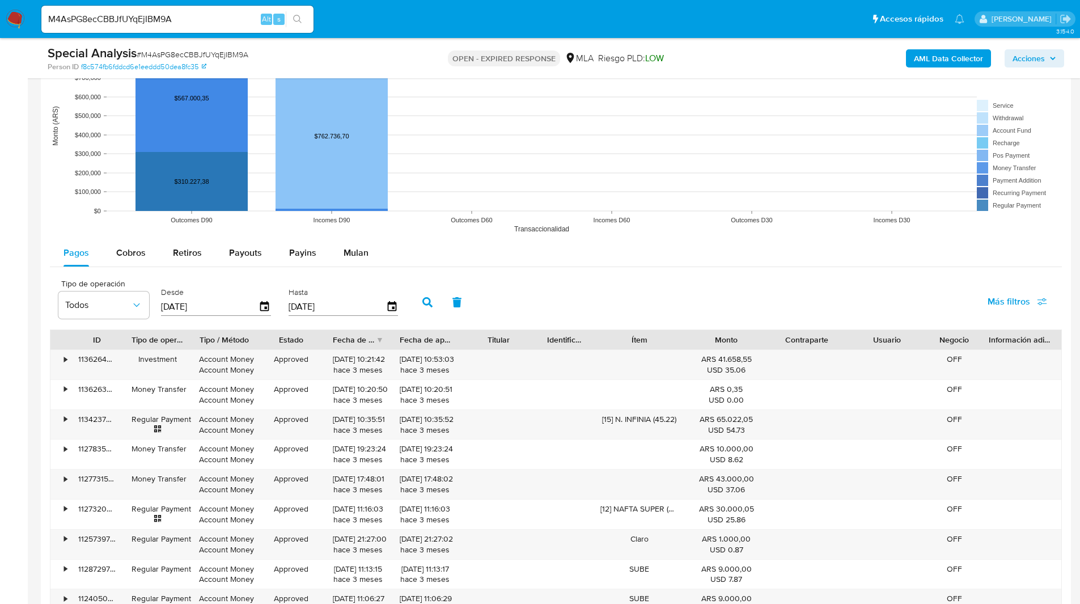
scroll to position [994, 0]
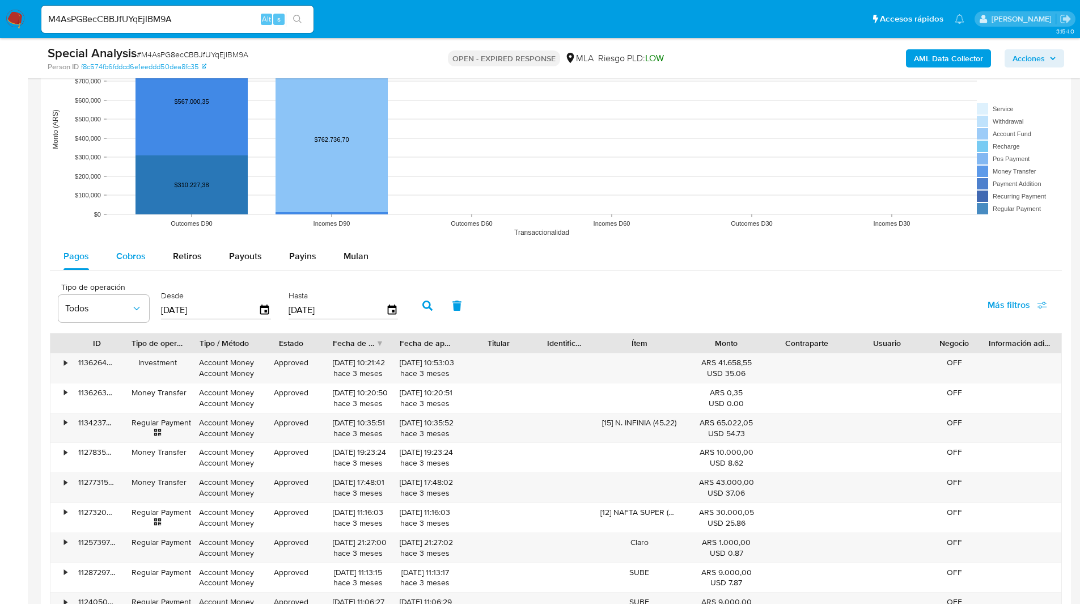
click at [137, 259] on span "Cobros" at bounding box center [130, 255] width 29 height 13
select select "10"
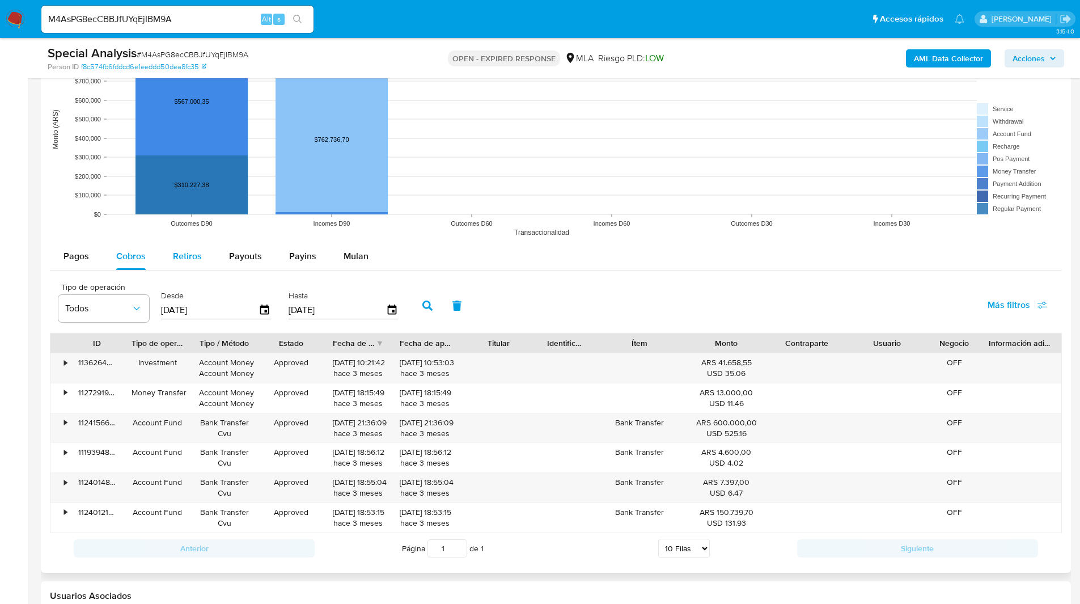
click at [183, 256] on span "Retiros" at bounding box center [187, 255] width 29 height 13
select select "10"
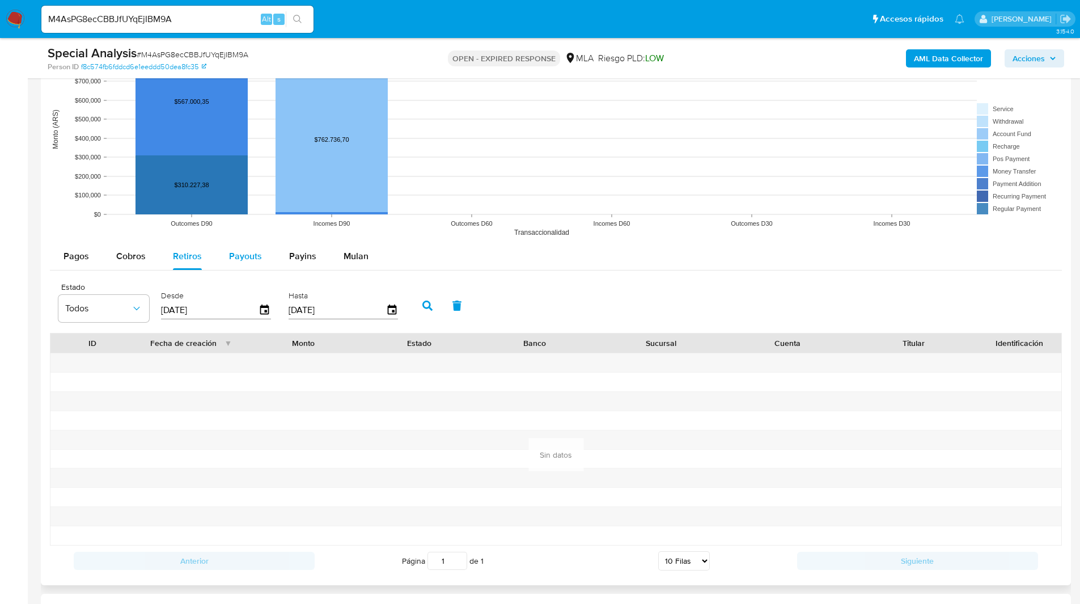
click at [266, 261] on button "Payouts" at bounding box center [245, 256] width 60 height 27
select select "10"
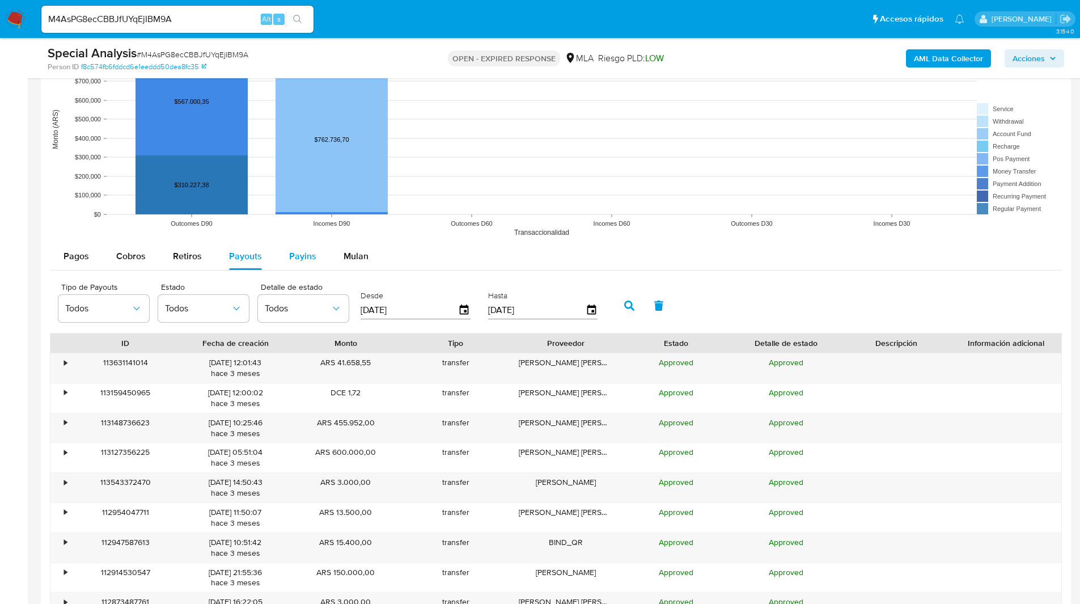
click at [297, 255] on span "Payins" at bounding box center [302, 255] width 27 height 13
select select "10"
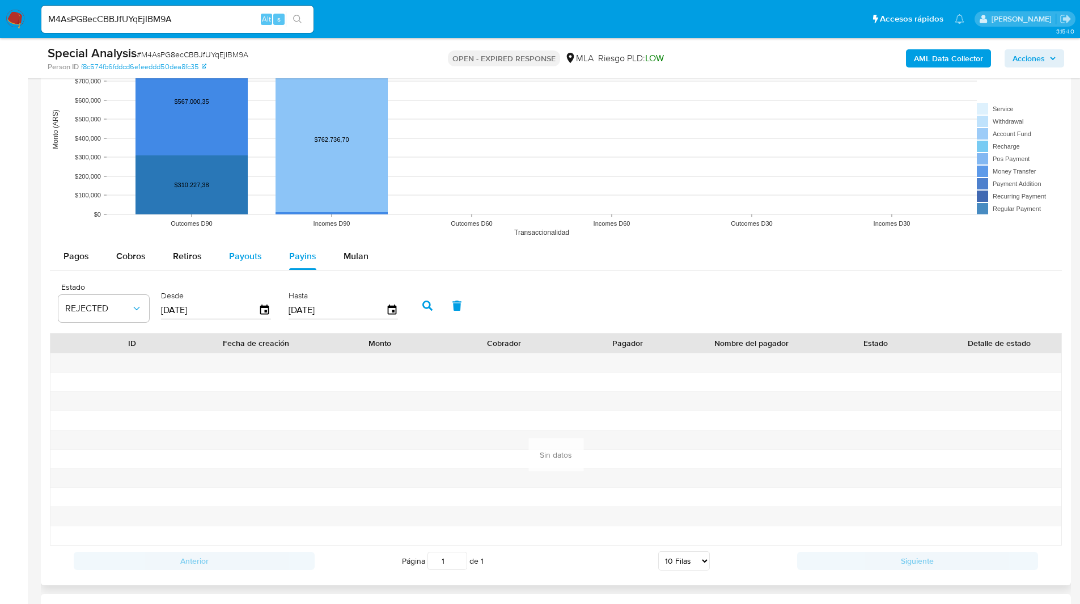
click at [243, 255] on span "Payouts" at bounding box center [245, 255] width 33 height 13
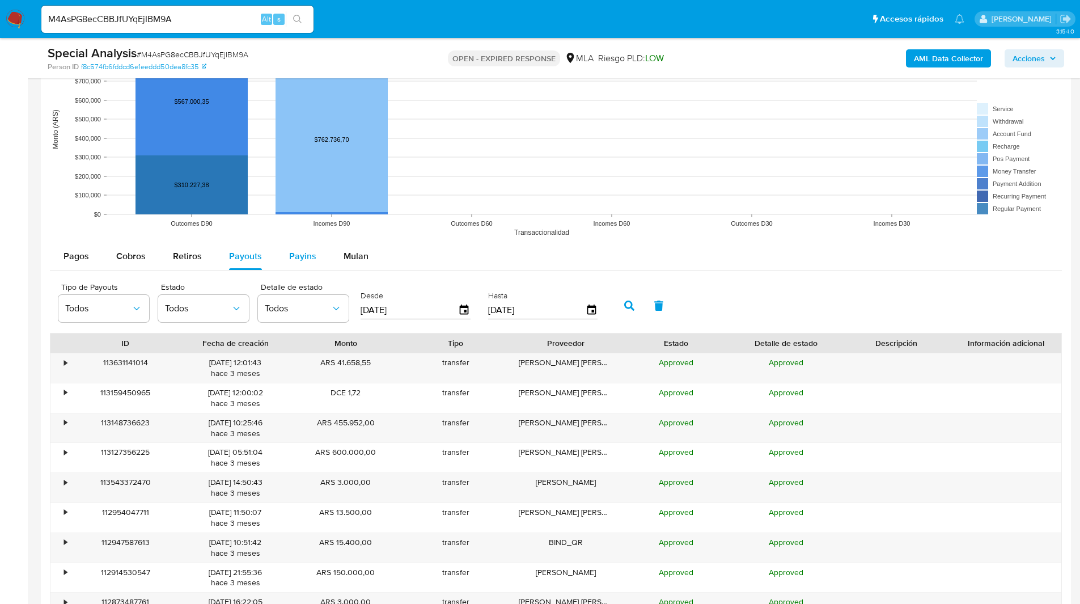
click at [298, 257] on span "Payins" at bounding box center [302, 255] width 27 height 13
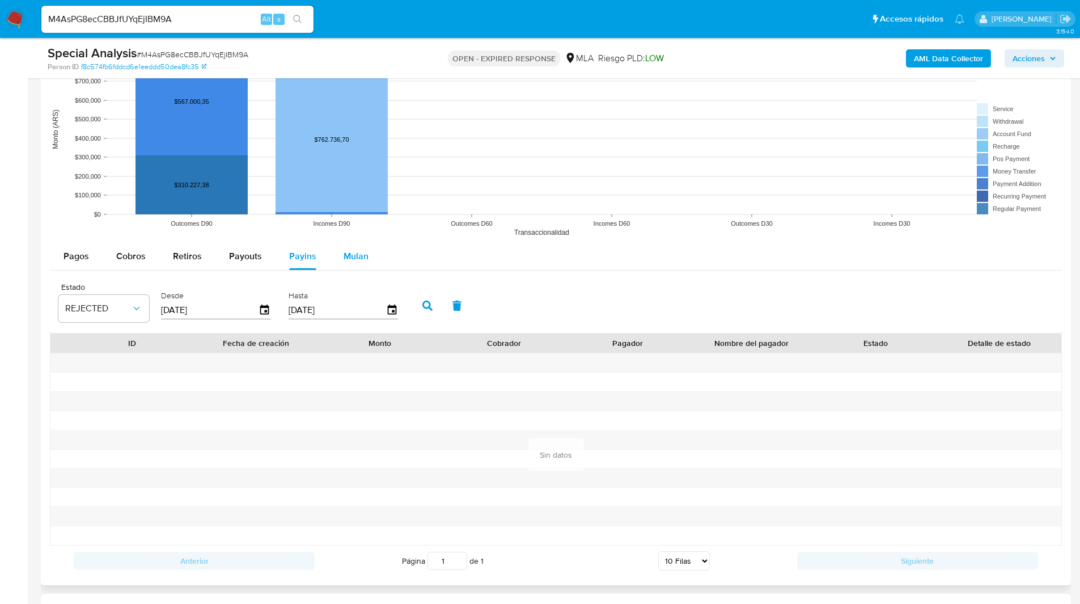
click at [357, 260] on span "Mulan" at bounding box center [356, 255] width 25 height 13
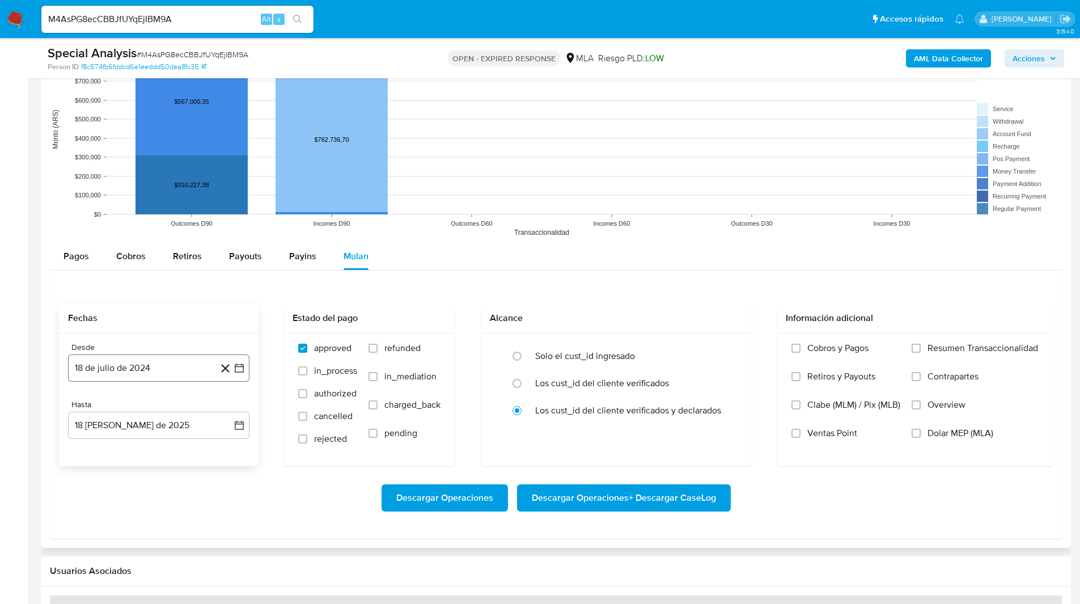
click at [154, 357] on button "18 de julio de 2024" at bounding box center [158, 367] width 181 height 27
click at [229, 410] on icon "Mes siguiente" at bounding box center [229, 409] width 14 height 14
click at [166, 446] on button "1" at bounding box center [159, 451] width 18 height 18
click at [138, 431] on button "18 [PERSON_NAME] de 2025" at bounding box center [158, 425] width 181 height 27
click at [88, 254] on icon "Mes anterior" at bounding box center [88, 253] width 5 height 8
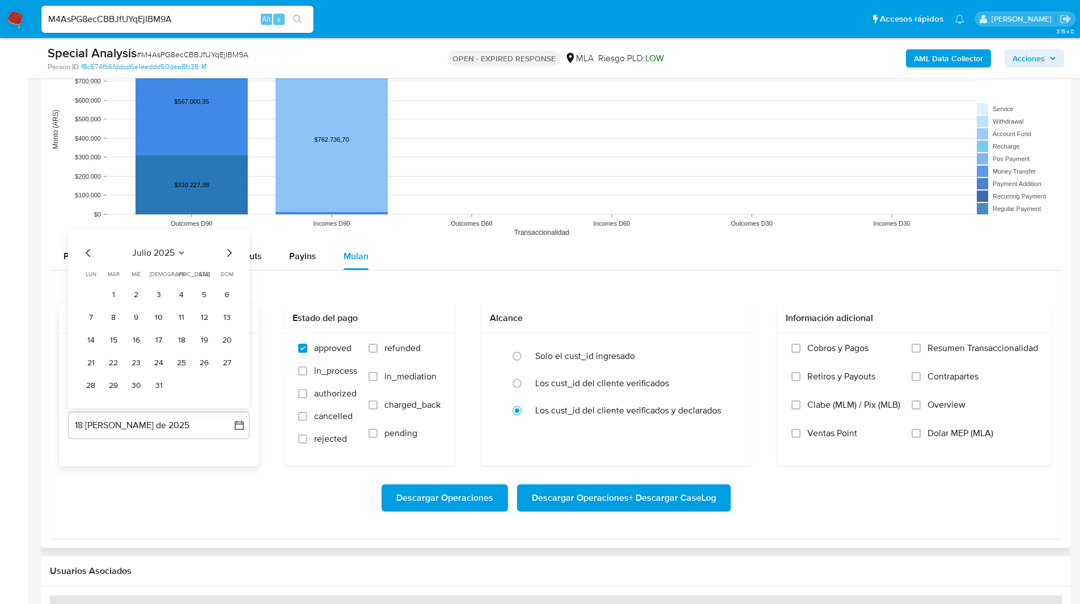
click at [88, 254] on icon "Mes anterior" at bounding box center [88, 253] width 5 height 8
click at [94, 292] on button "2" at bounding box center [91, 295] width 18 height 18
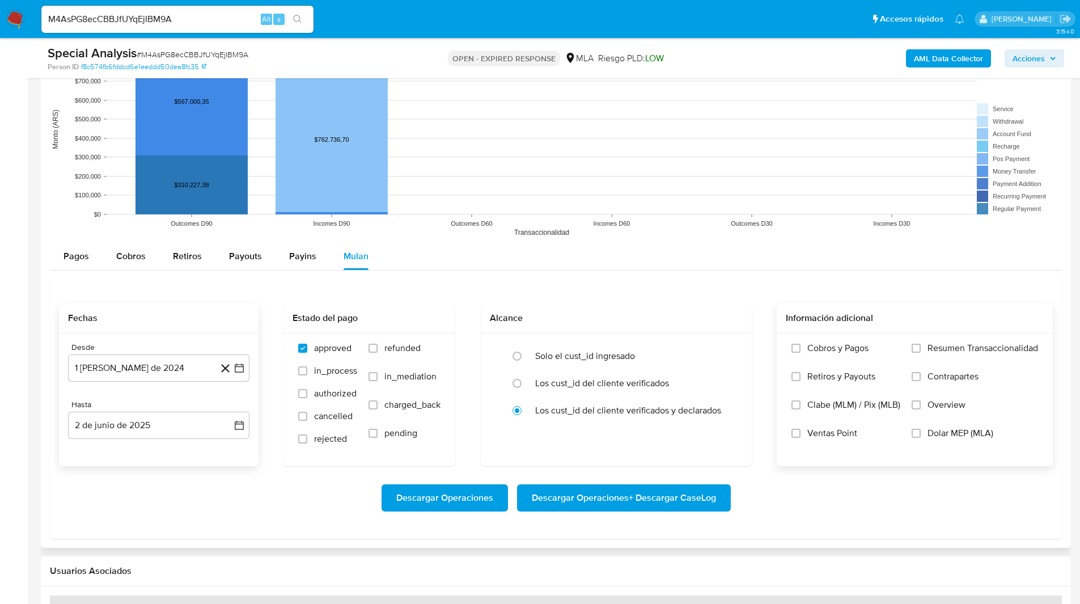
click at [916, 422] on label "Overview" at bounding box center [975, 413] width 126 height 28
click at [916, 409] on input "Overview" at bounding box center [916, 404] width 9 height 9
click at [921, 430] on label "Dolar MEP (MLA)" at bounding box center [975, 442] width 126 height 28
click at [921, 430] on input "Dolar MEP (MLA)" at bounding box center [916, 433] width 9 height 9
click at [918, 405] on input "Overview" at bounding box center [916, 404] width 9 height 9
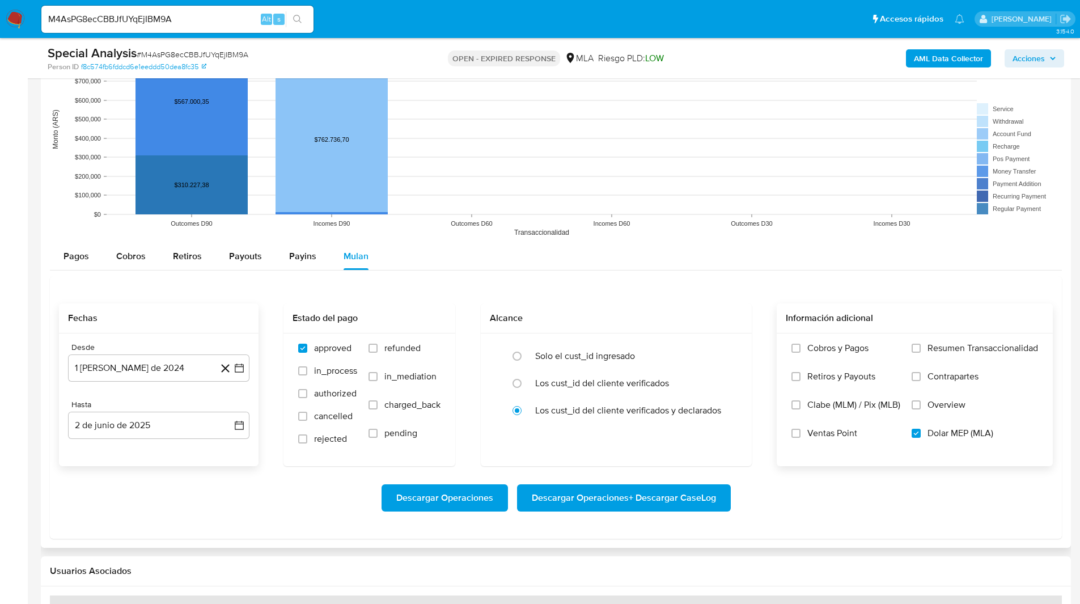
click at [966, 402] on label "Overview" at bounding box center [975, 413] width 126 height 28
click at [921, 402] on input "Overview" at bounding box center [916, 404] width 9 height 9
click at [938, 405] on span "Overview" at bounding box center [947, 404] width 38 height 11
click at [921, 405] on input "Overview" at bounding box center [916, 404] width 9 height 9
click at [918, 433] on input "Dolar MEP (MLA)" at bounding box center [916, 433] width 9 height 9
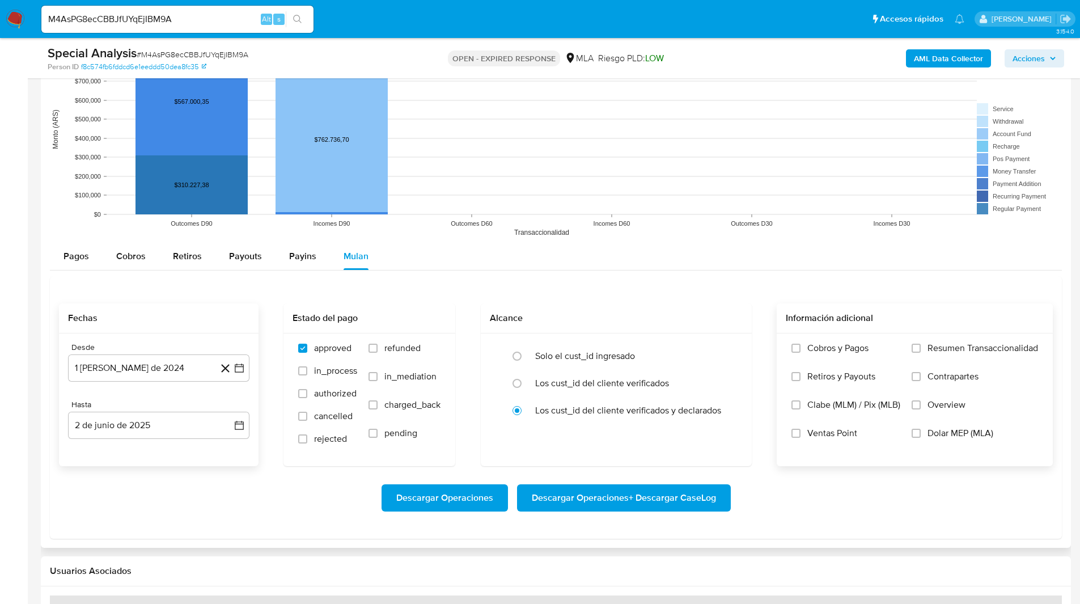
click at [918, 433] on input "Dolar MEP (MLA)" at bounding box center [916, 433] width 9 height 9
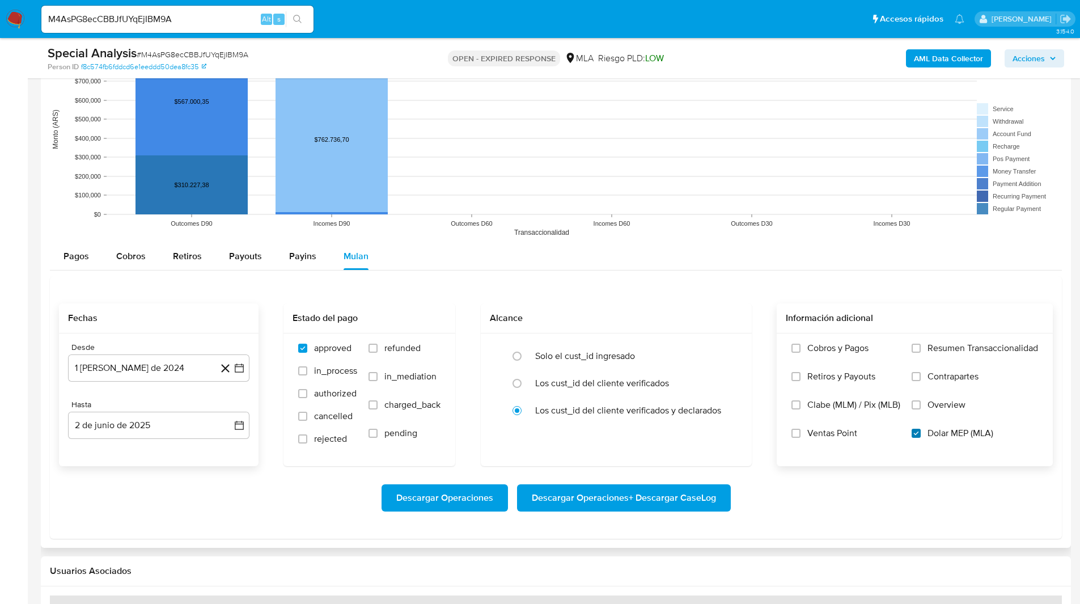
click at [917, 432] on input "Dolar MEP (MLA)" at bounding box center [916, 433] width 9 height 9
click at [915, 435] on input "Dolar MEP (MLA)" at bounding box center [916, 433] width 9 height 9
click at [638, 492] on span "Descargar Operaciones + Descargar CaseLog" at bounding box center [624, 497] width 184 height 25
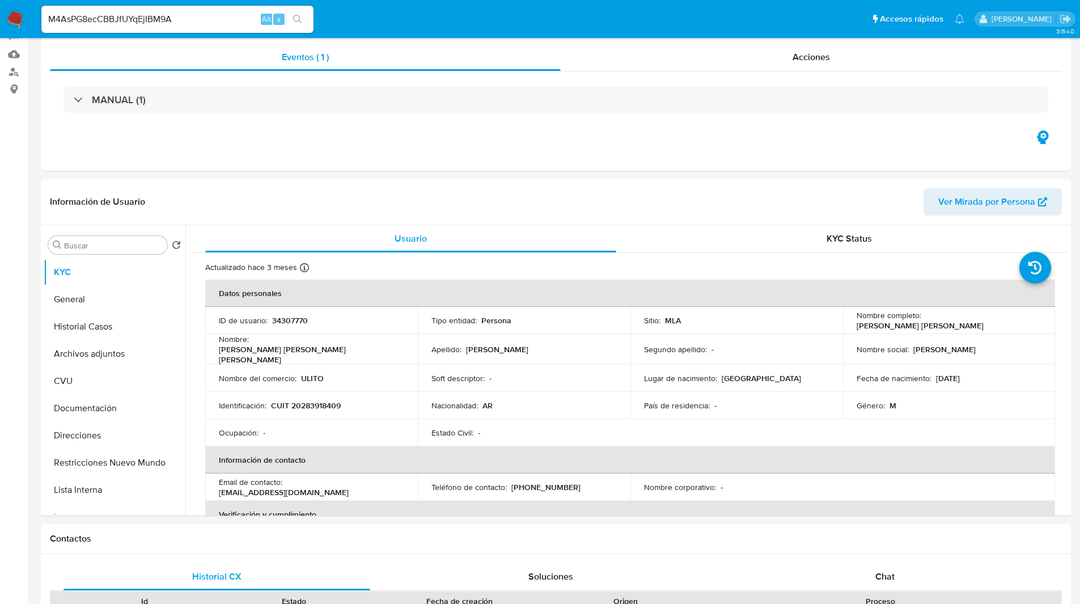
scroll to position [0, 0]
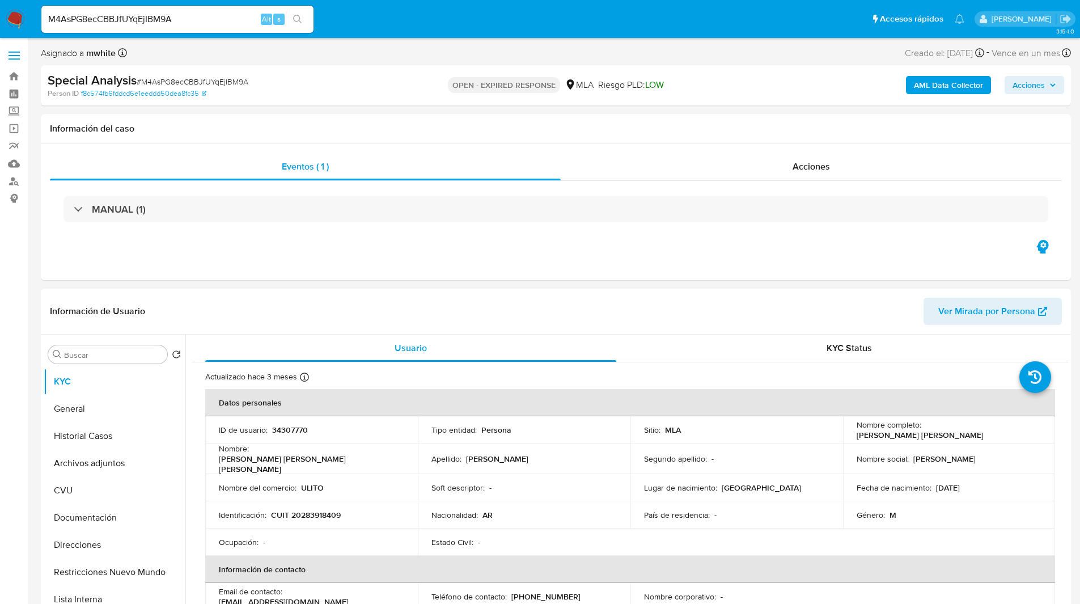
click at [297, 515] on p "CUIT 20283918409" at bounding box center [306, 515] width 70 height 10
copy p "20283918409"
drag, startPoint x: 921, startPoint y: 430, endPoint x: 1038, endPoint y: 433, distance: 116.3
click at [1038, 433] on td "Nombre completo : Aldo Jesús Ulises Torres" at bounding box center [949, 429] width 213 height 27
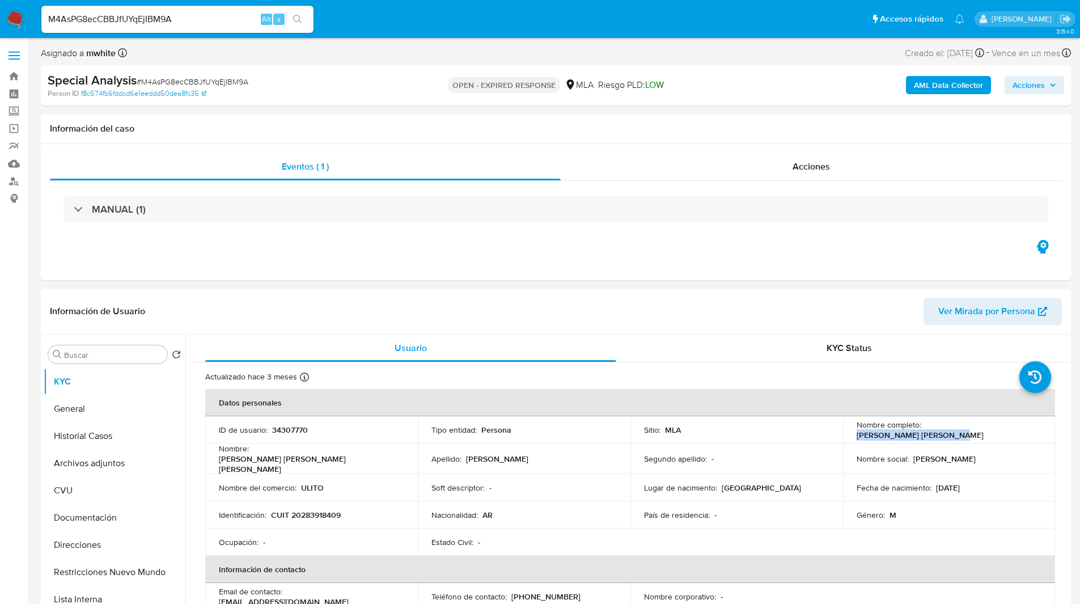
copy p "Aldo Jesús Ulises Torres"
click at [742, 194] on div "MANUAL (1)" at bounding box center [556, 209] width 1012 height 57
click at [410, 96] on div "OPEN - EXPIRED RESPONSE MLA Riesgo PLD: LOW" at bounding box center [556, 85] width 336 height 27
click at [426, 50] on div "Asignado a mwhite Asignado el: 17/06/2025 18:10:31 Creado el: 17/06/2025 Creado…" at bounding box center [556, 55] width 1030 height 20
click at [373, 18] on ul "Pausado Ver notificaciones M4AsPG8ecCBBJfUYqEjIBM9A Alt s Accesos rápidos Presi…" at bounding box center [503, 19] width 934 height 28
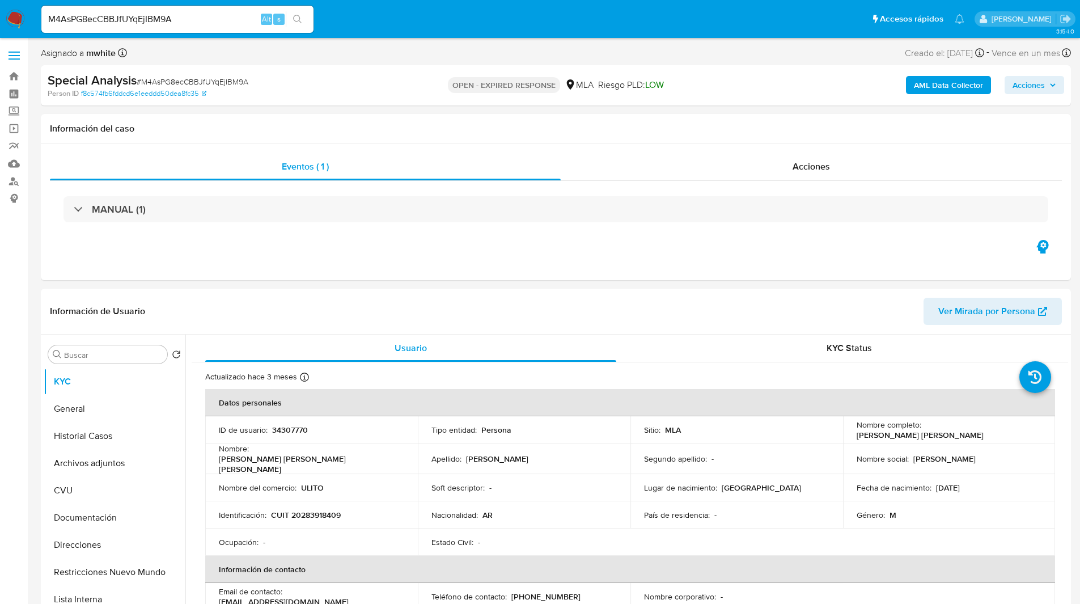
click at [396, 17] on ul "Pausado Ver notificaciones M4AsPG8ecCBBJfUYqEjIBM9A Alt s Accesos rápidos Presi…" at bounding box center [503, 19] width 934 height 28
click at [420, 33] on ul "Pausado Ver notificaciones M4AsPG8ecCBBJfUYqEjIBM9A Alt s Accesos rápidos Presi…" at bounding box center [503, 19] width 934 height 28
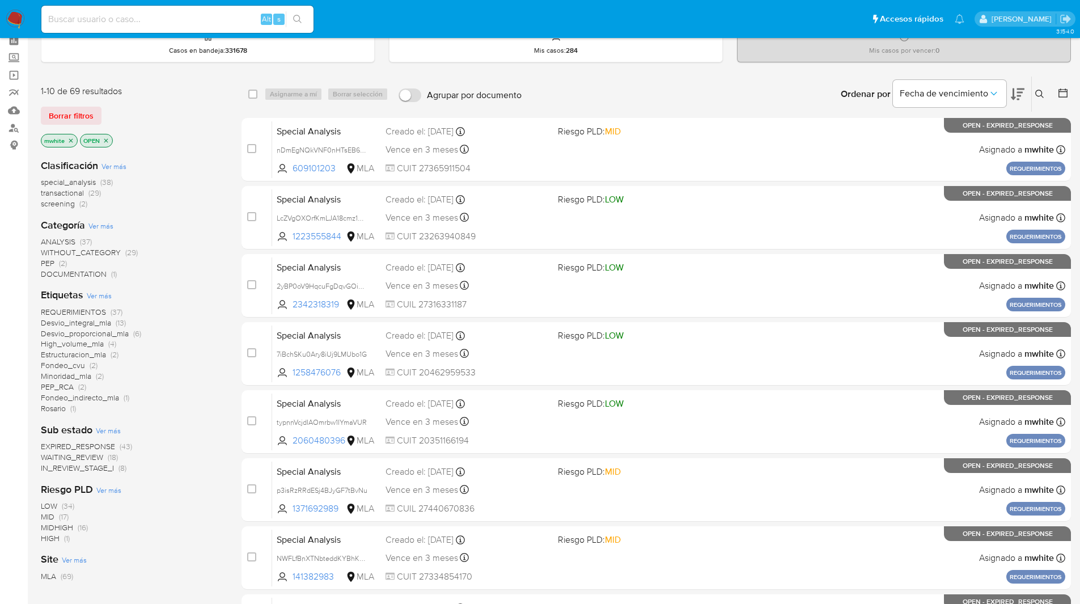
scroll to position [54, 0]
click at [71, 141] on icon "close-filter" at bounding box center [71, 140] width 4 height 4
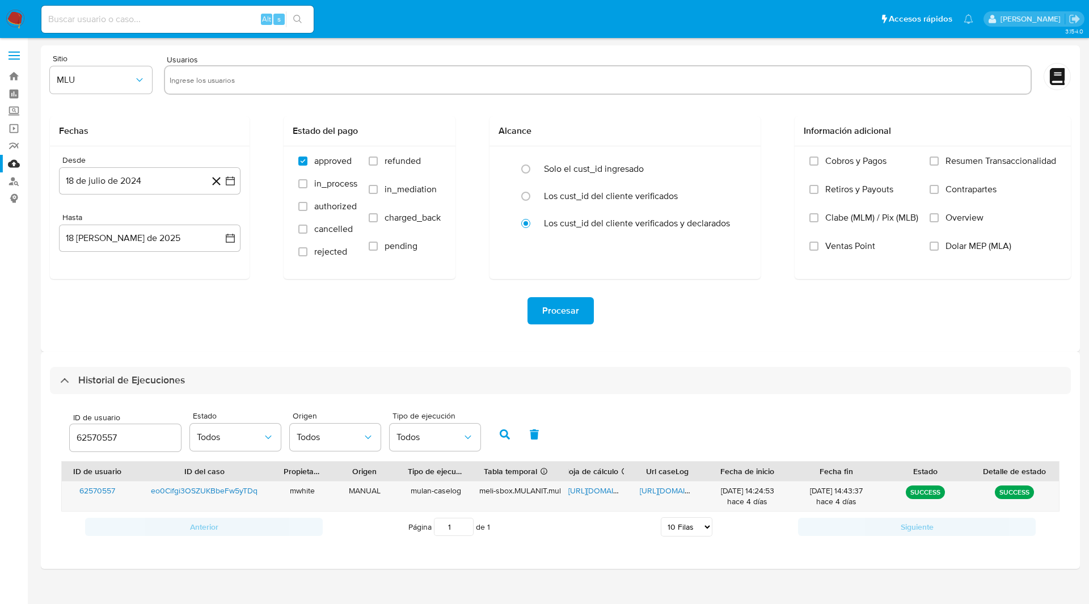
select select "10"
click at [88, 430] on input "62570557" at bounding box center [125, 437] width 111 height 15
type input "34307770"
click at [496, 429] on button "button" at bounding box center [504, 434] width 29 height 27
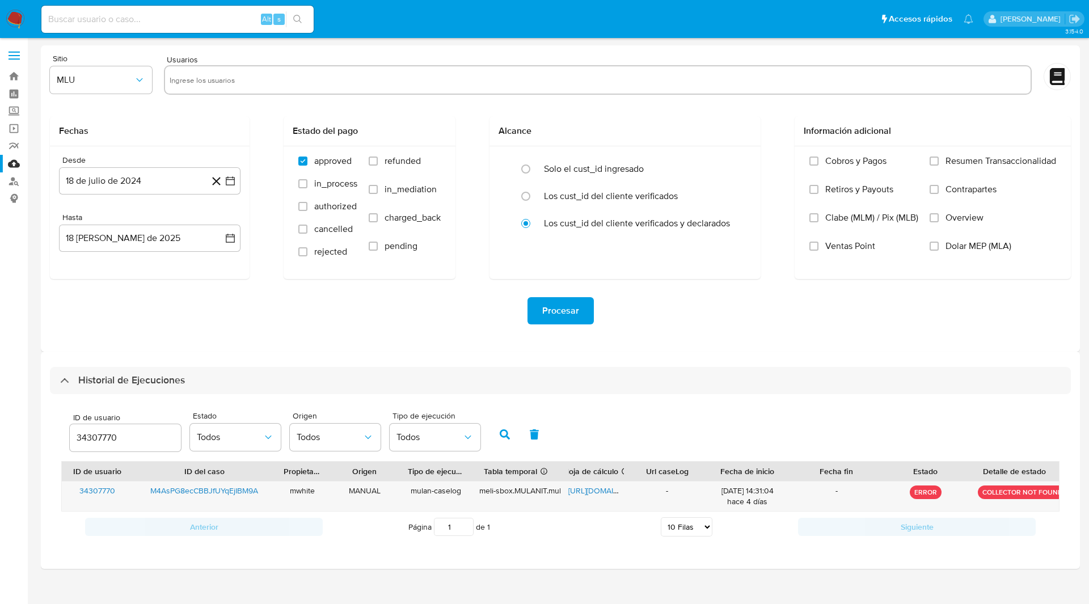
click at [105, 438] on input "34307770" at bounding box center [125, 437] width 111 height 15
click at [500, 431] on icon "button" at bounding box center [505, 434] width 10 height 10
click at [597, 492] on span "[URL][DOMAIN_NAME]" at bounding box center [607, 490] width 78 height 11
